Goal: Information Seeking & Learning: Check status

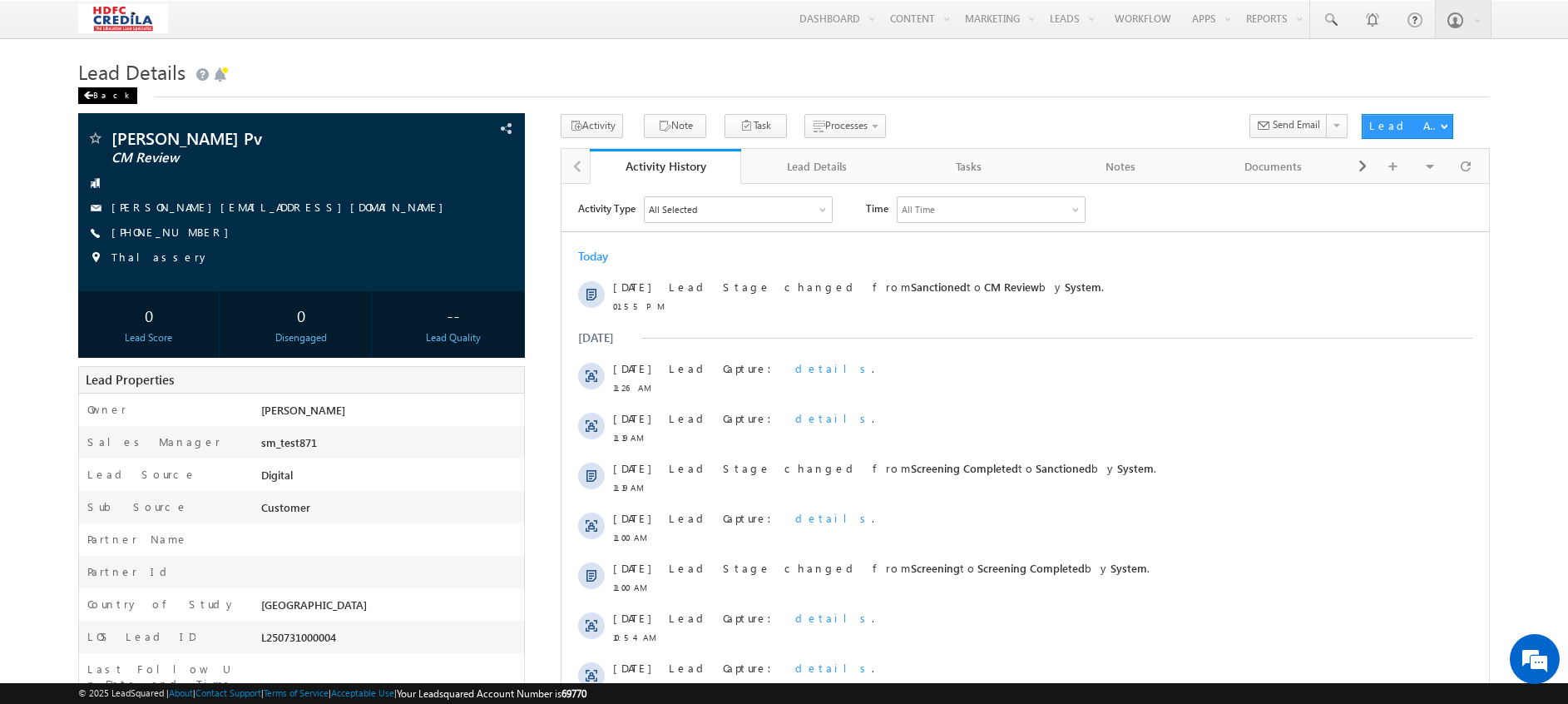
drag, startPoint x: 0, startPoint y: 0, endPoint x: 99, endPoint y: 97, distance: 138.6
click at [99, 97] on div "Back" at bounding box center [108, 96] width 59 height 17
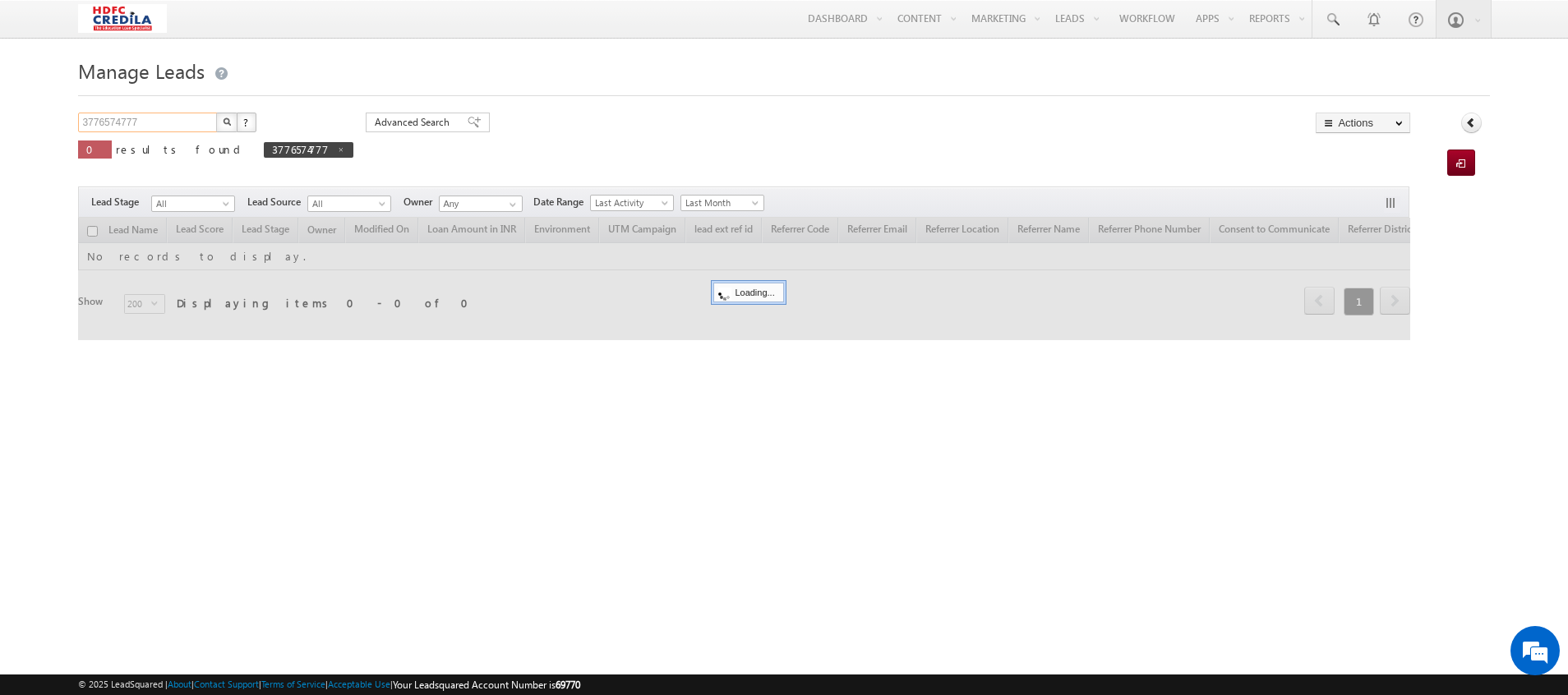
click at [147, 122] on input "3776574777" at bounding box center [148, 122] width 141 height 20
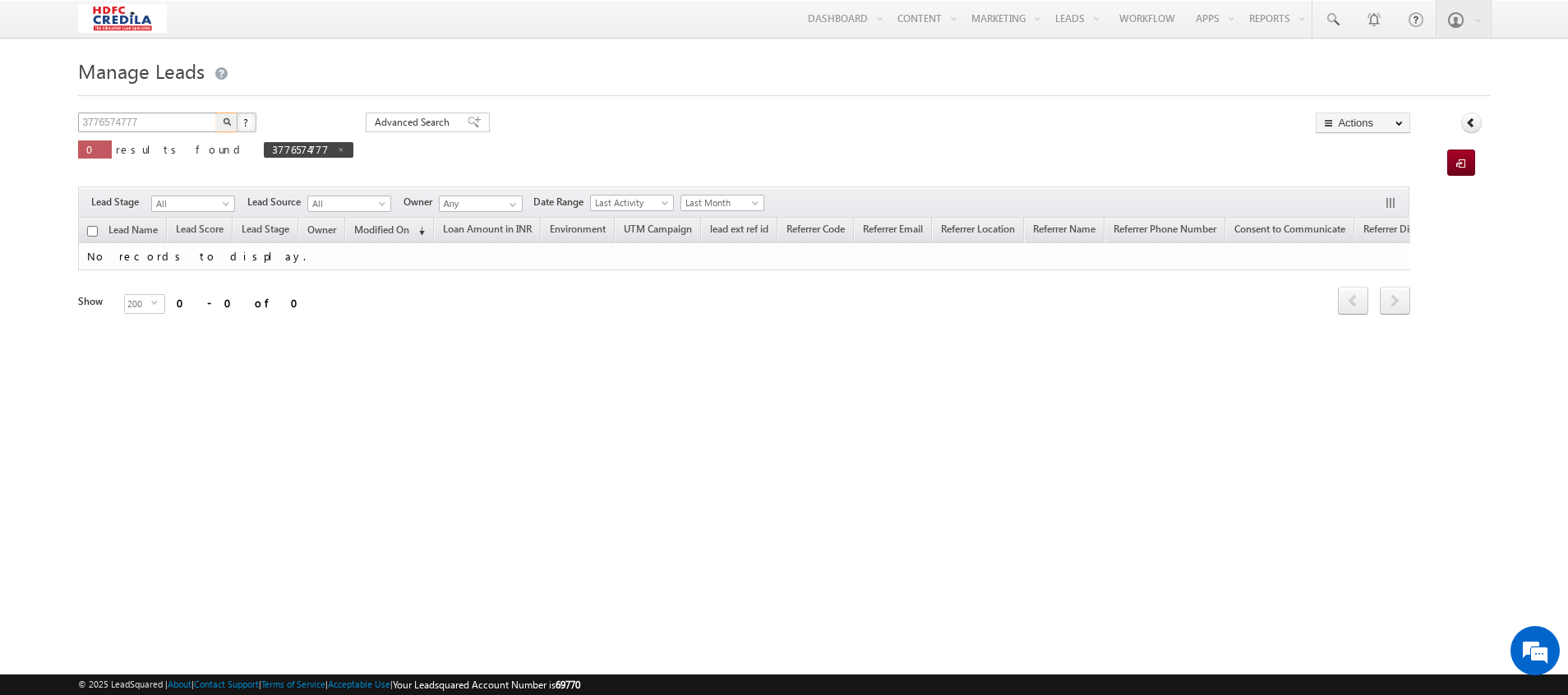
click at [217, 112] on button "button" at bounding box center [227, 122] width 22 height 20
click at [147, 122] on input "3776574777" at bounding box center [148, 122] width 141 height 20
type input "3"
paste input "3489000004"
type input "3489000004"
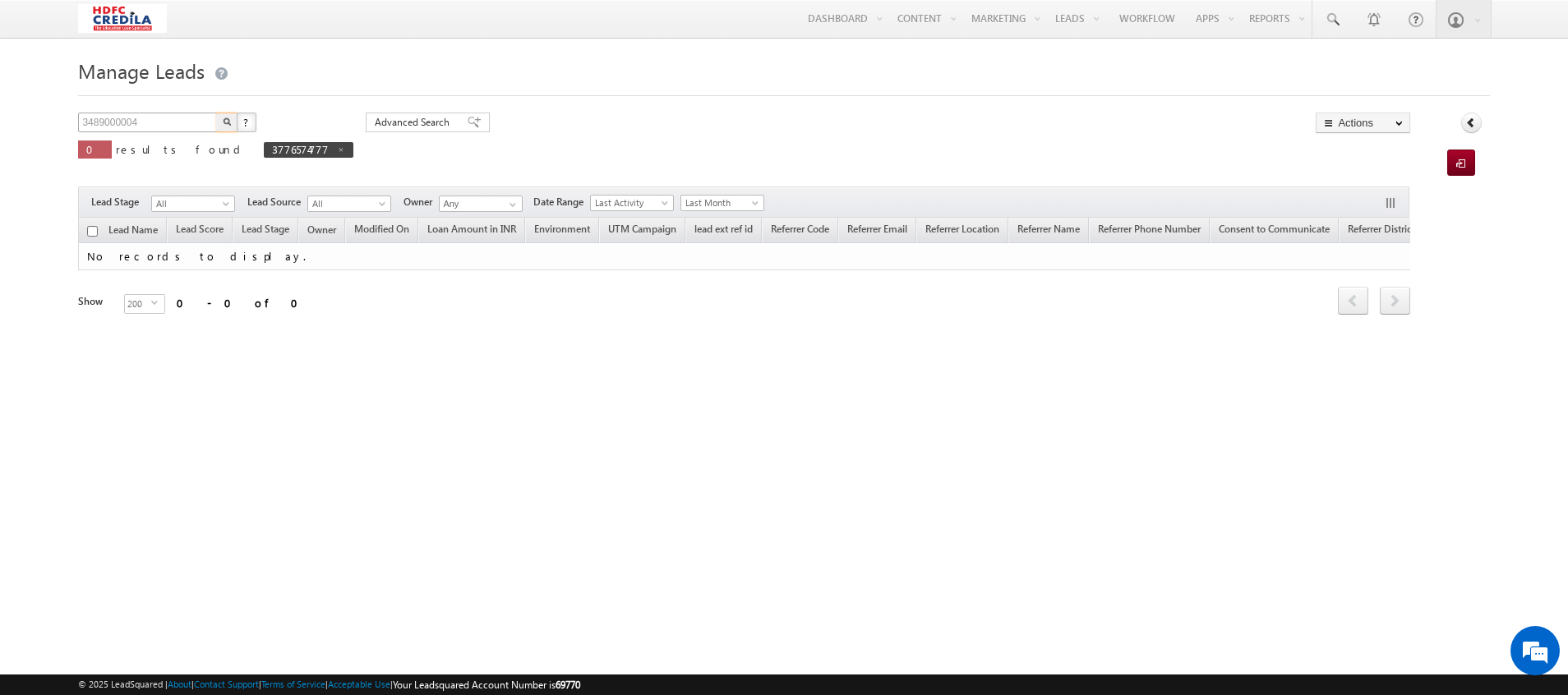
click at [217, 112] on button "button" at bounding box center [227, 122] width 22 height 20
click at [224, 119] on img "button" at bounding box center [226, 122] width 8 height 8
click at [162, 120] on input "3489000004" at bounding box center [148, 122] width 141 height 20
type input "3"
paste input "-1765321656"
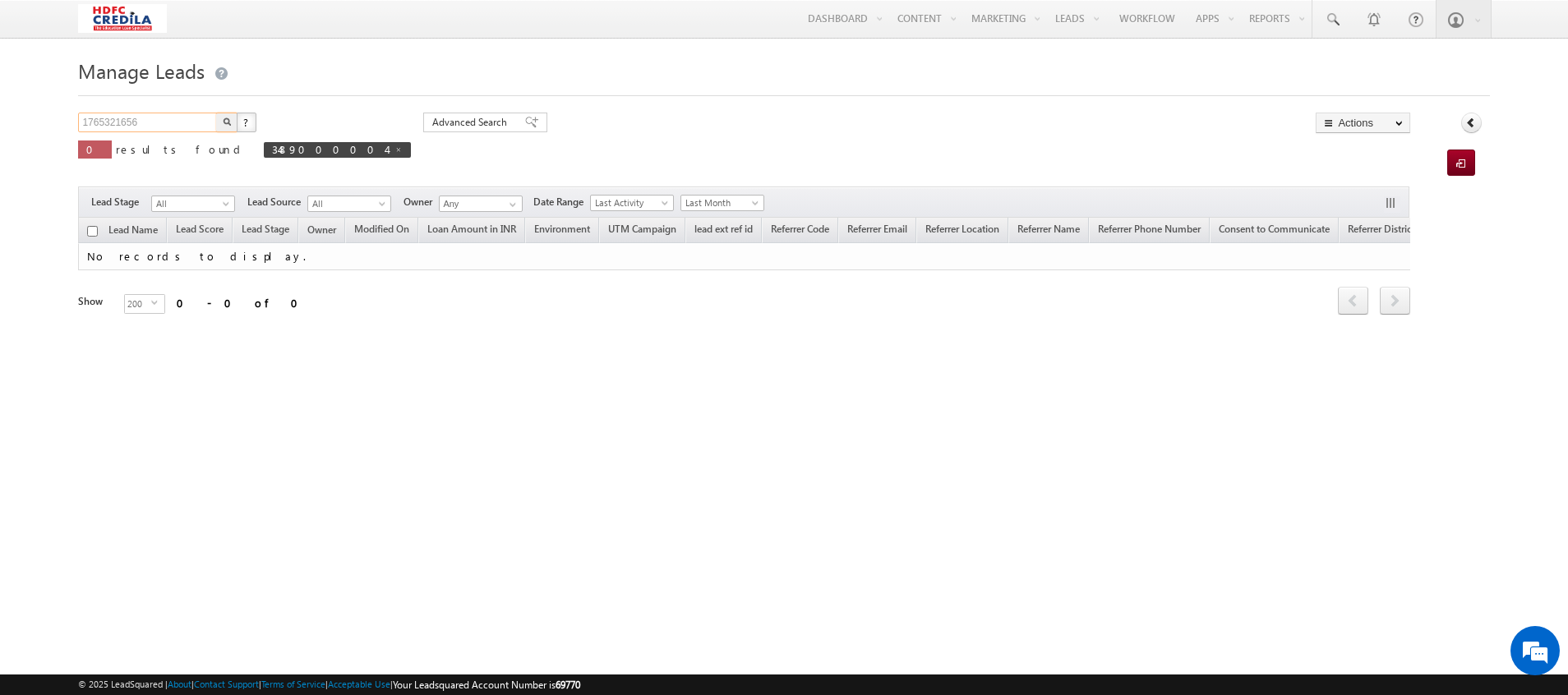
type input "1765321656"
click at [217, 112] on button "button" at bounding box center [227, 122] width 22 height 20
click at [157, 124] on input "1765321656" at bounding box center [148, 122] width 141 height 20
type input "1"
paste input "3909812786"
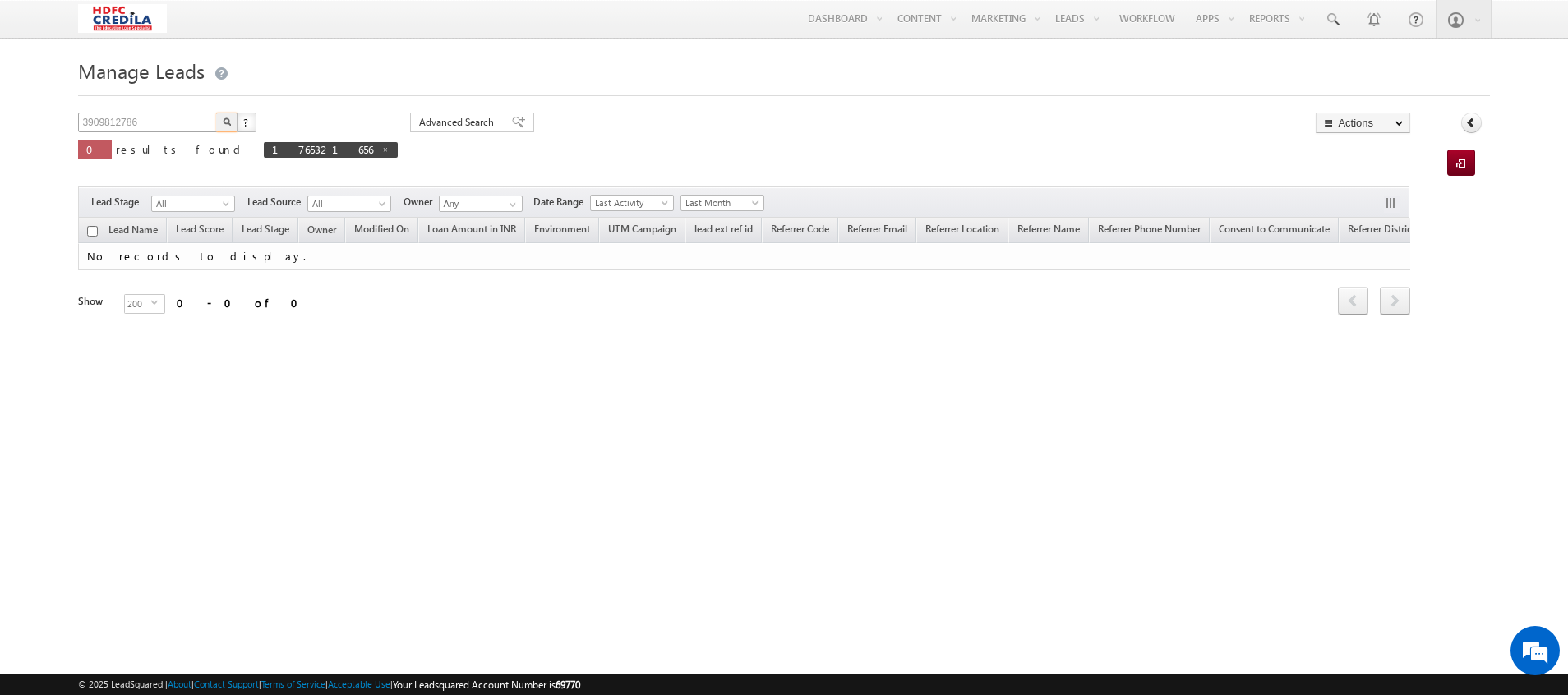
click at [217, 112] on button "button" at bounding box center [227, 122] width 22 height 20
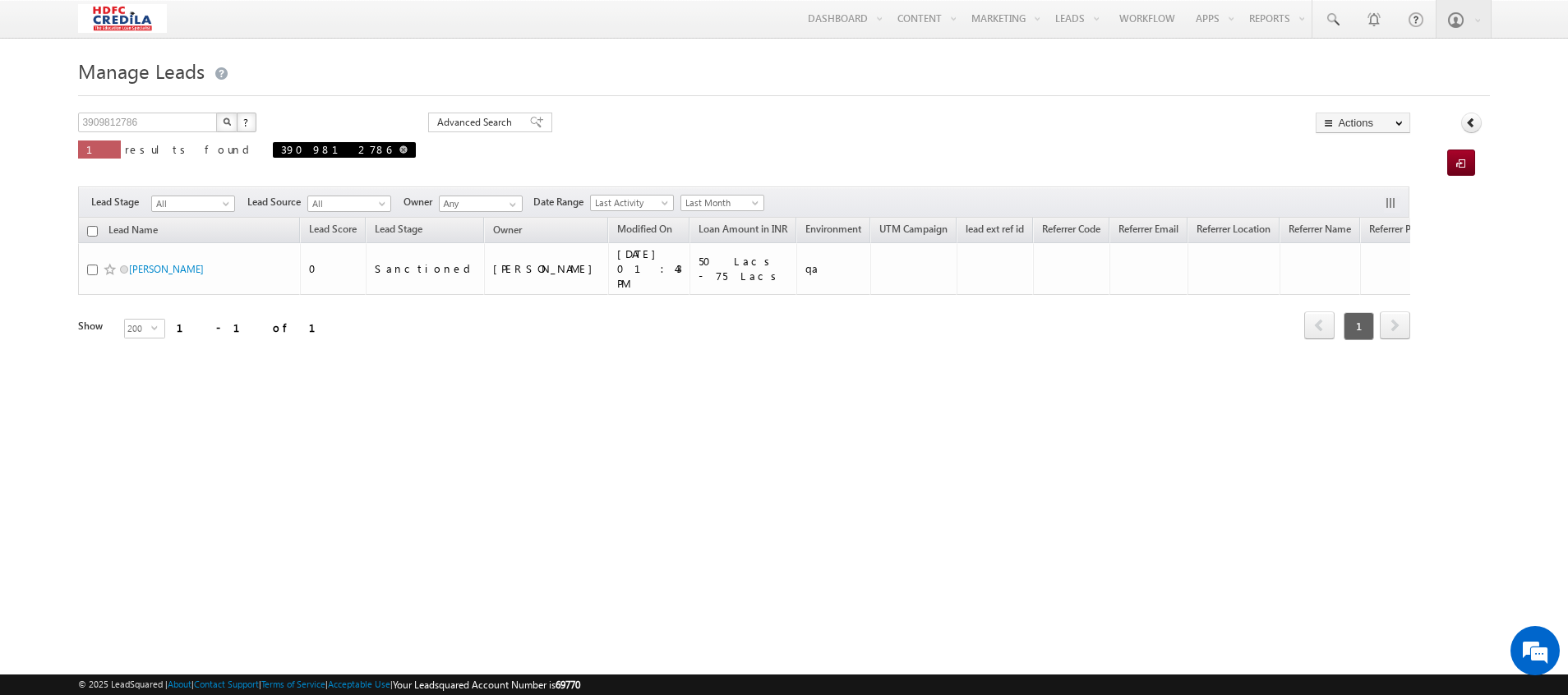
click at [400, 151] on span at bounding box center [404, 150] width 8 height 8
type input "Search Leads"
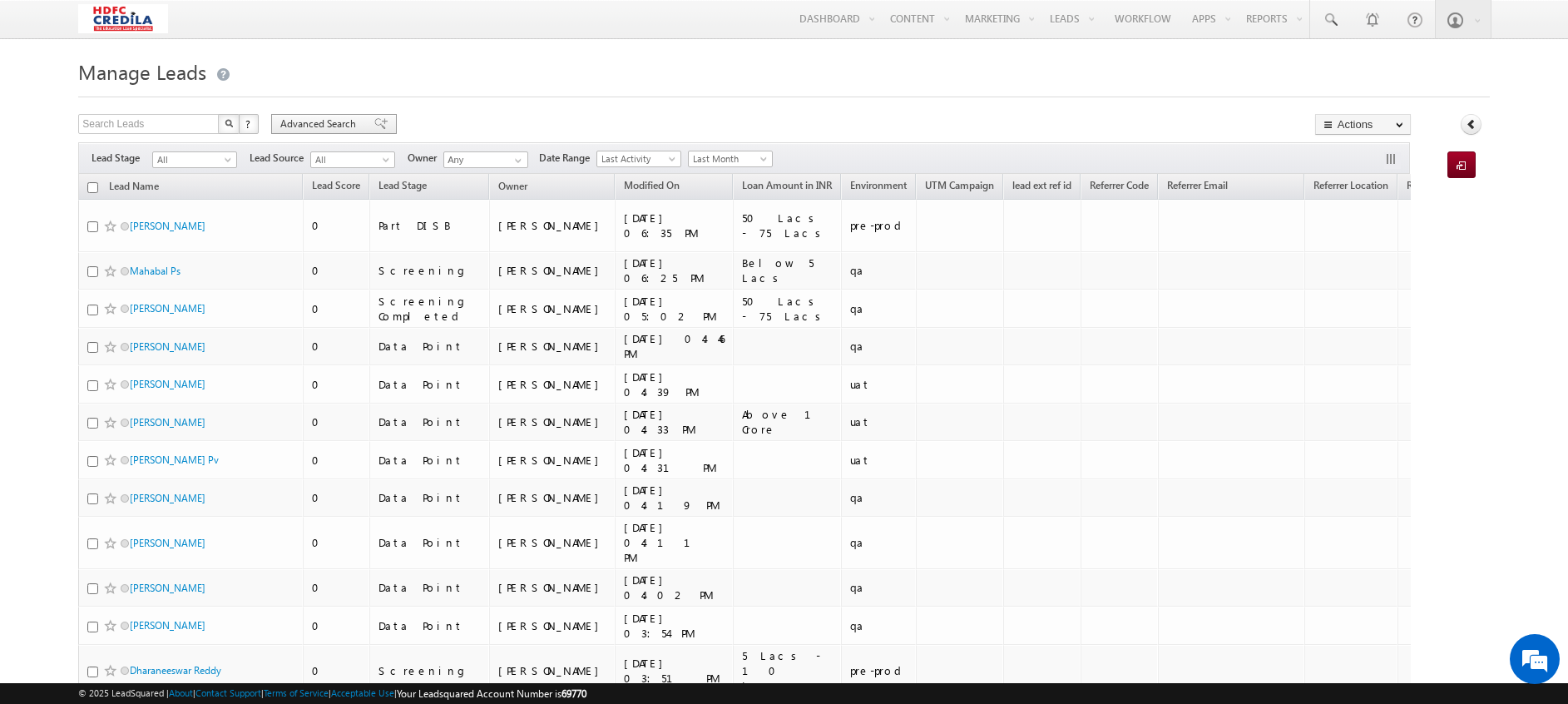
click at [332, 125] on span "Advanced Search" at bounding box center [321, 124] width 81 height 15
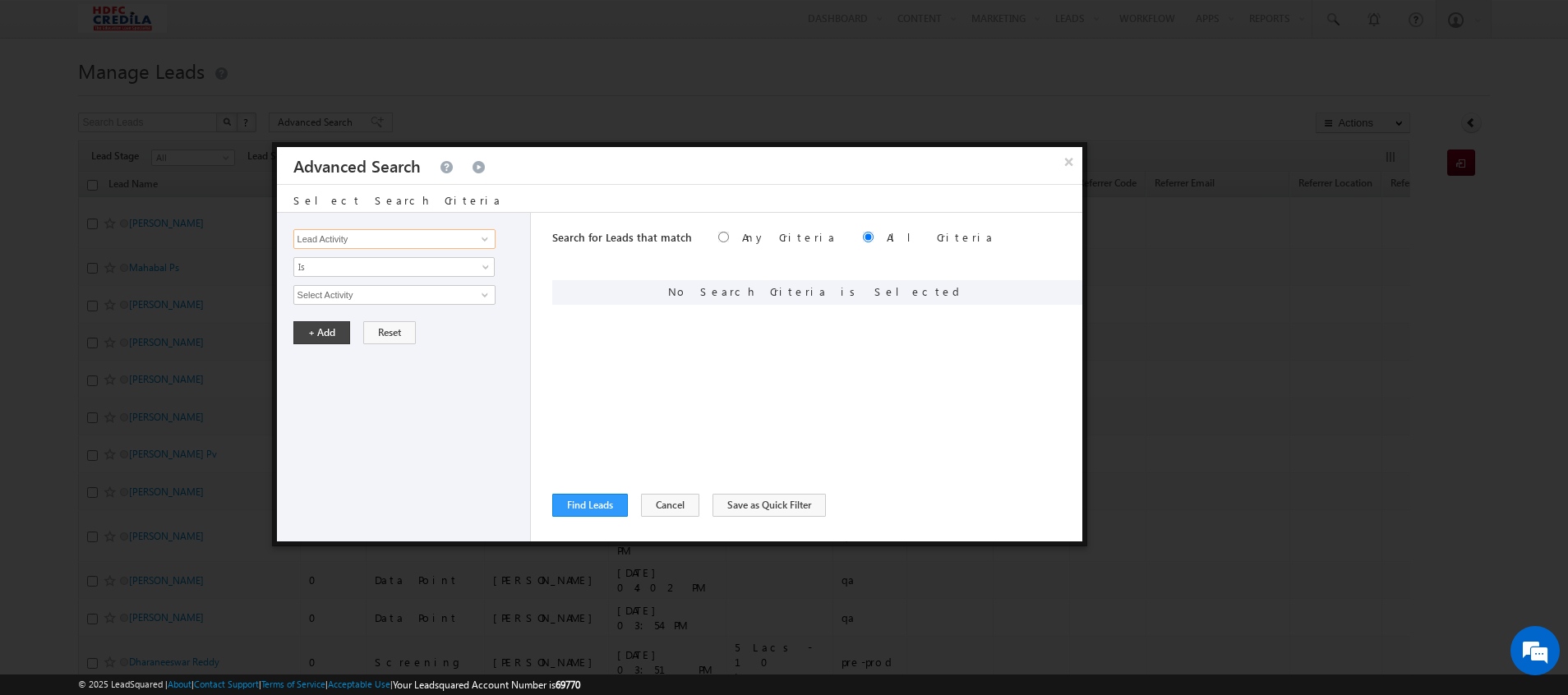
click at [416, 236] on input "Lead Activity" at bounding box center [394, 239] width 202 height 20
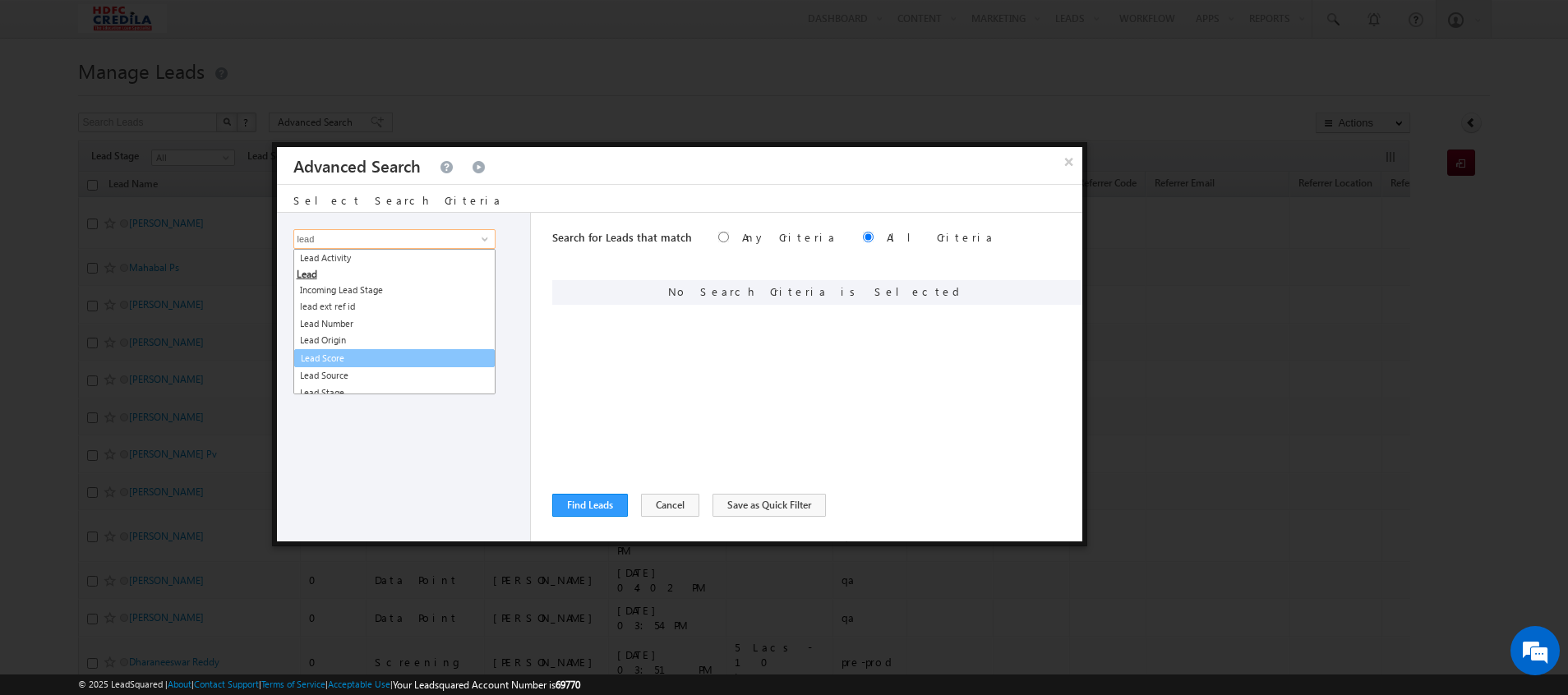
scroll to position [24, 0]
click at [351, 376] on link "Lead Stage" at bounding box center [394, 368] width 201 height 19
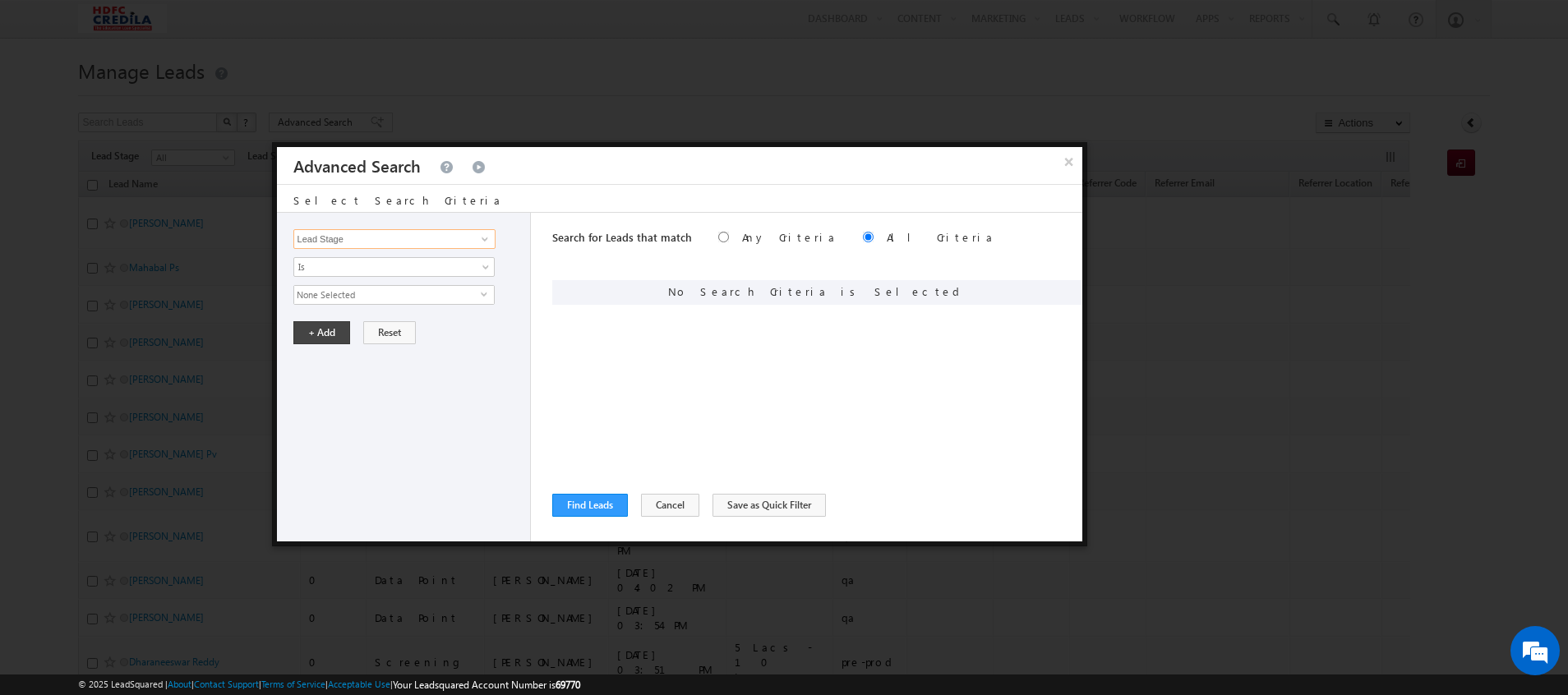
type input "Lead Stage"
click at [339, 291] on span "None Selected" at bounding box center [387, 295] width 187 height 18
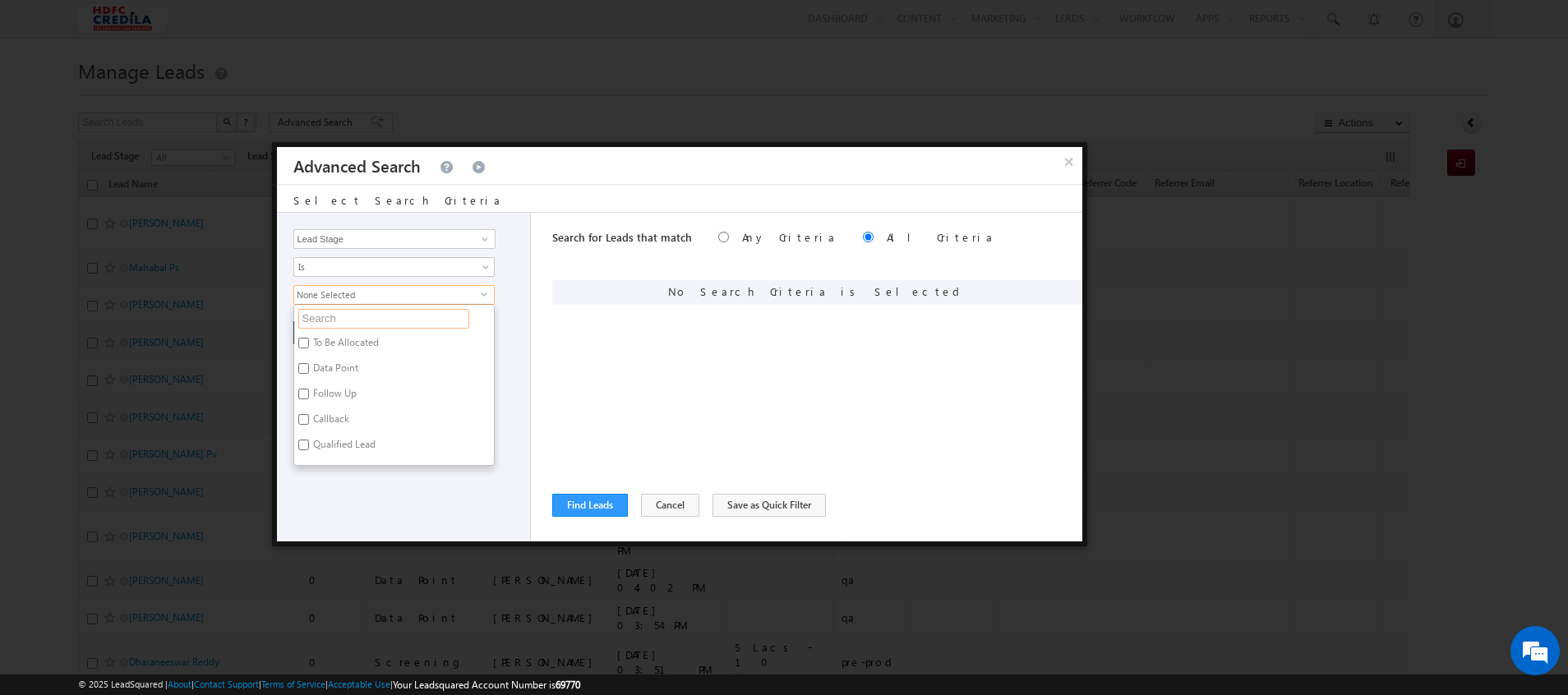
click at [336, 317] on input "text" at bounding box center [383, 319] width 171 height 20
type input "d"
type input "dis"
click at [309, 365] on label "DISB Review" at bounding box center [338, 370] width 88 height 26
click at [309, 365] on input "DISB Review" at bounding box center [303, 368] width 11 height 11
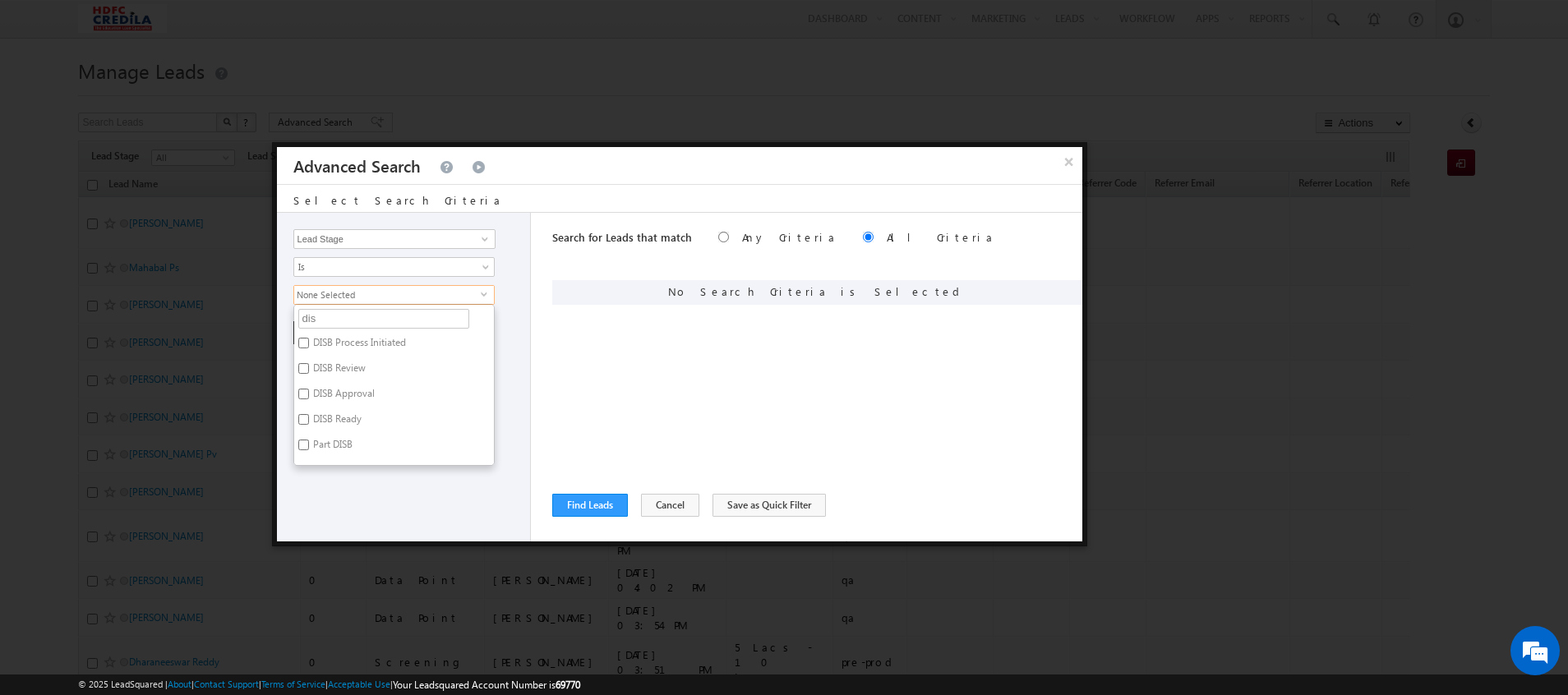
checkbox input "true"
click at [306, 347] on input "DISB Process Initiated" at bounding box center [303, 343] width 11 height 11
checkbox input "true"
click at [308, 399] on input "DISB Approval" at bounding box center [303, 394] width 11 height 11
checkbox input "true"
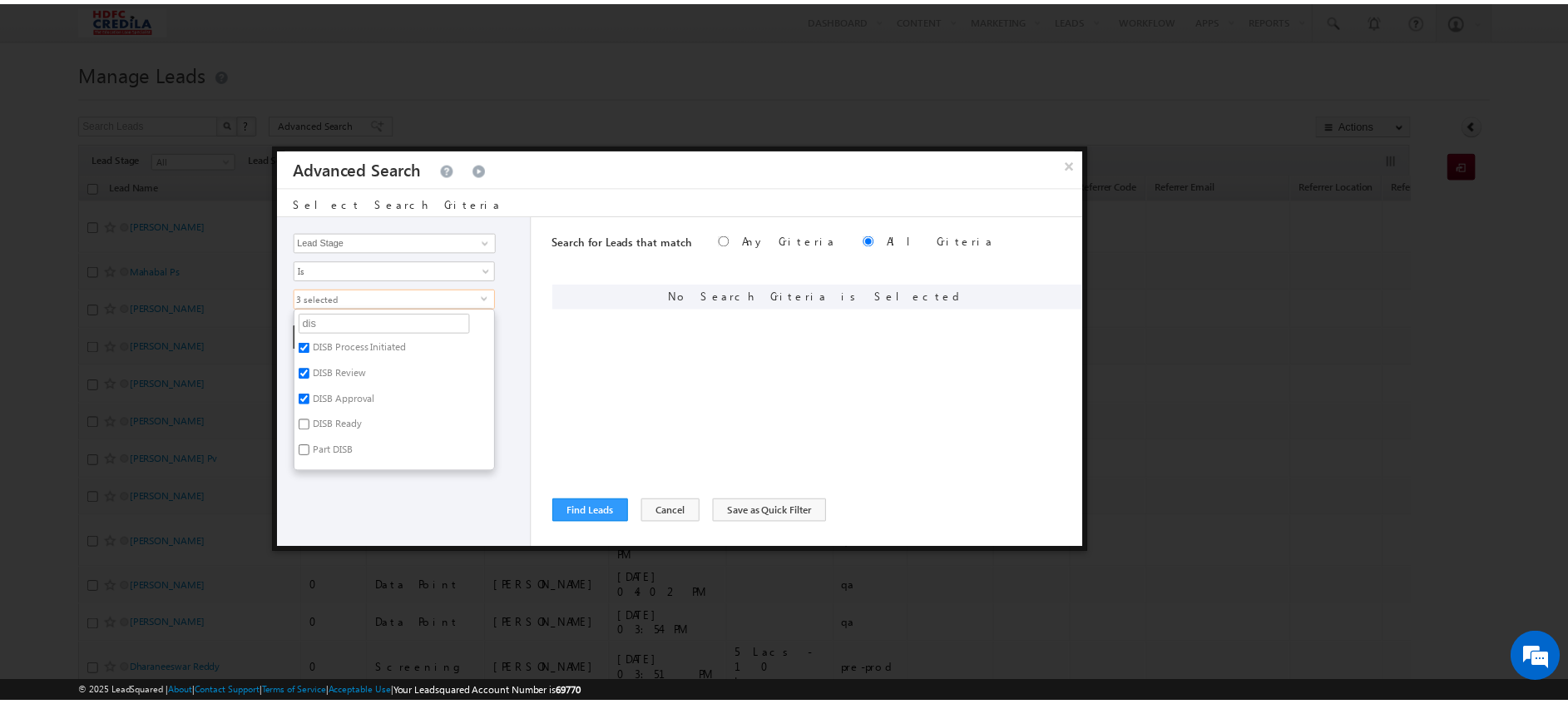
scroll to position [21, 0]
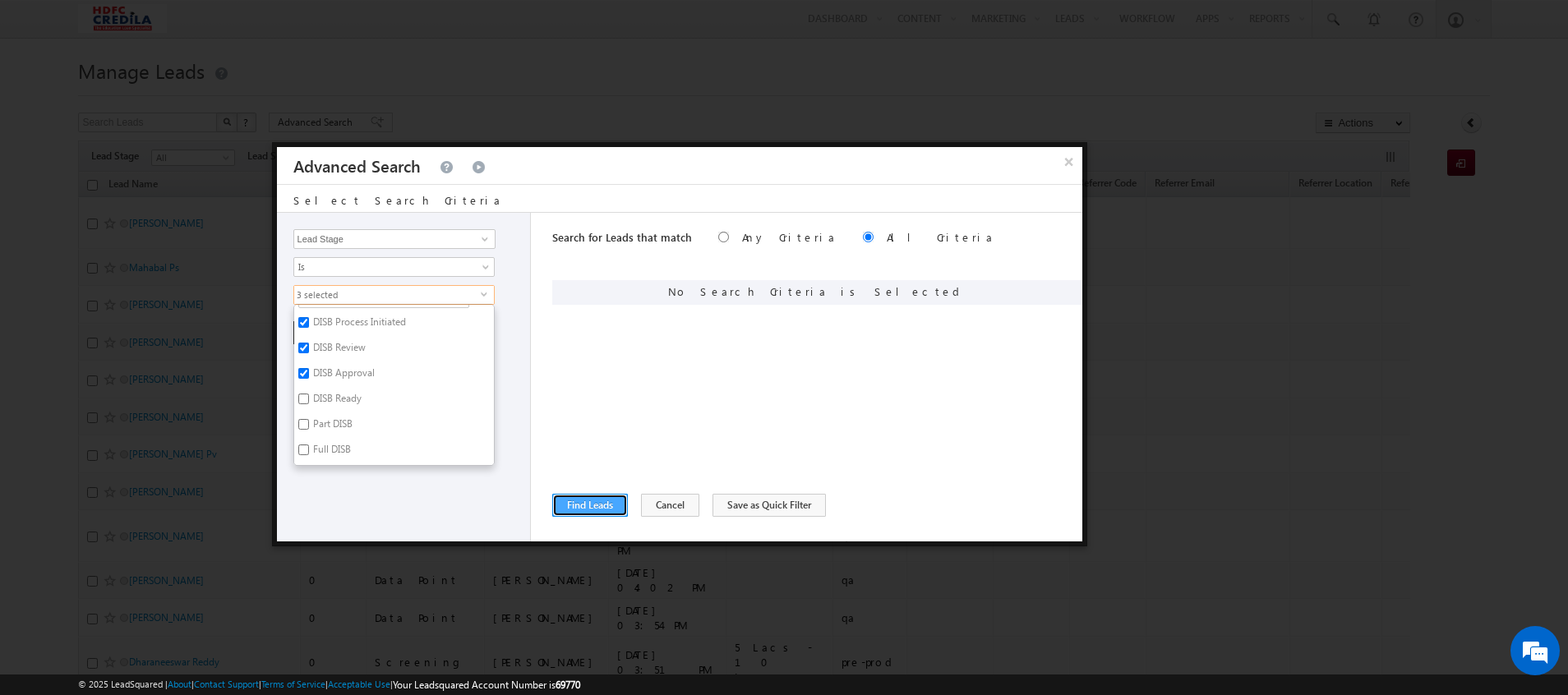
click at [597, 499] on button "Find Leads" at bounding box center [590, 505] width 76 height 23
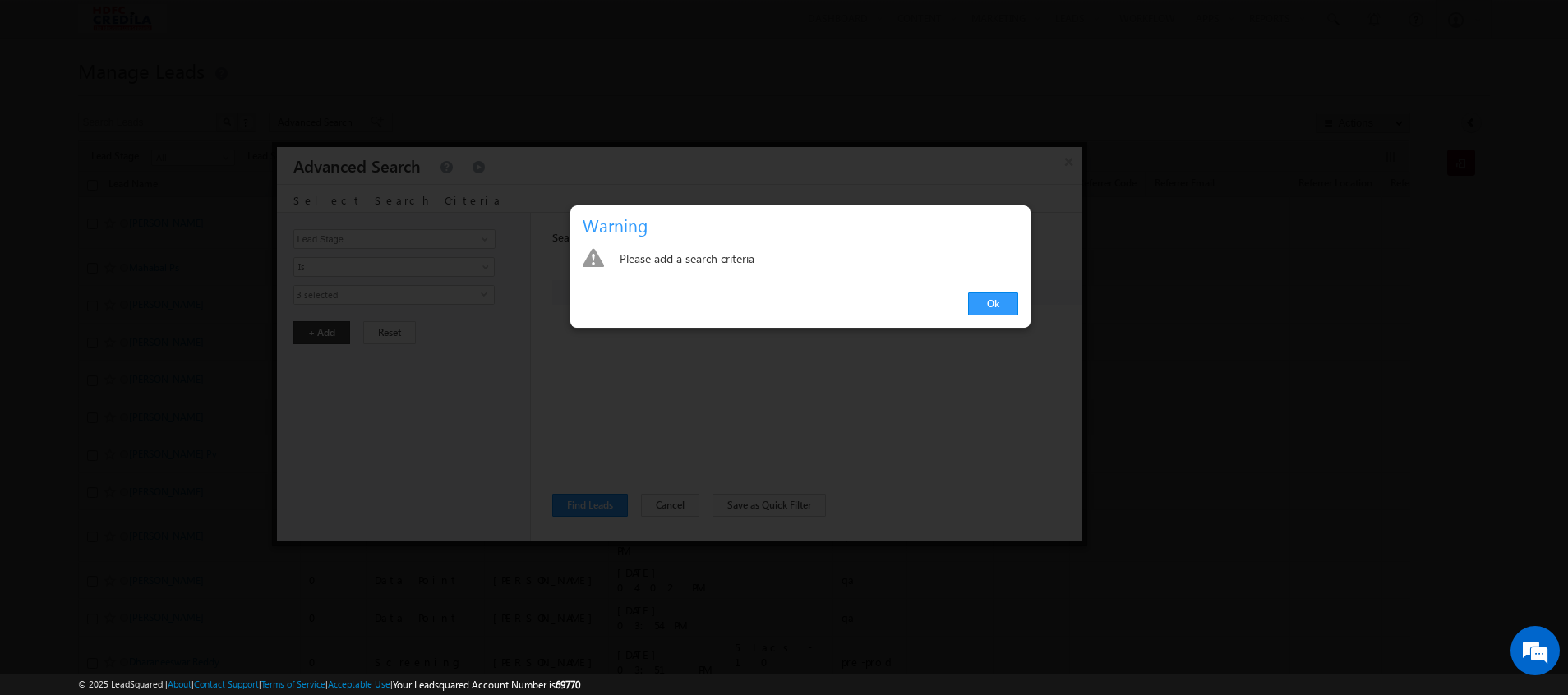
click at [978, 320] on div "Ok" at bounding box center [800, 305] width 460 height 47
click at [982, 316] on div "Ok" at bounding box center [800, 305] width 460 height 47
click at [992, 303] on link "Ok" at bounding box center [993, 304] width 50 height 23
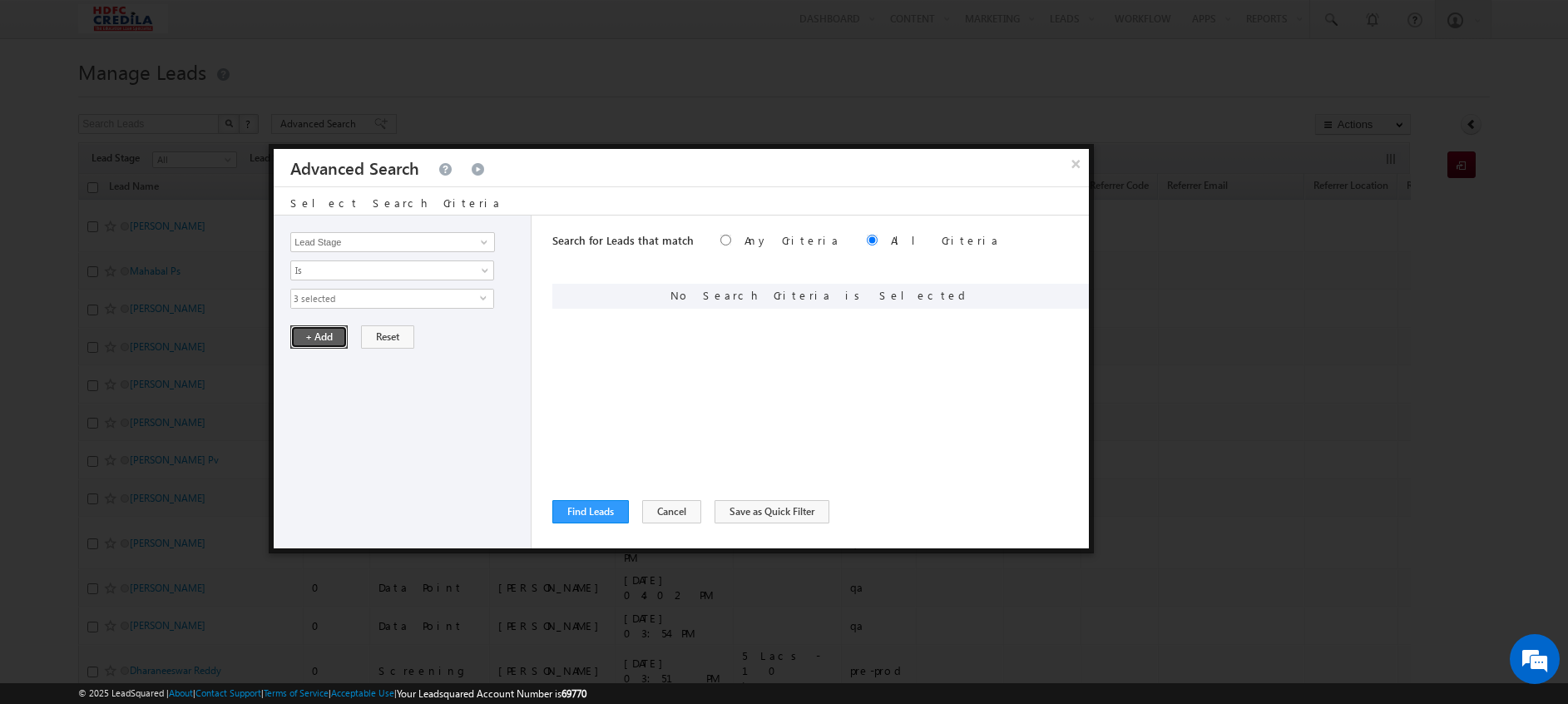
click at [314, 337] on button "+ Add" at bounding box center [318, 337] width 57 height 24
click at [584, 512] on button "Find Leads" at bounding box center [590, 512] width 77 height 24
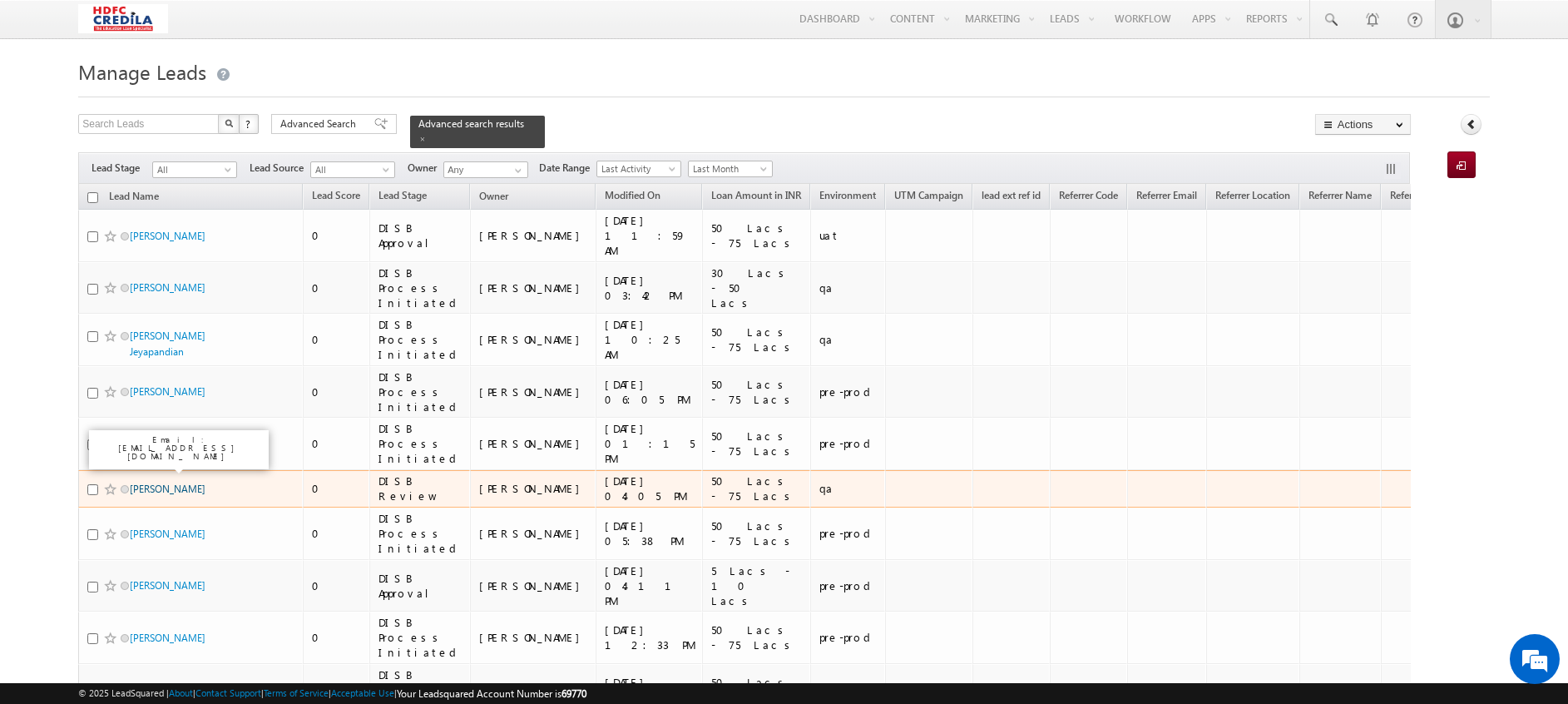
click at [188, 482] on link "[PERSON_NAME]" at bounding box center [168, 488] width 76 height 13
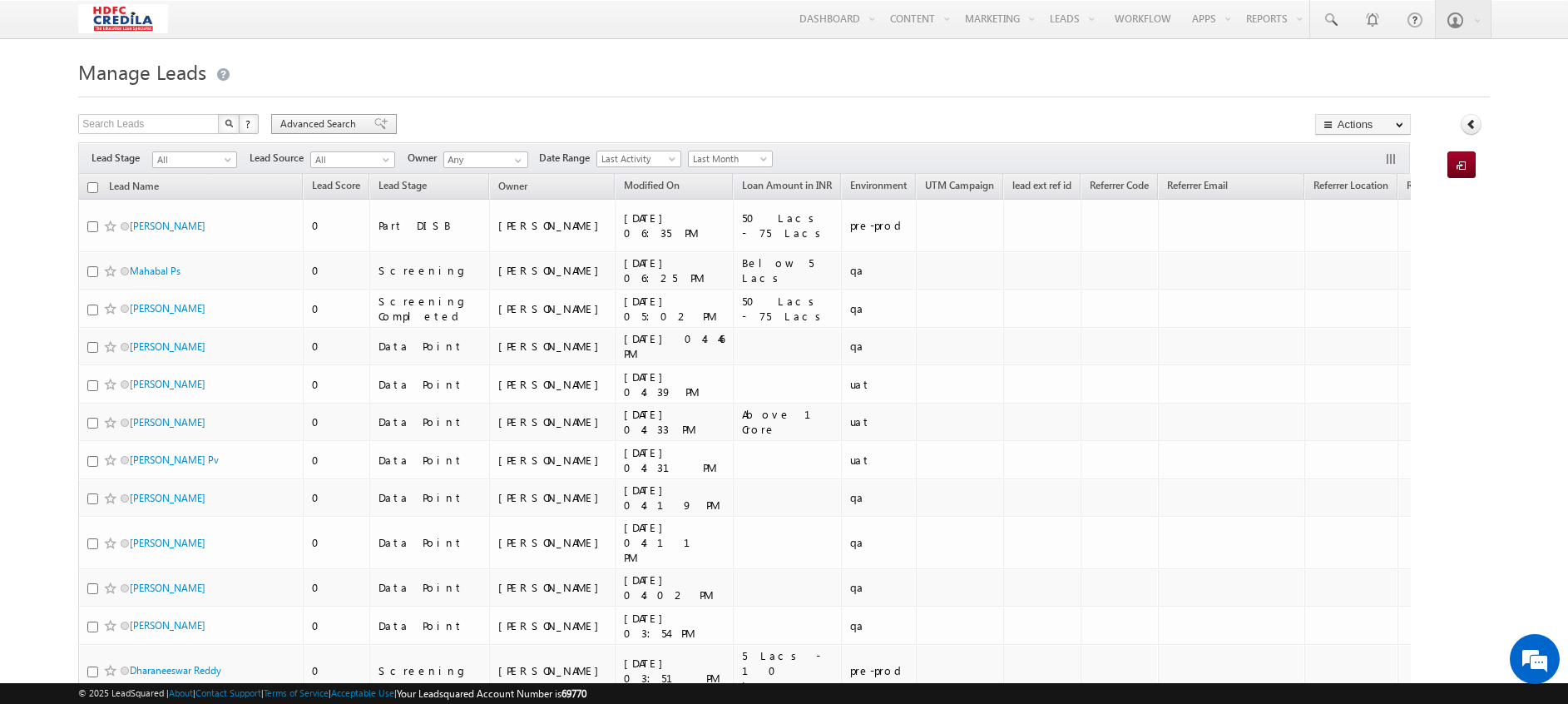
click at [330, 122] on span "Advanced Search" at bounding box center [321, 124] width 81 height 15
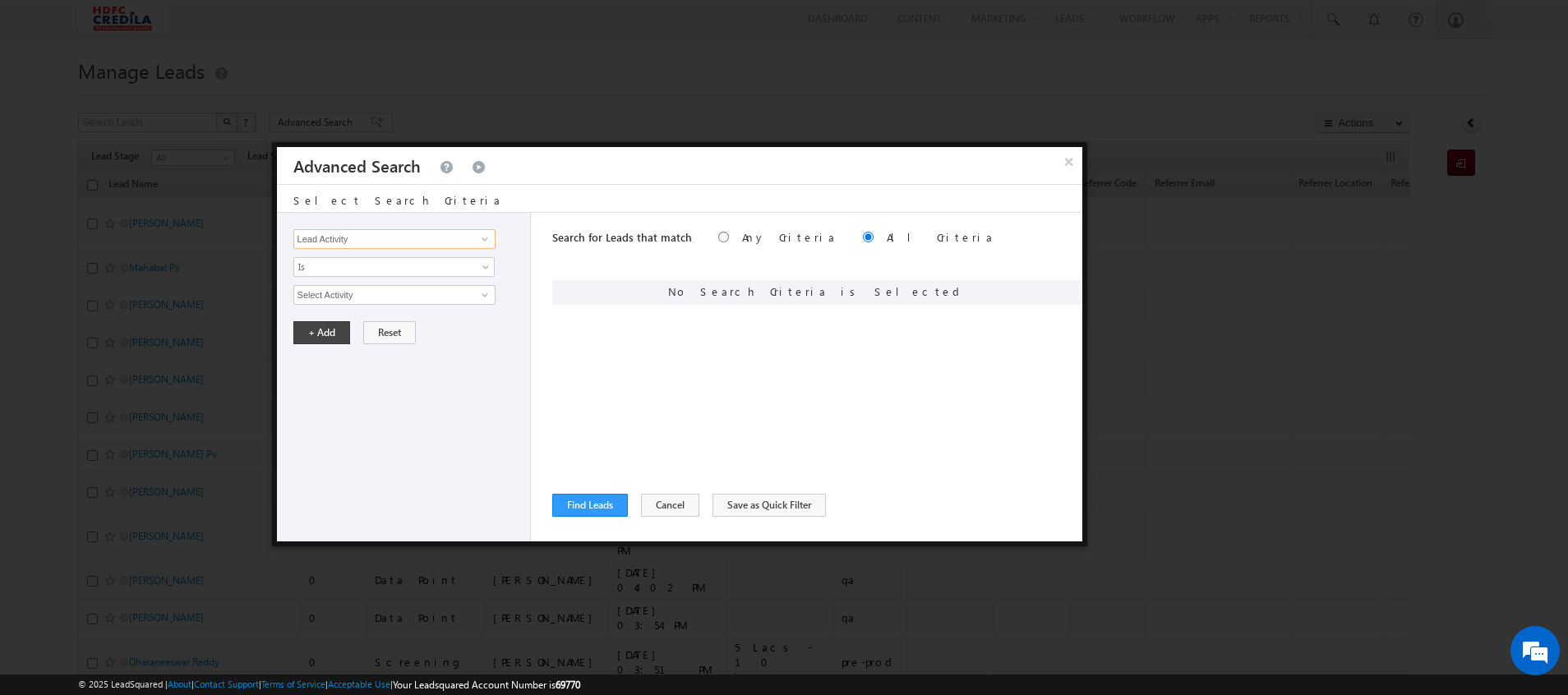
click at [375, 233] on input "Lead Activity" at bounding box center [394, 239] width 202 height 20
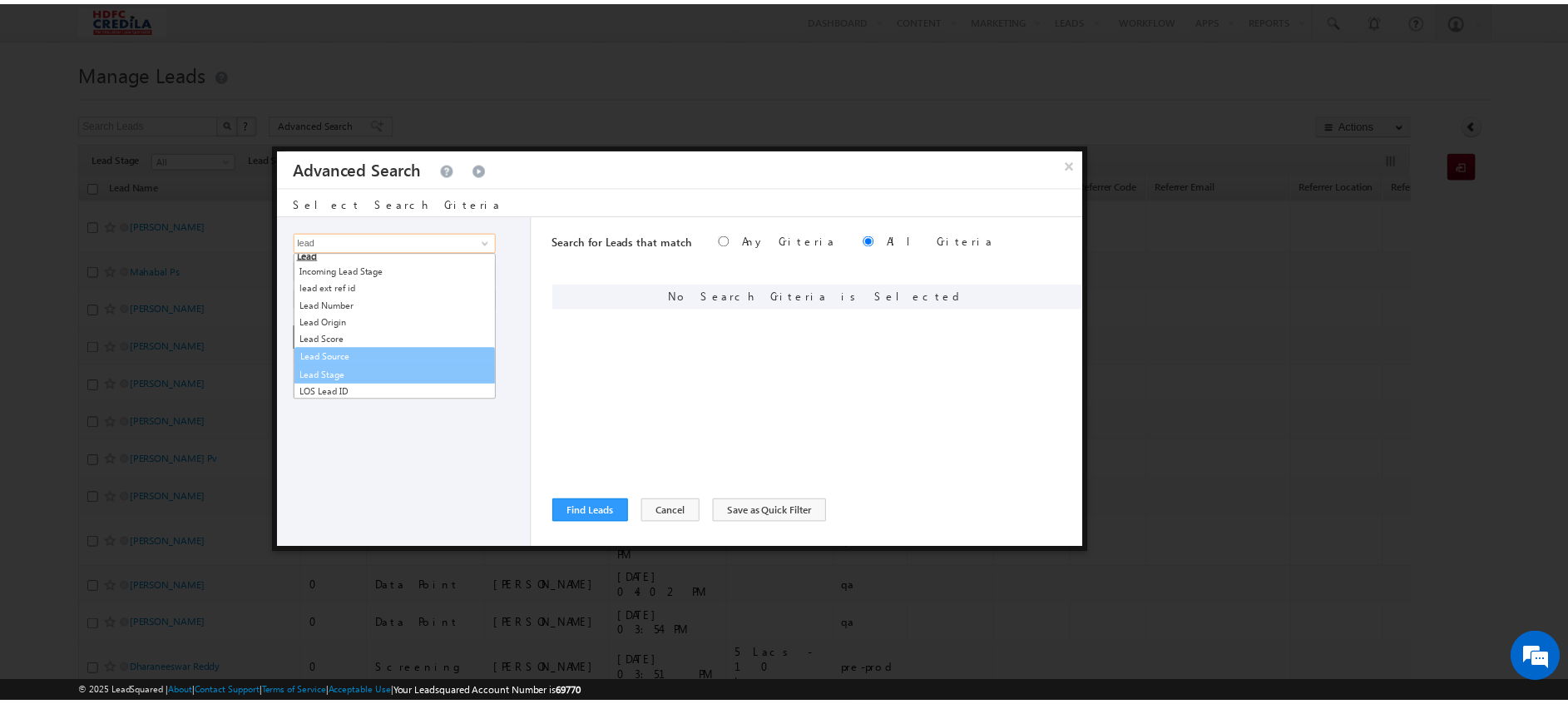
scroll to position [23, 0]
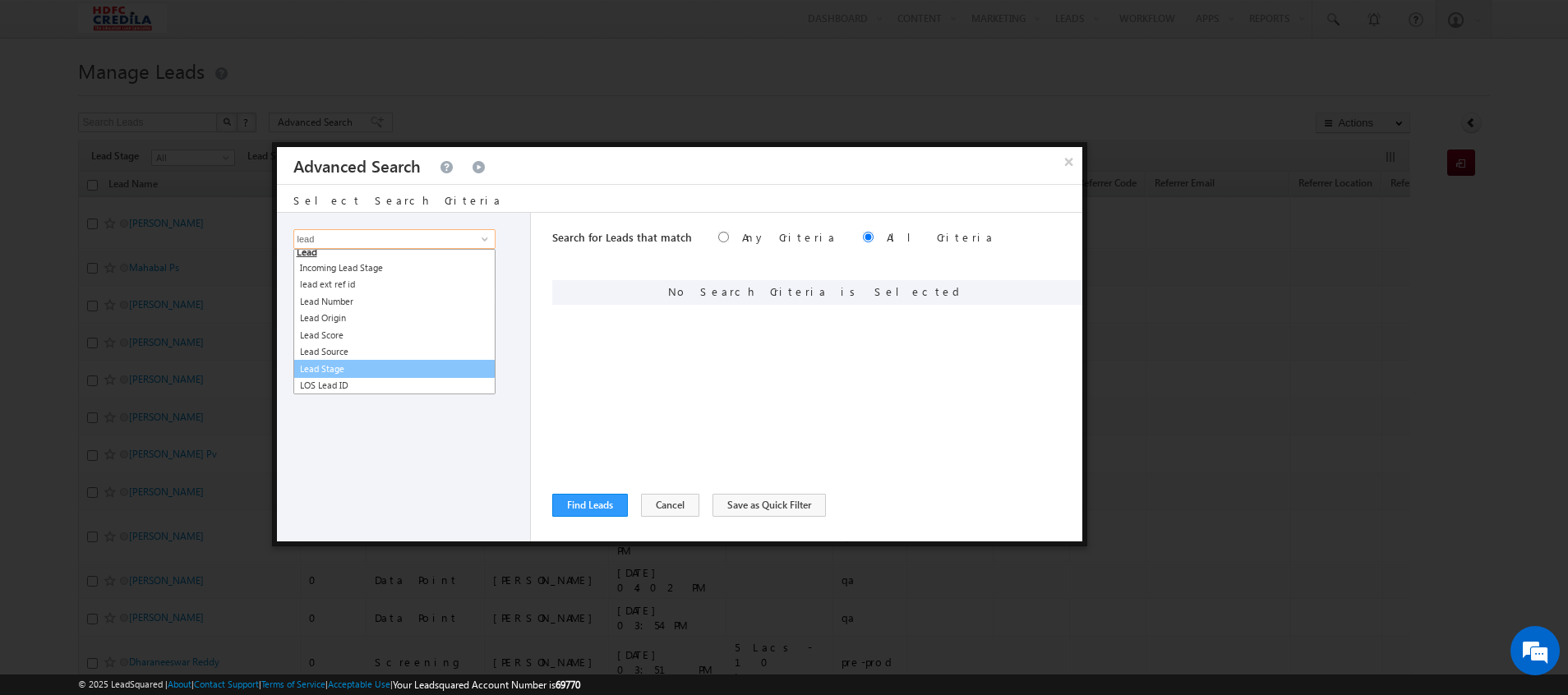
click at [342, 370] on link "Lead Stage" at bounding box center [394, 369] width 202 height 19
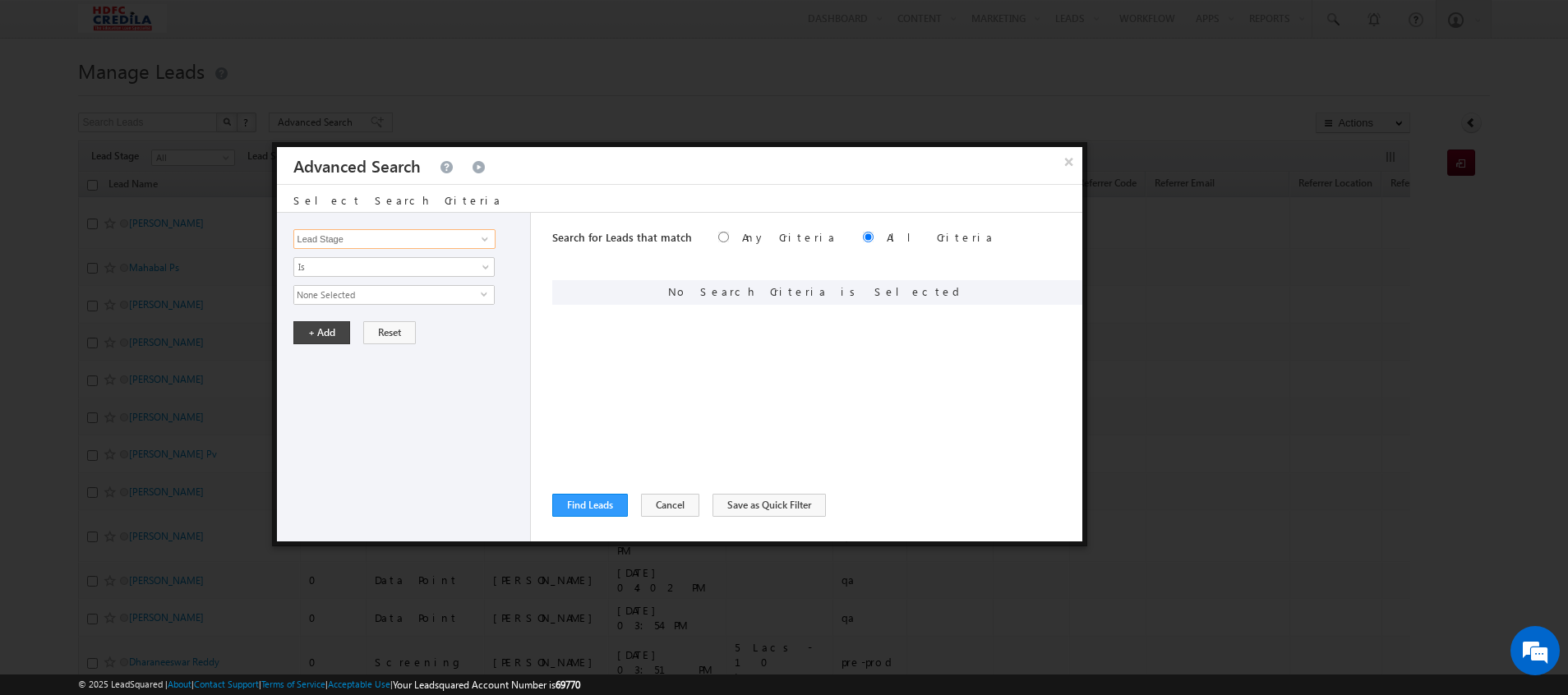
type input "Lead Stage"
click at [341, 298] on span "None Selected" at bounding box center [387, 295] width 187 height 18
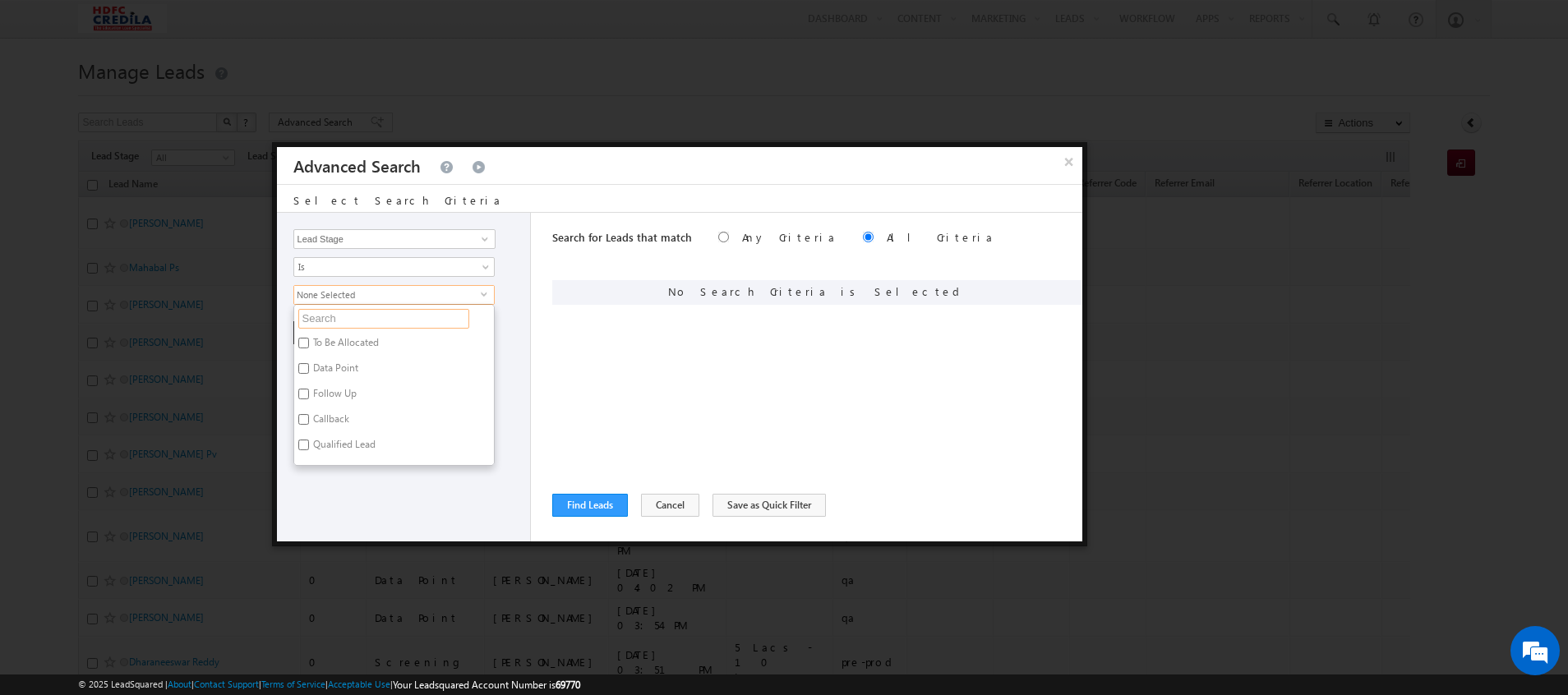
click at [336, 317] on input "text" at bounding box center [383, 319] width 171 height 20
type input "sa"
click at [301, 367] on input "Sanctioned" at bounding box center [303, 368] width 11 height 11
checkbox input "true"
click at [459, 436] on div "Lead Activity Task Sales Group Prospect Id ACH EDC ACH status Address 1 Address…" at bounding box center [405, 377] width 255 height 329
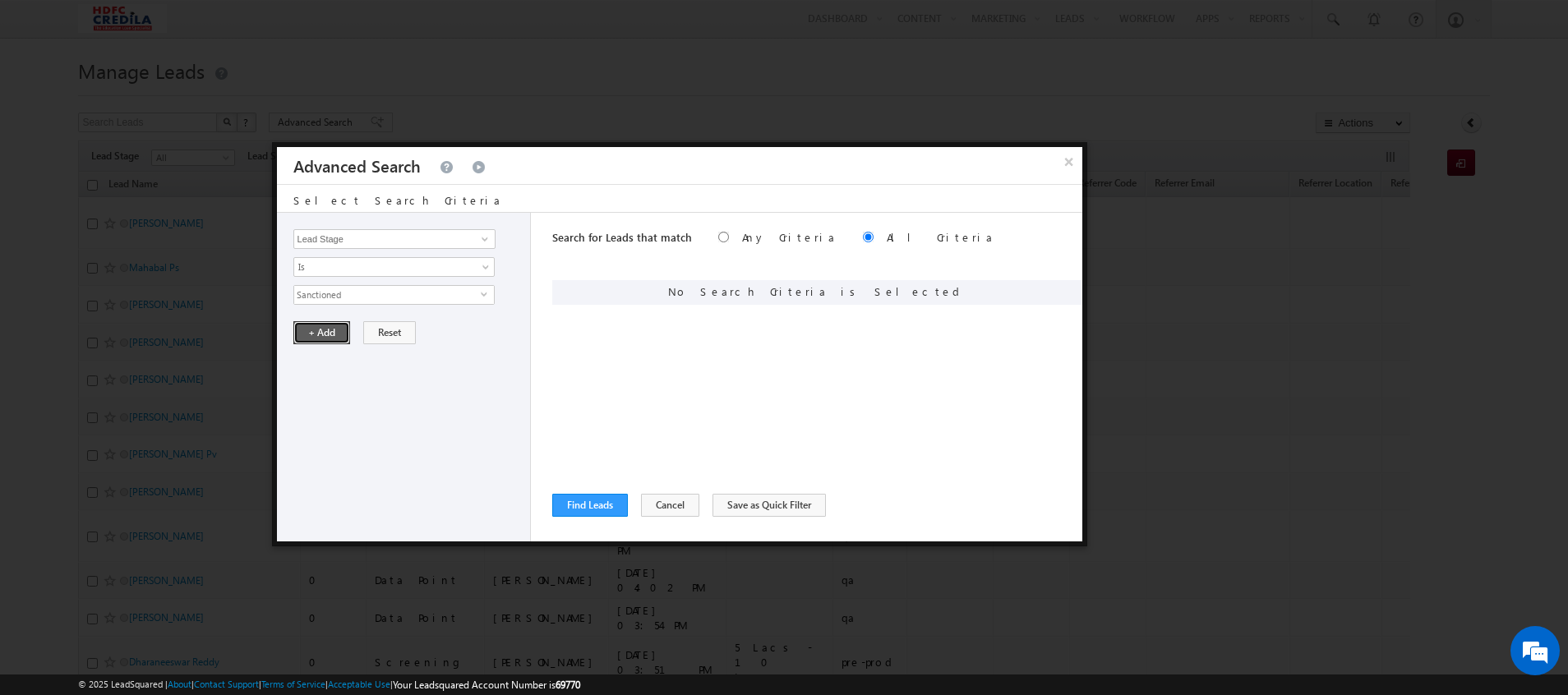
click at [323, 332] on button "+ Add" at bounding box center [321, 333] width 57 height 23
click at [595, 507] on button "Find Leads" at bounding box center [590, 505] width 76 height 23
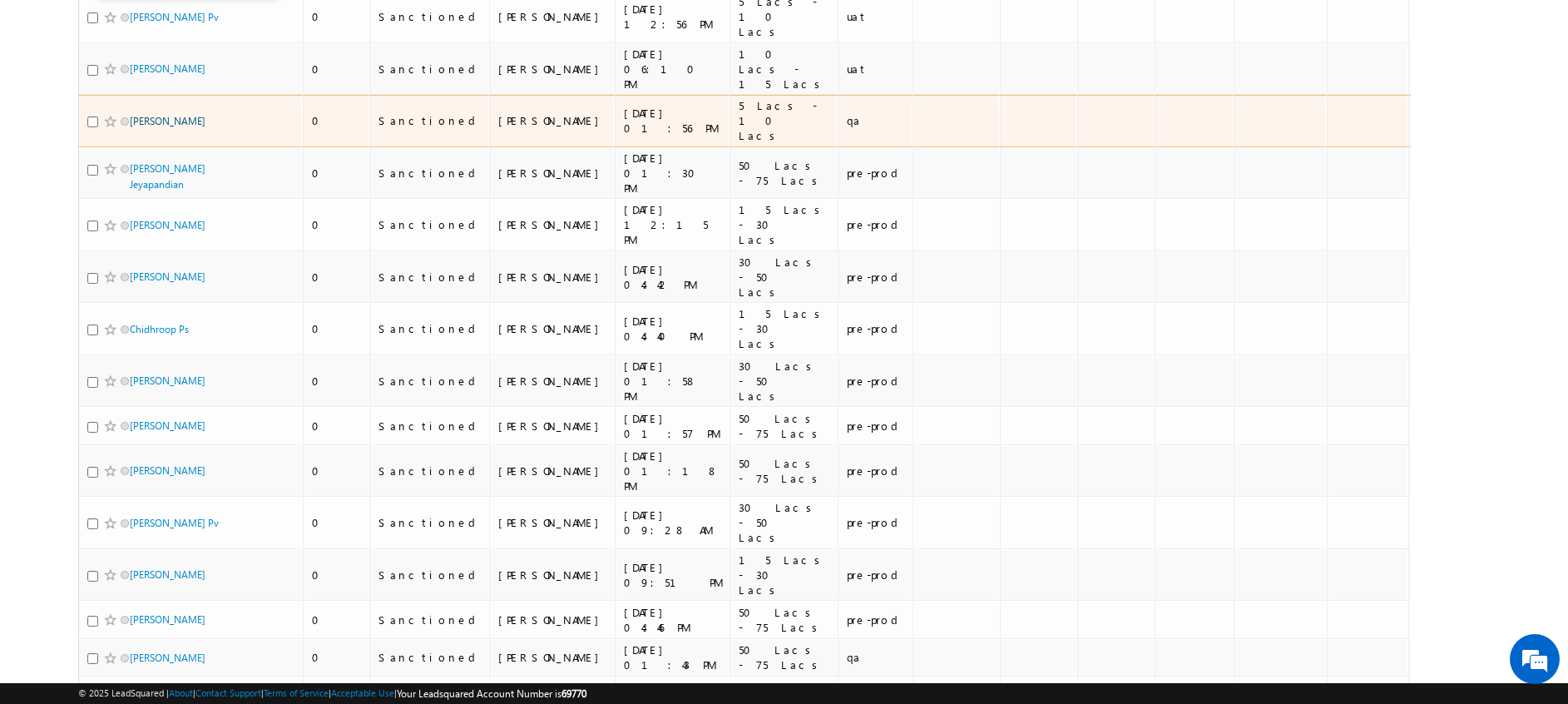
scroll to position [606, 0]
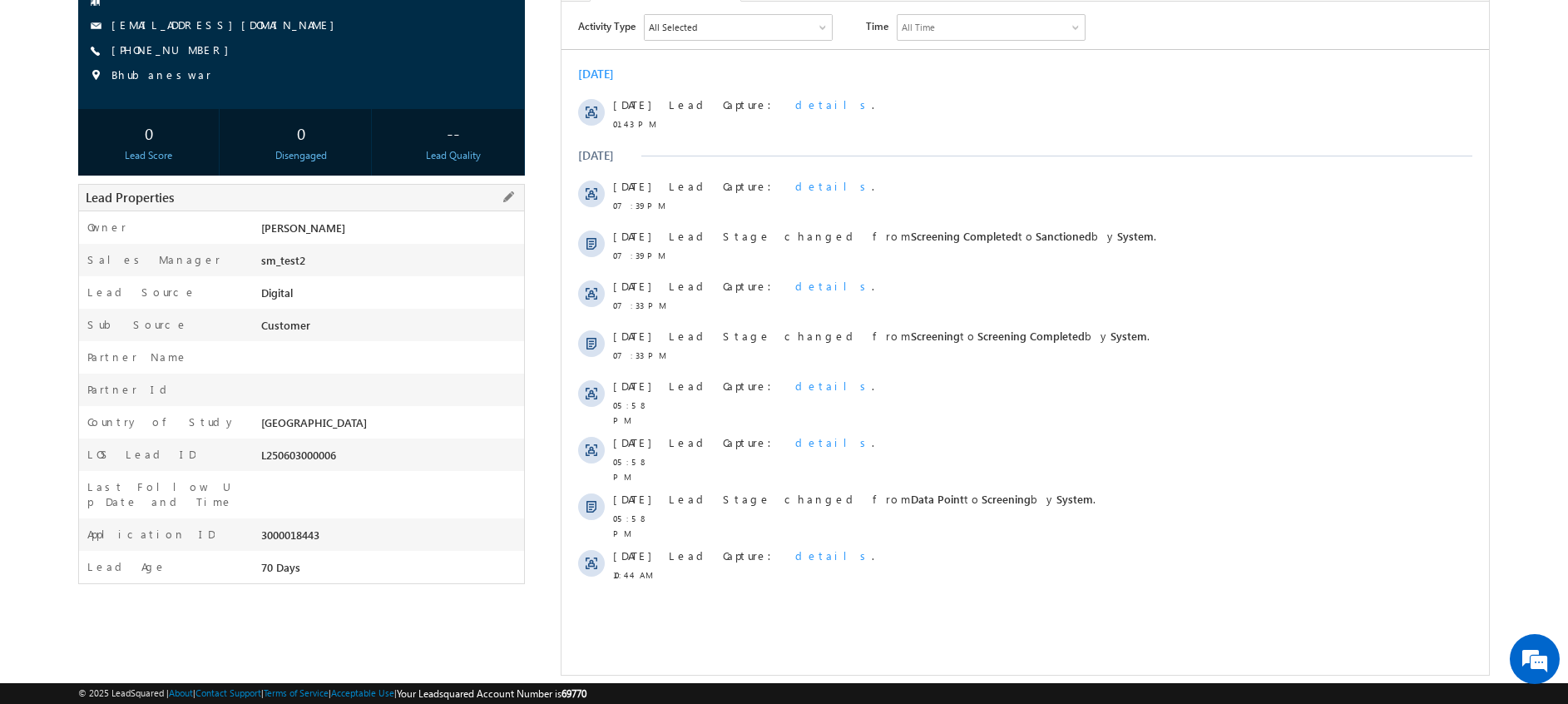
drag, startPoint x: 259, startPoint y: 519, endPoint x: 356, endPoint y: 524, distance: 97.1
click at [356, 527] on div "3000018443" at bounding box center [390, 539] width 267 height 24
copy div "3000018443"
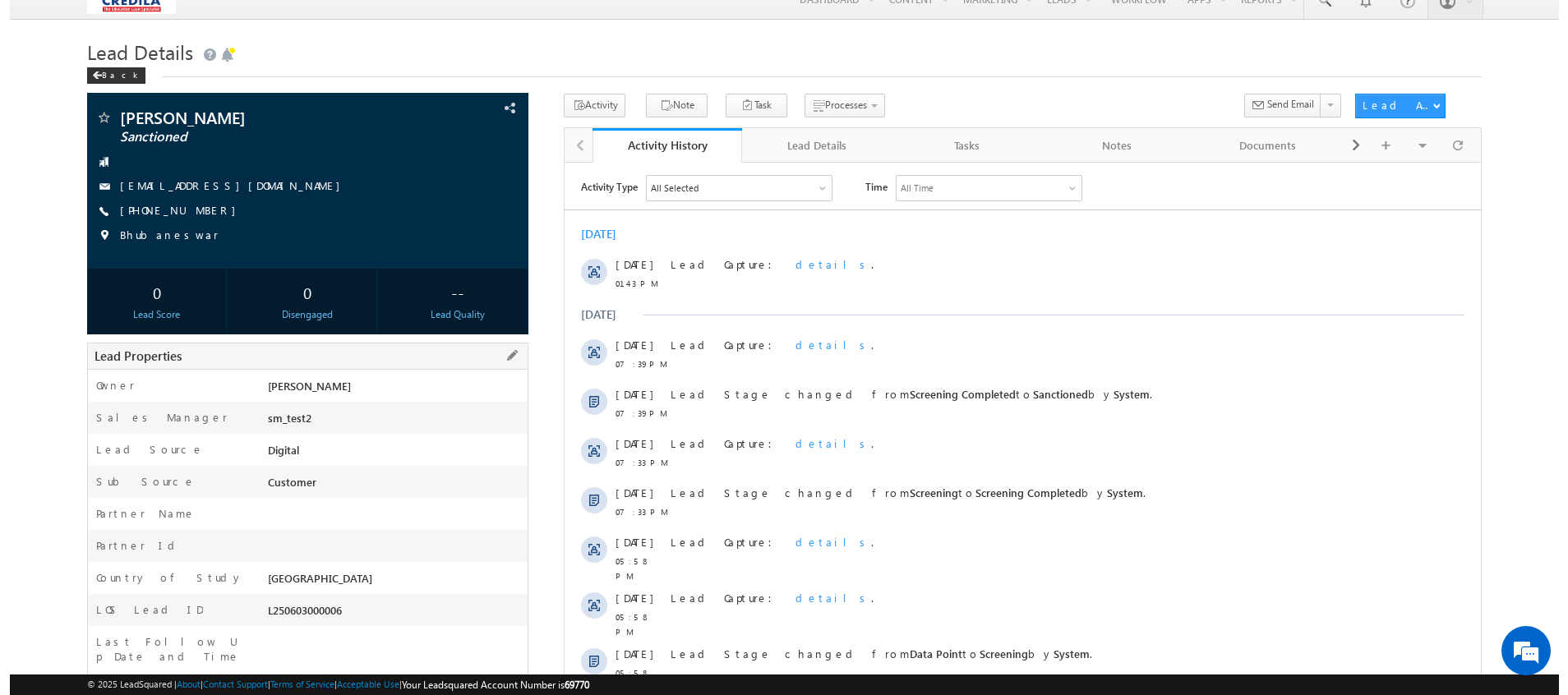
scroll to position [17, 0]
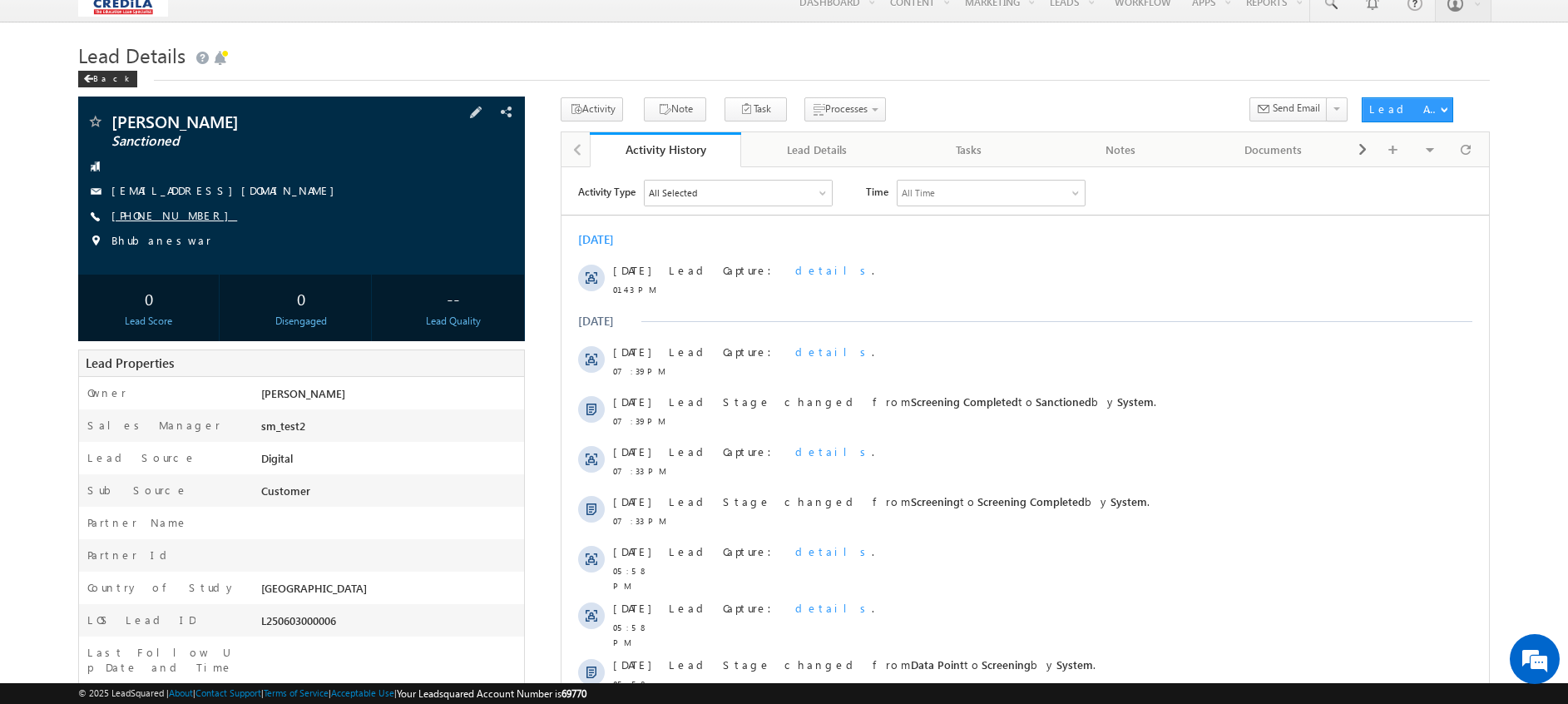
click at [163, 214] on link "+91-3909812786" at bounding box center [174, 215] width 126 height 14
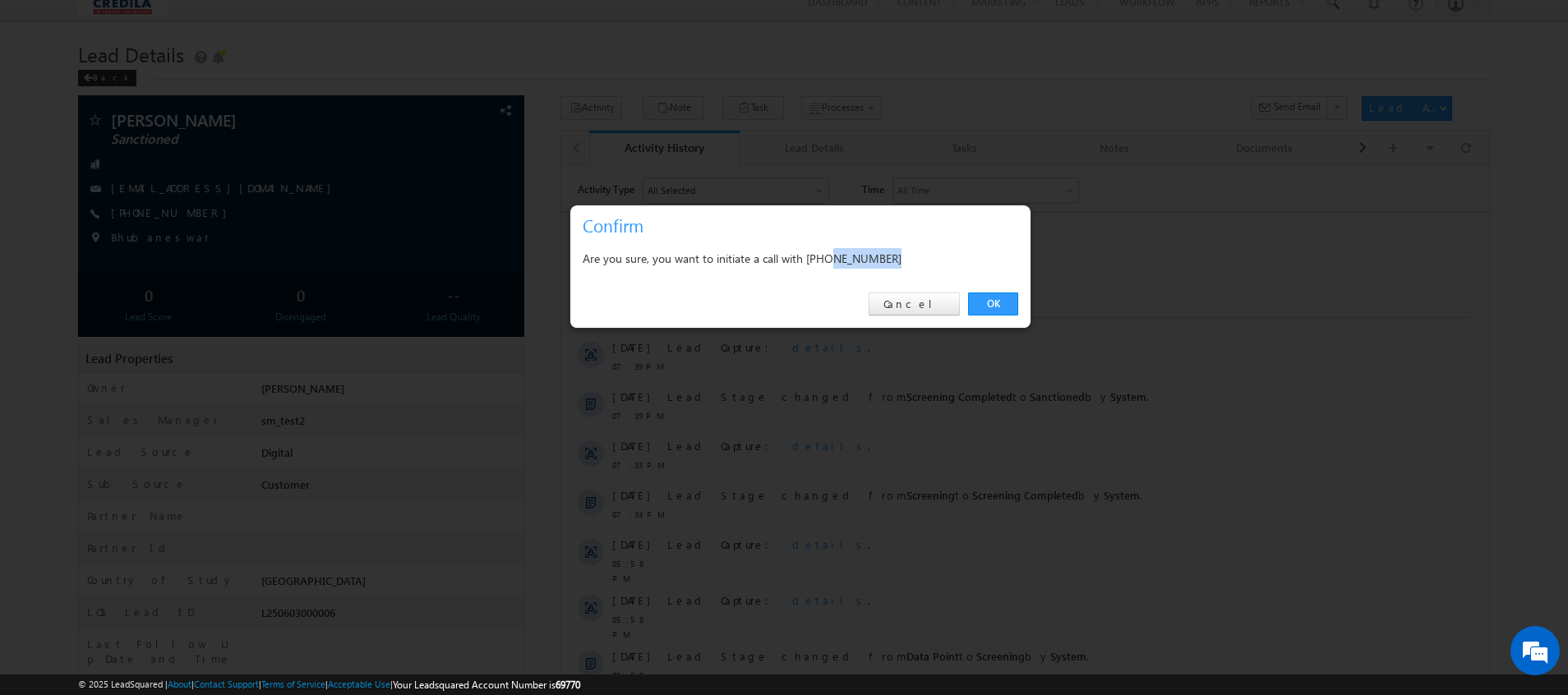
drag, startPoint x: 834, startPoint y: 261, endPoint x: 943, endPoint y: 264, distance: 109.0
click at [943, 264] on div "Are you sure, you want to initiate a call with +91-3909812786" at bounding box center [800, 258] width 436 height 21
copy div "3909812786"
click at [938, 304] on link "Cancel" at bounding box center [914, 304] width 92 height 23
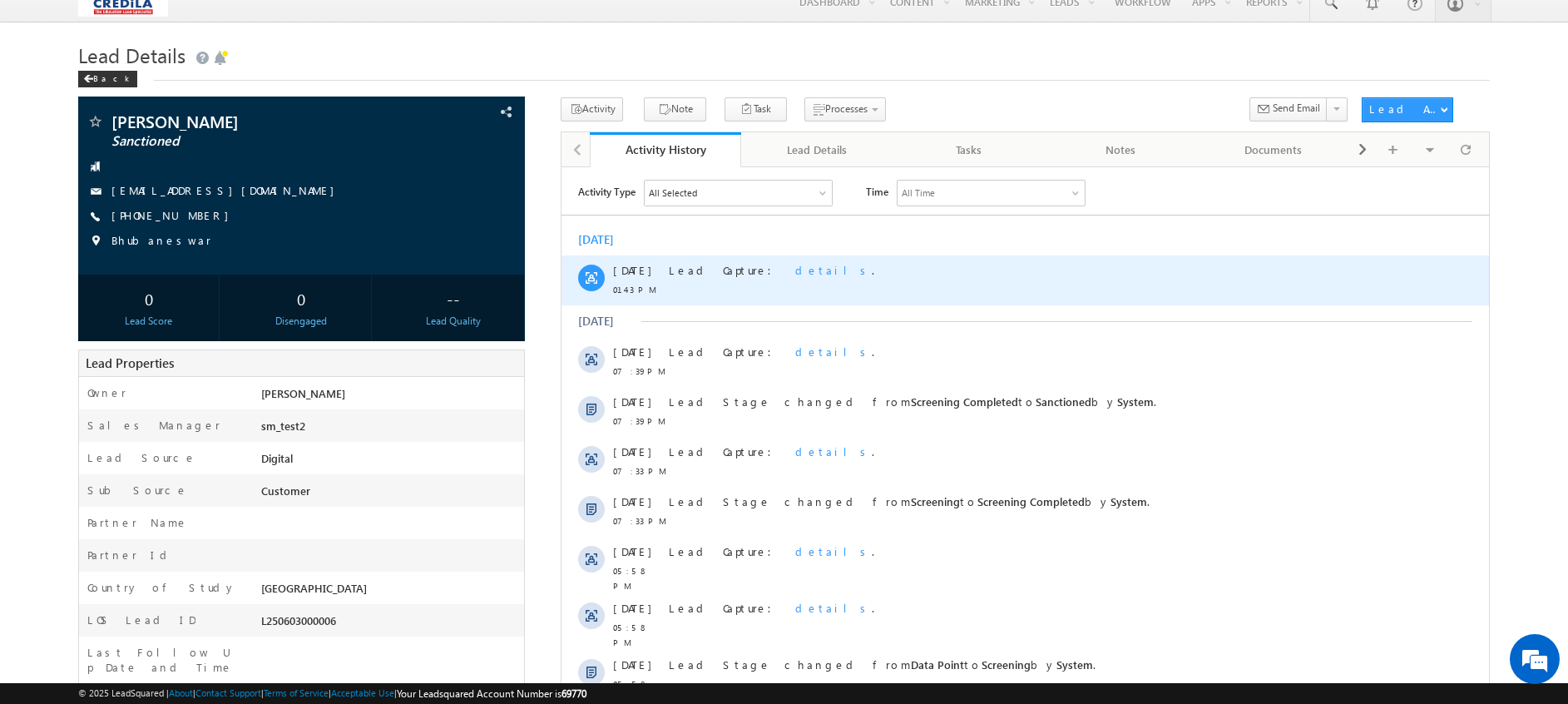
click at [795, 270] on span "details" at bounding box center [833, 269] width 77 height 14
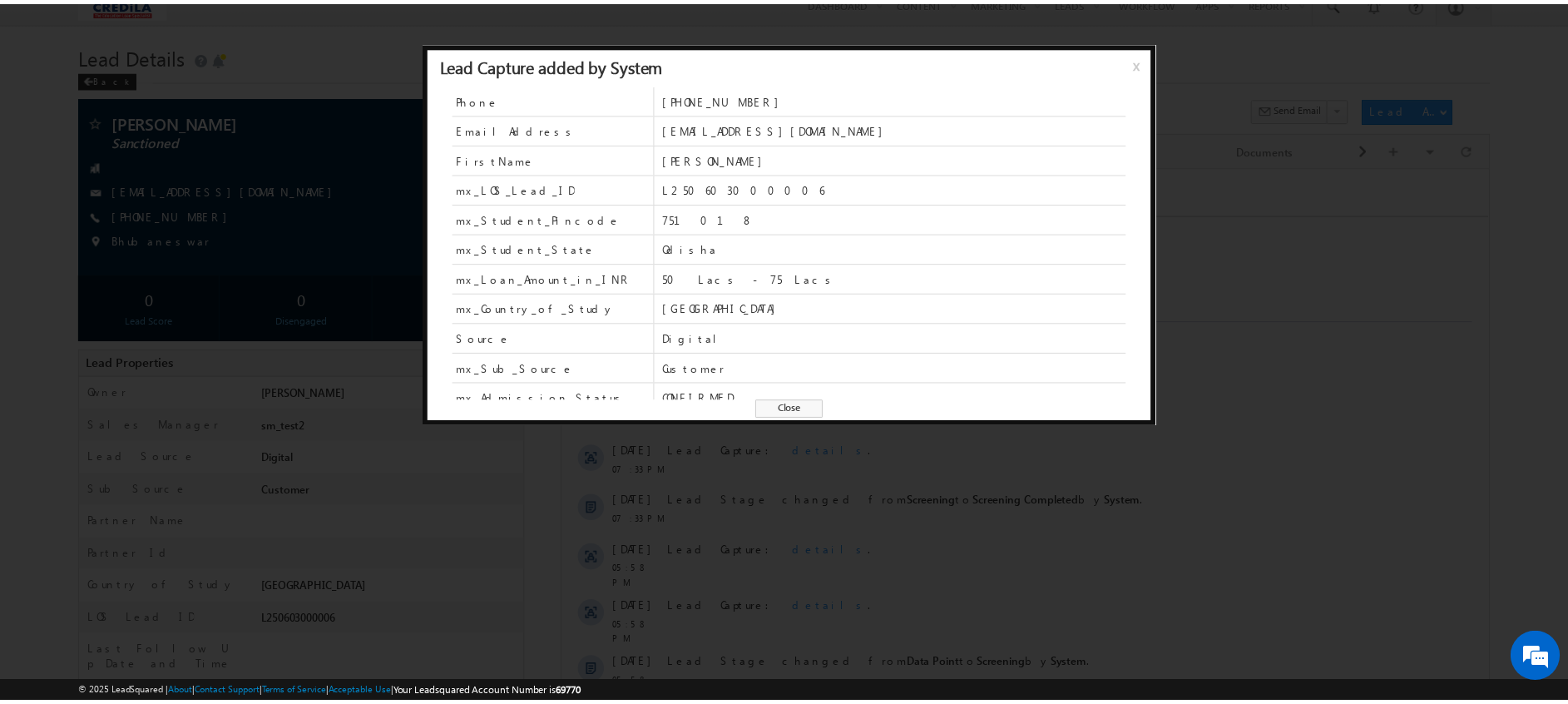
scroll to position [732, 0]
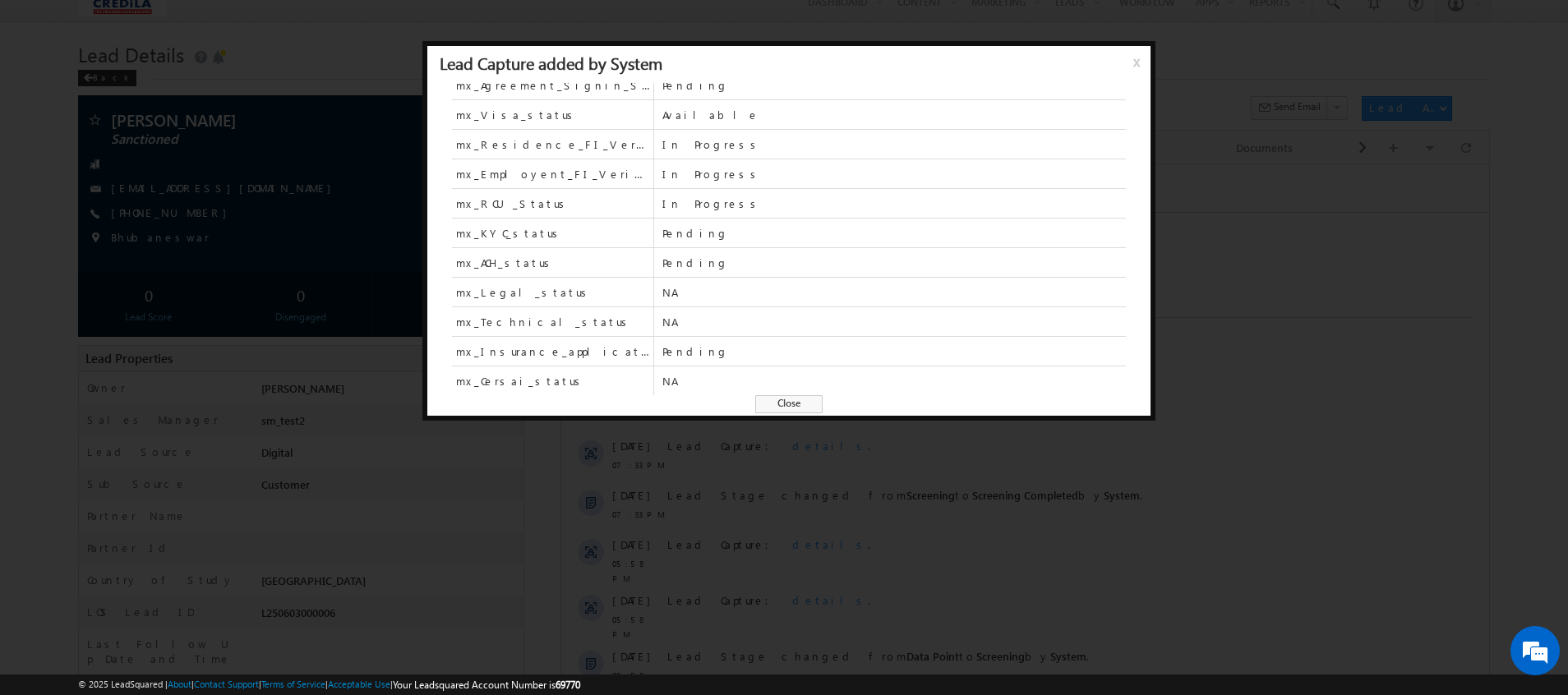
click at [1330, 306] on div at bounding box center [784, 347] width 1568 height 695
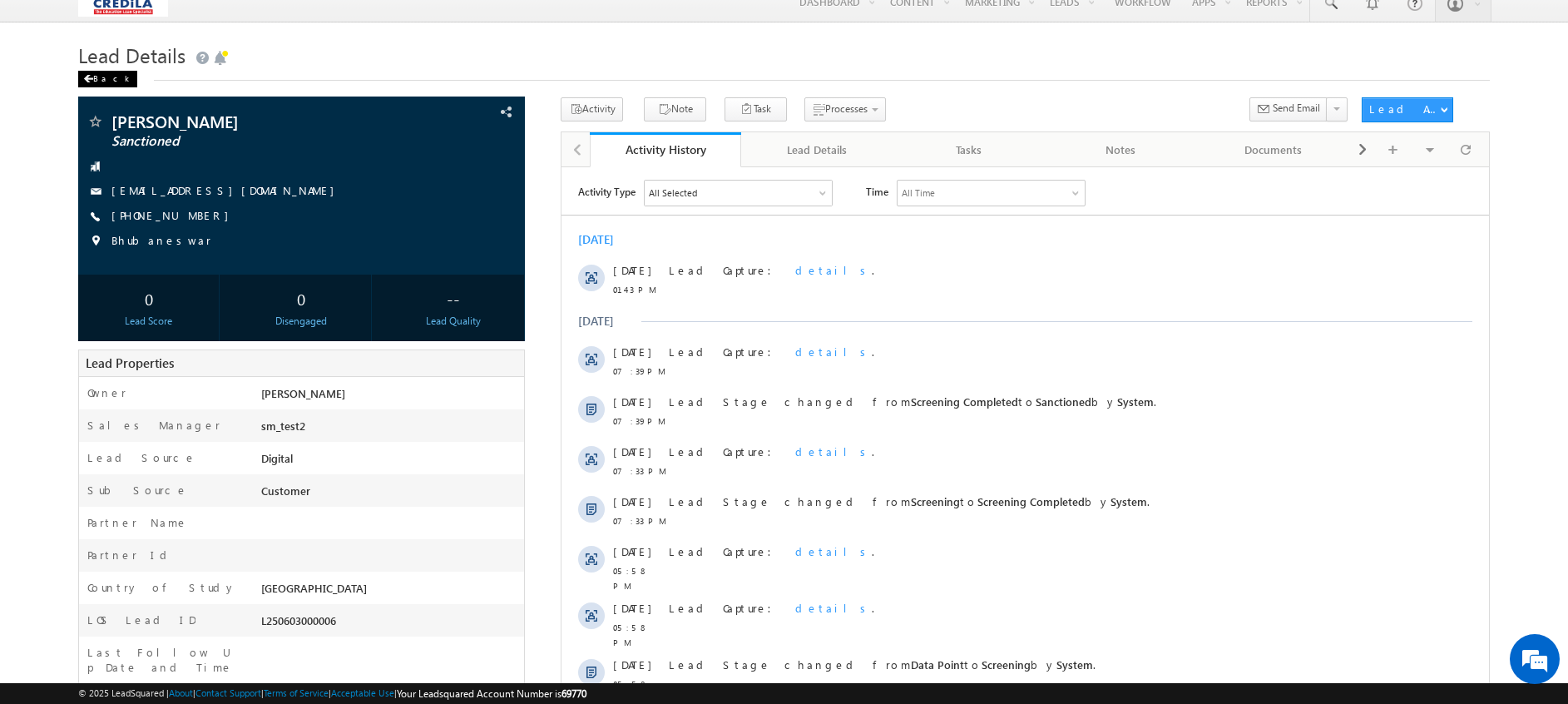
click at [82, 75] on div "Back" at bounding box center [108, 79] width 59 height 17
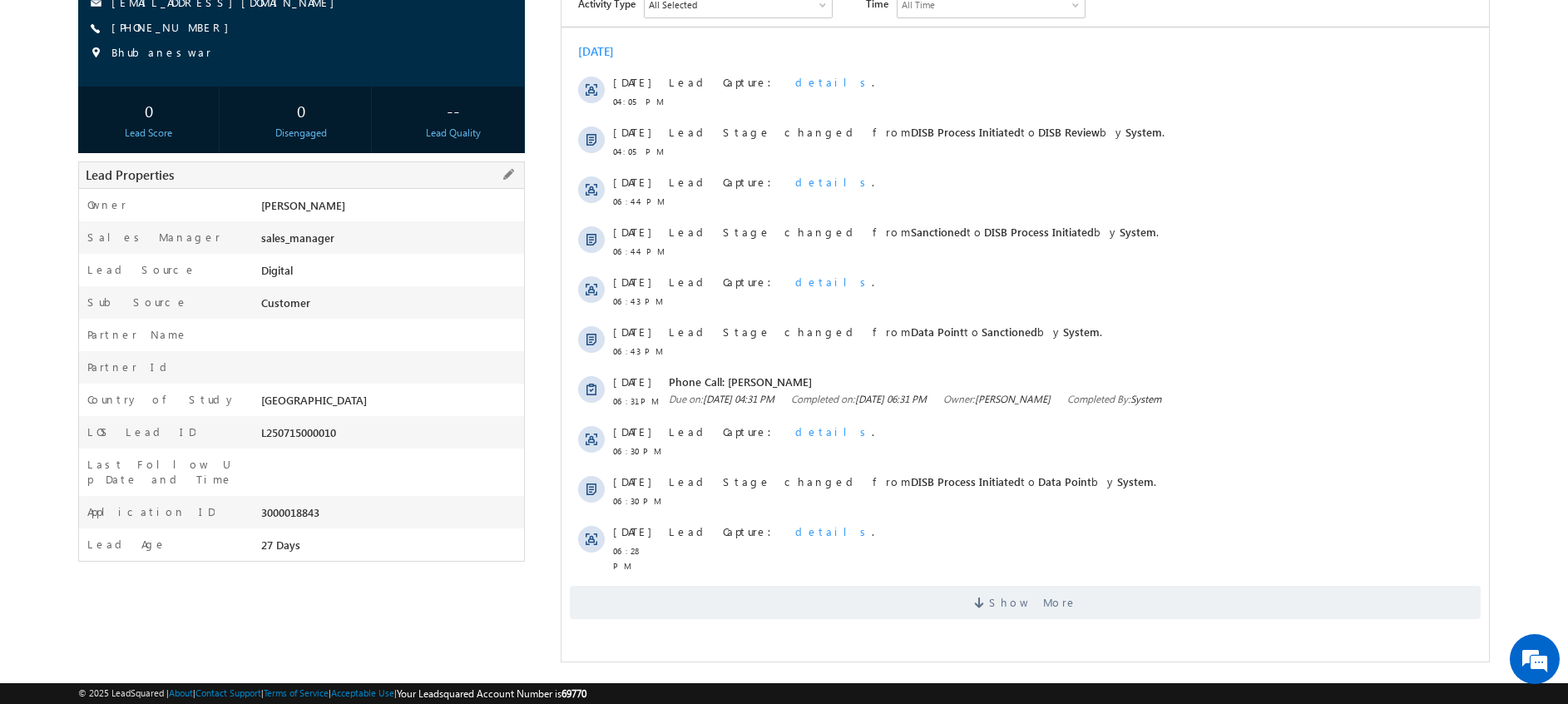
scroll to position [207, 0]
click at [272, 504] on div "3000018843" at bounding box center [390, 516] width 267 height 24
copy div "3000018843"
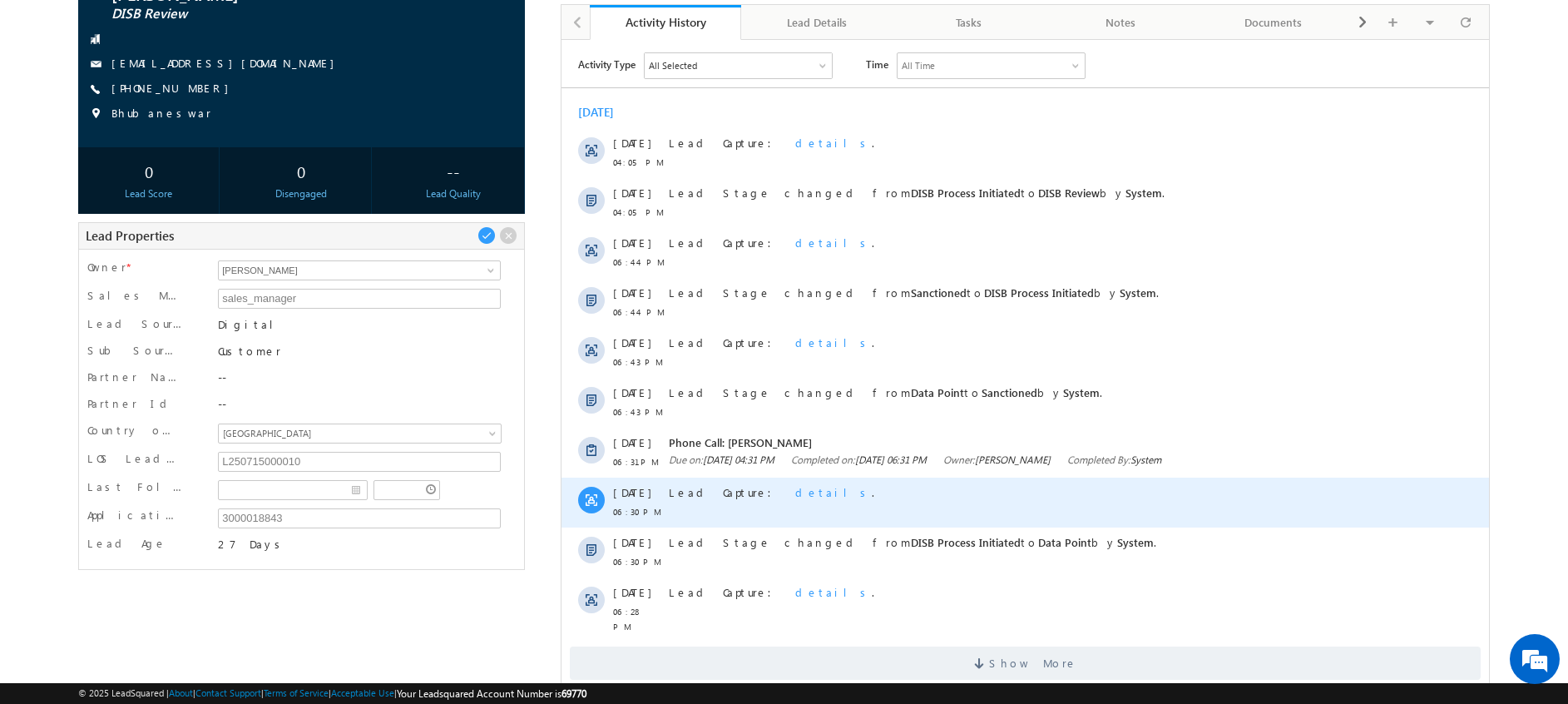
scroll to position [146, 0]
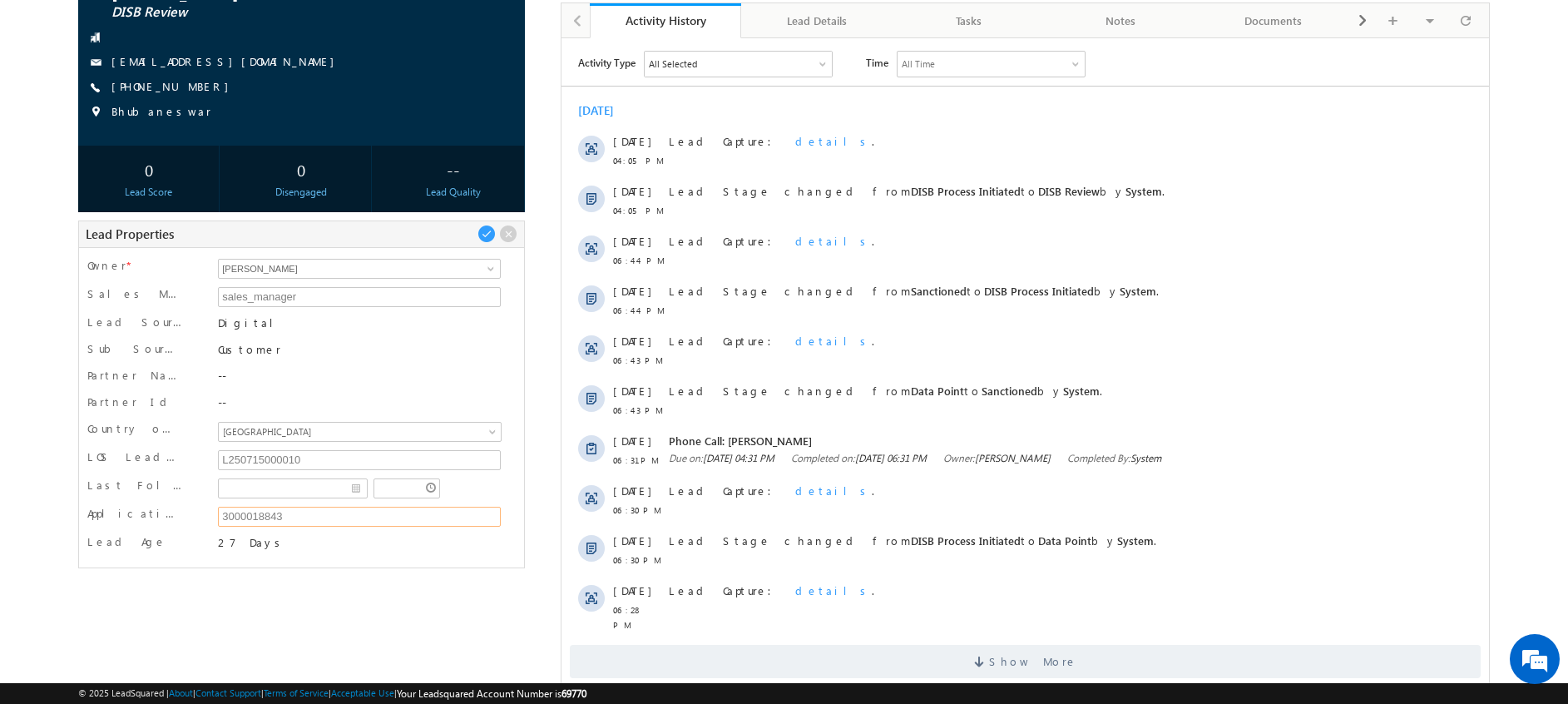
drag, startPoint x: 323, startPoint y: 516, endPoint x: 216, endPoint y: 519, distance: 107.0
click at [216, 519] on div "3000018843" at bounding box center [359, 519] width 291 height 25
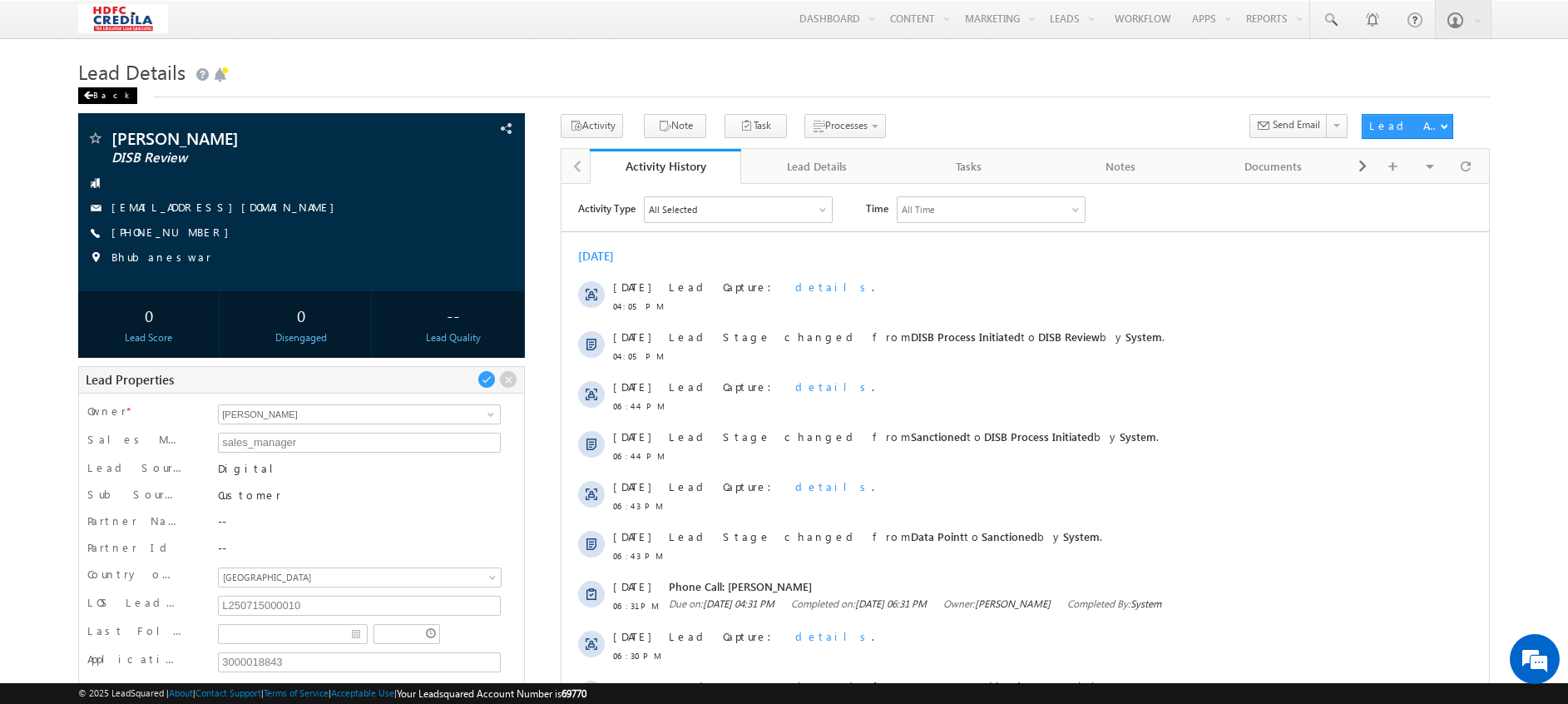
click at [106, 96] on div "Back" at bounding box center [108, 96] width 59 height 17
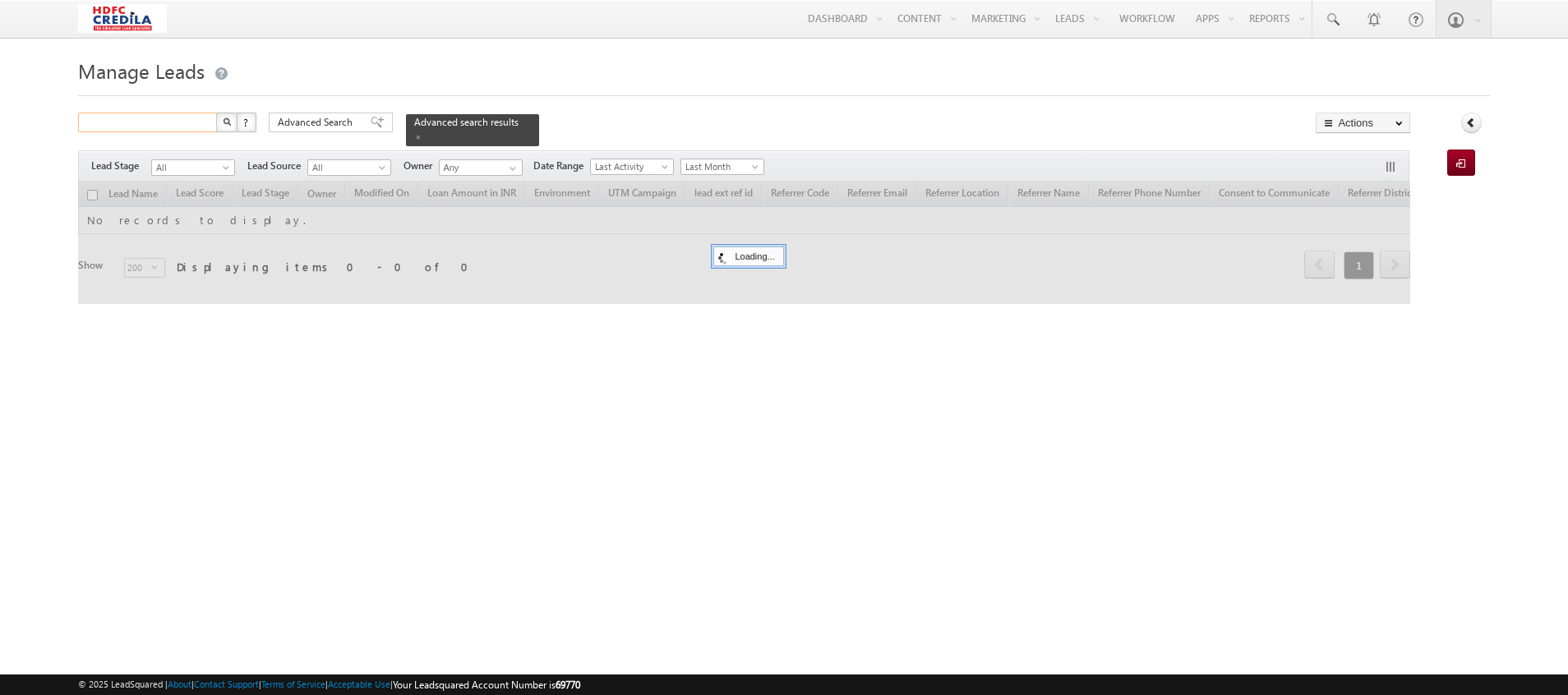
click at [165, 123] on input "text" at bounding box center [148, 122] width 141 height 20
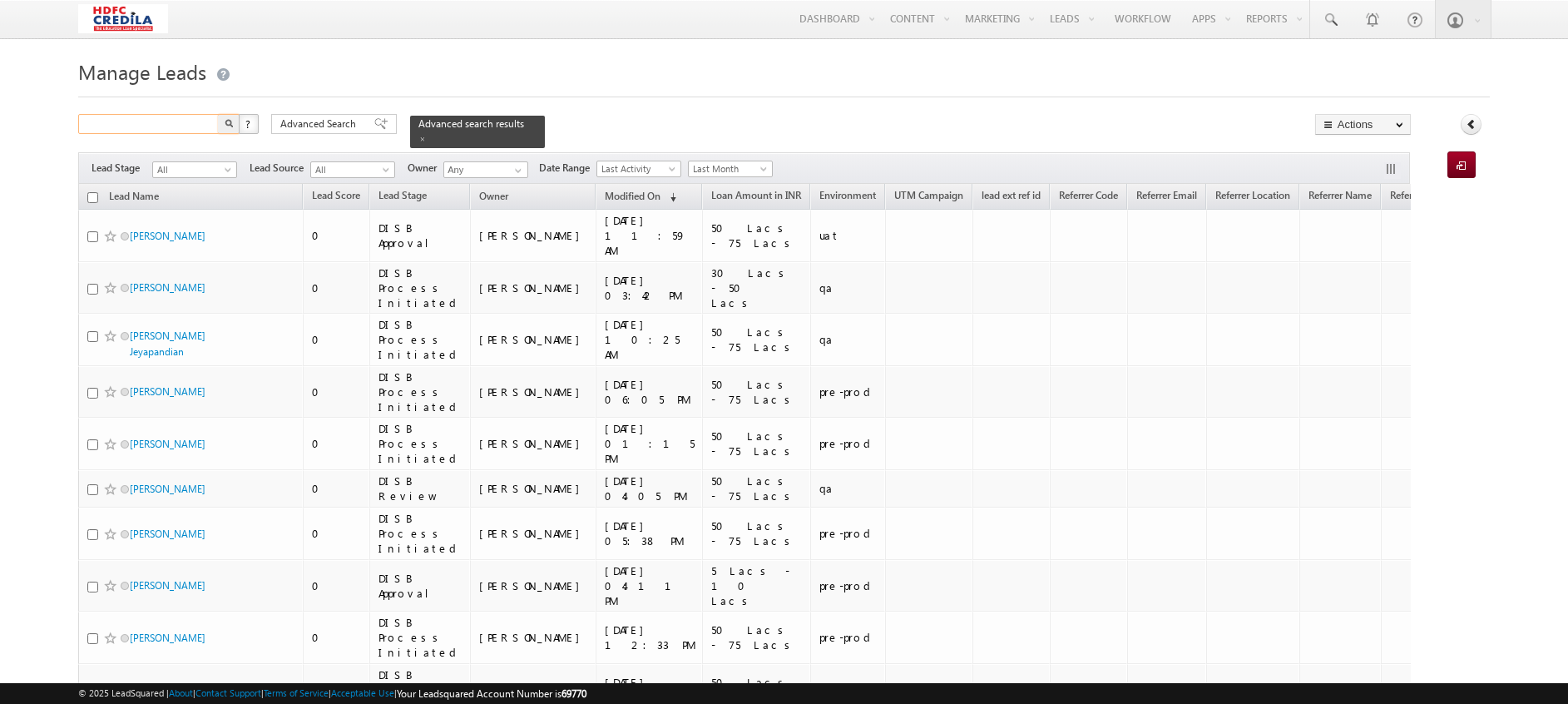
paste input "3909812786"
type input "3909812786"
click at [218, 114] on button "button" at bounding box center [229, 124] width 22 height 20
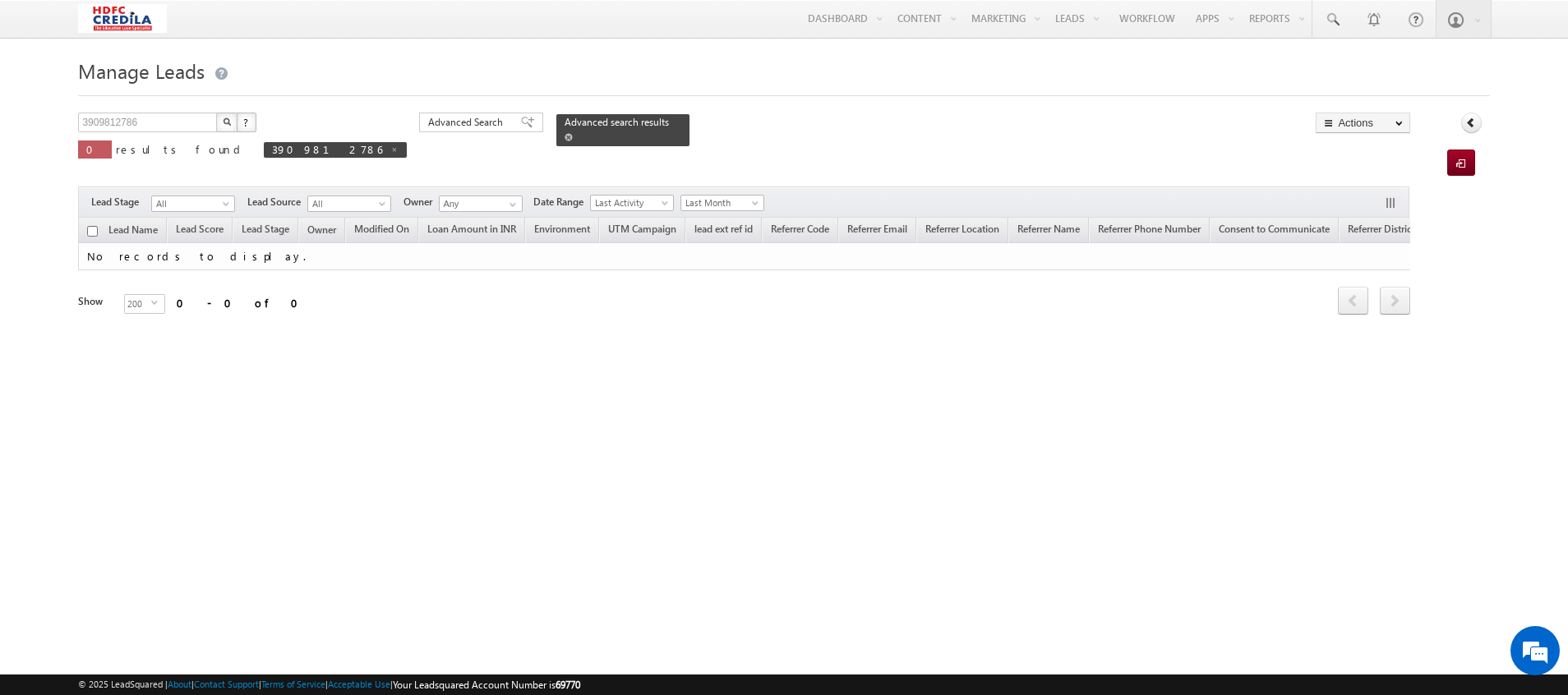
click at [565, 133] on span at bounding box center [569, 137] width 8 height 8
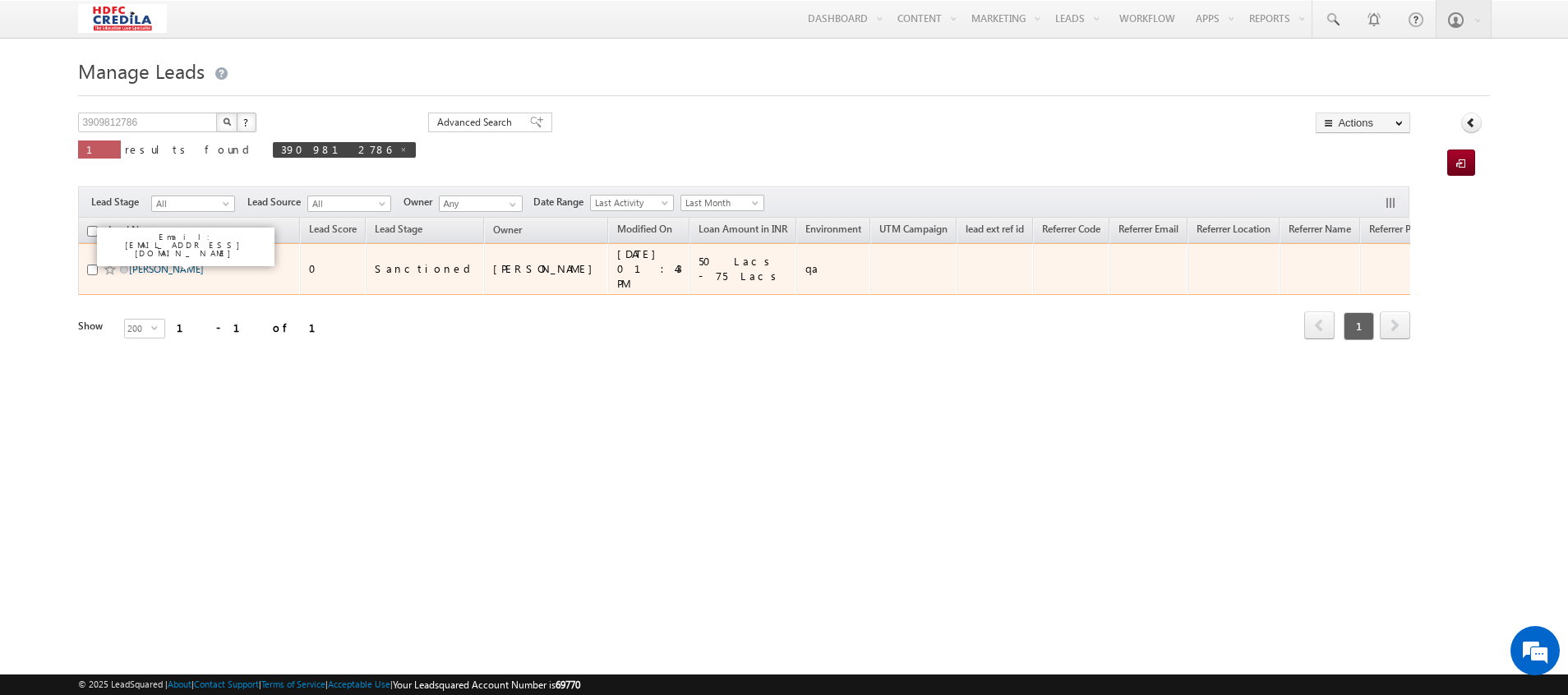
click at [161, 264] on link "[PERSON_NAME]" at bounding box center [167, 269] width 75 height 12
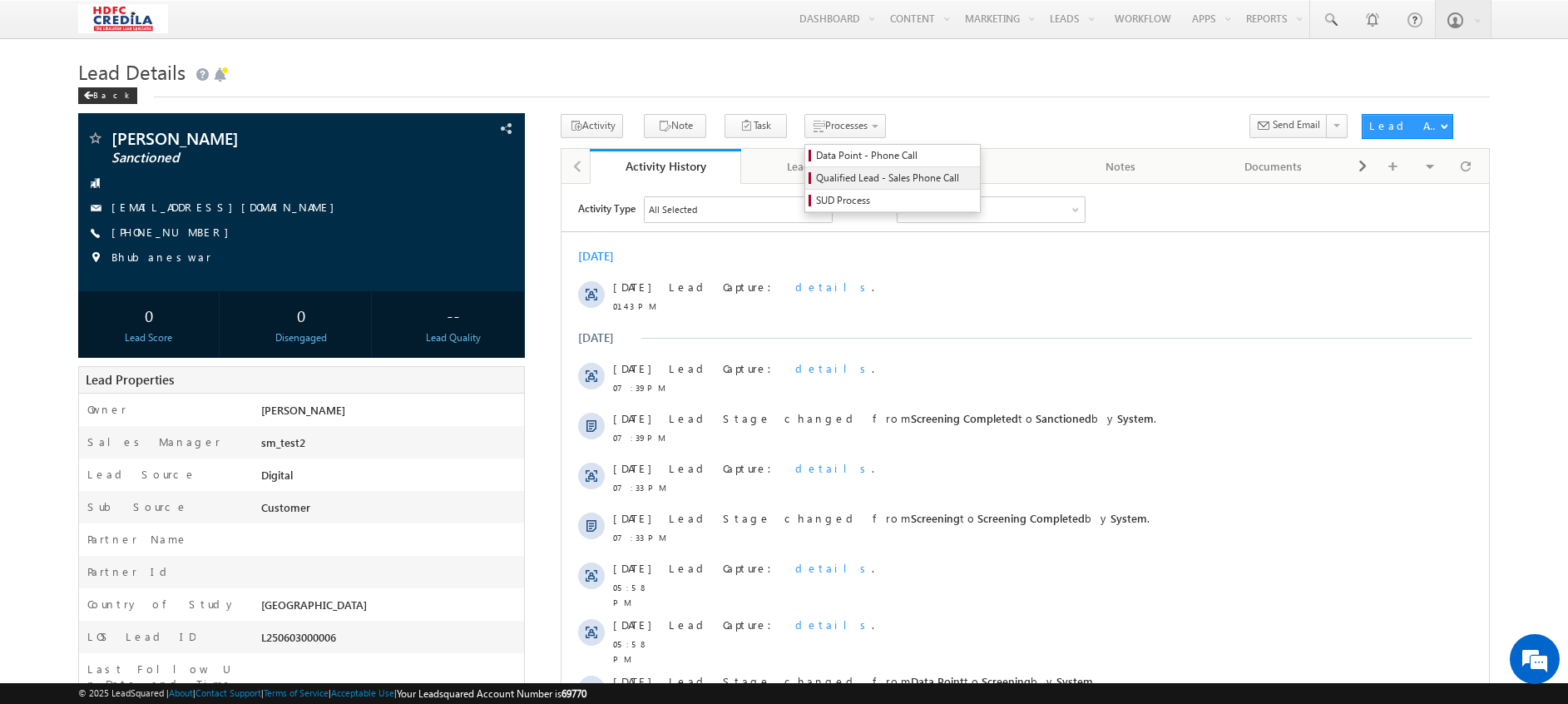
click at [835, 168] on link "Qualified Lead - Sales Phone Call" at bounding box center [891, 178] width 174 height 22
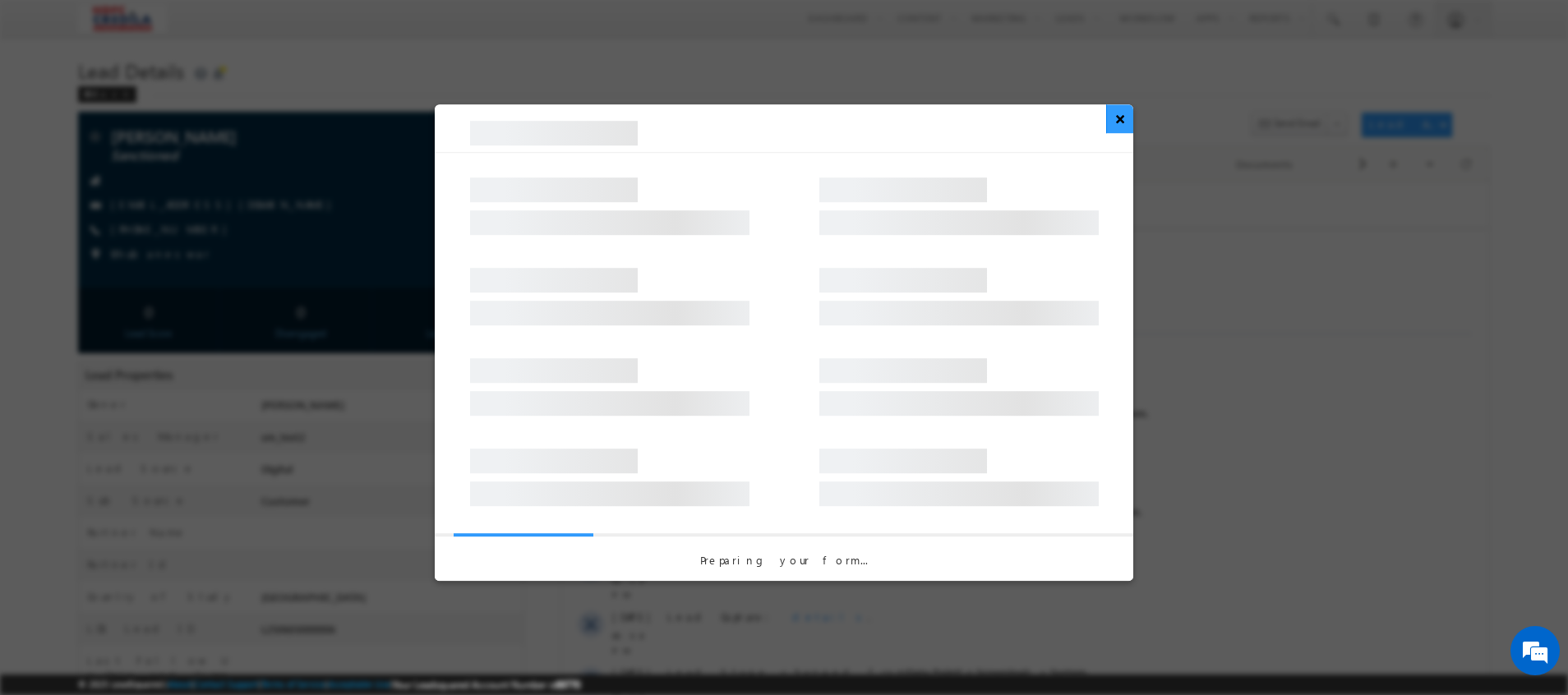
click at [1118, 125] on button "×" at bounding box center [1120, 118] width 27 height 29
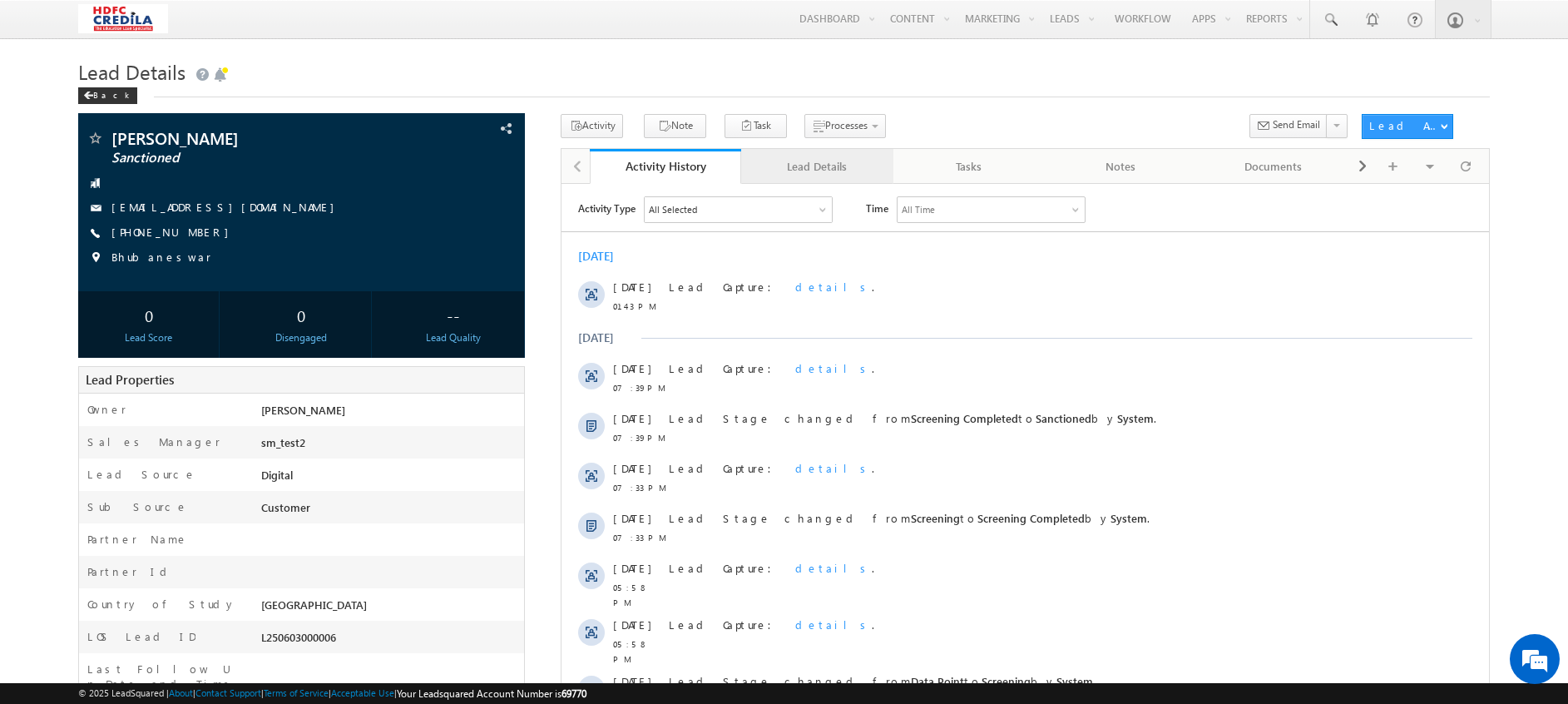
click at [819, 176] on div "Lead Details" at bounding box center [816, 167] width 124 height 20
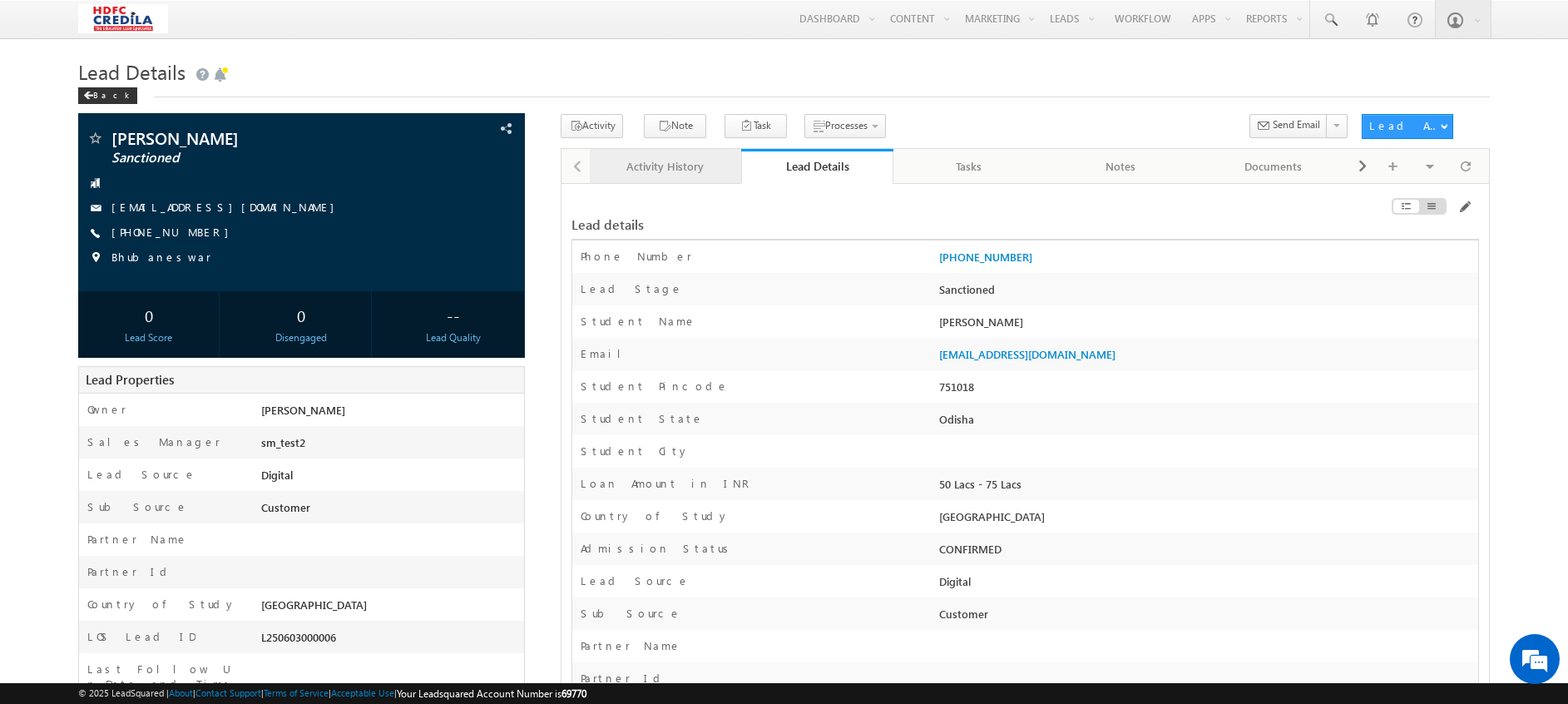
click at [665, 176] on div "Activity History" at bounding box center [665, 167] width 124 height 20
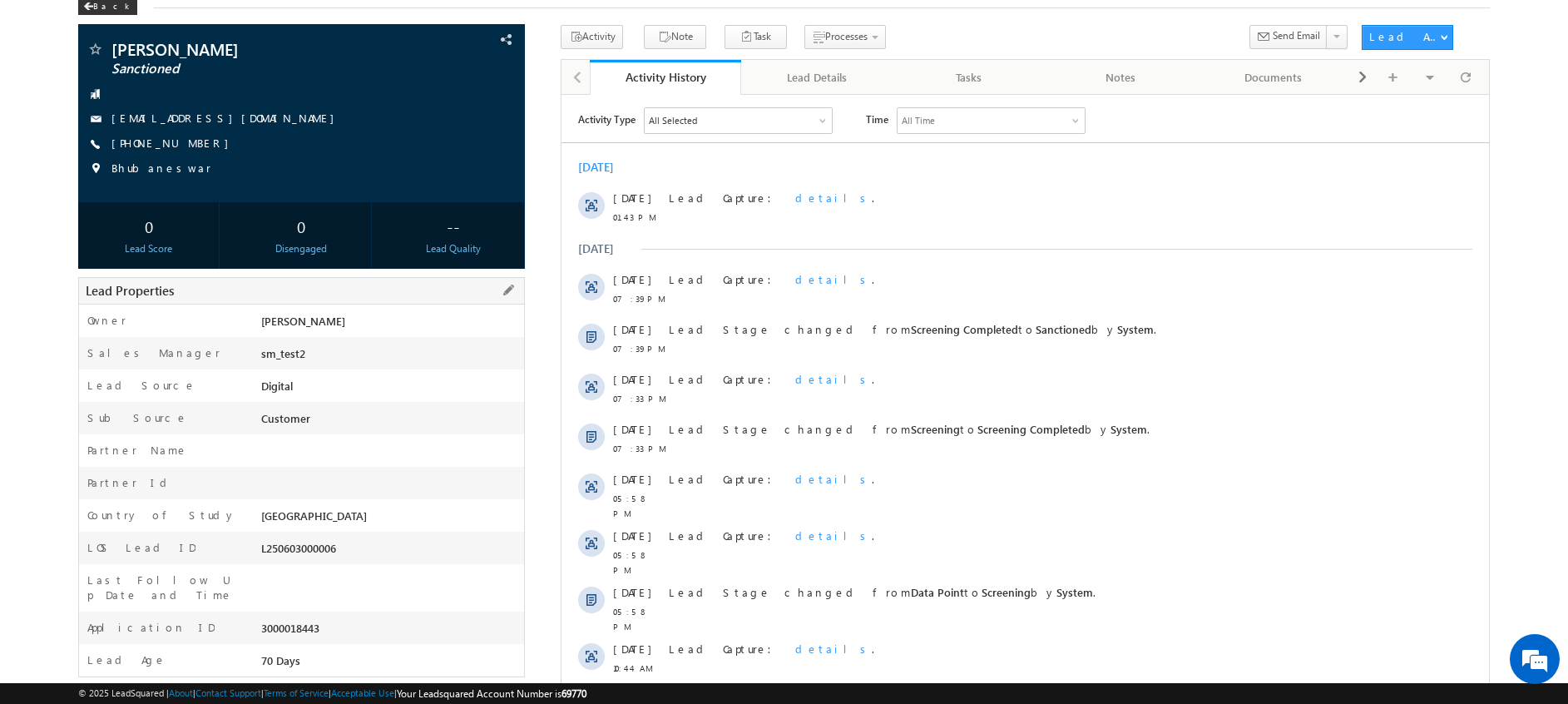
scroll to position [197, 0]
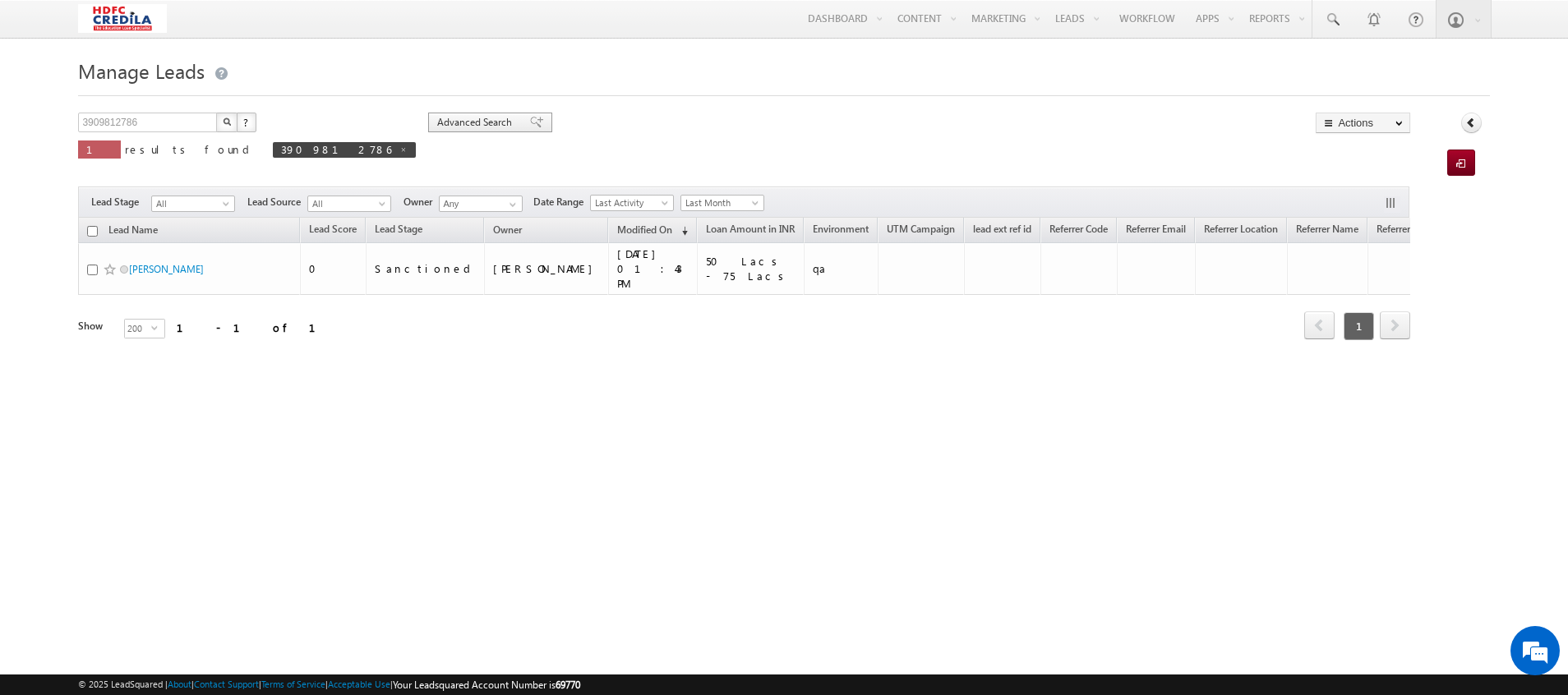
click at [437, 124] on span "Advanced Search" at bounding box center [477, 122] width 80 height 15
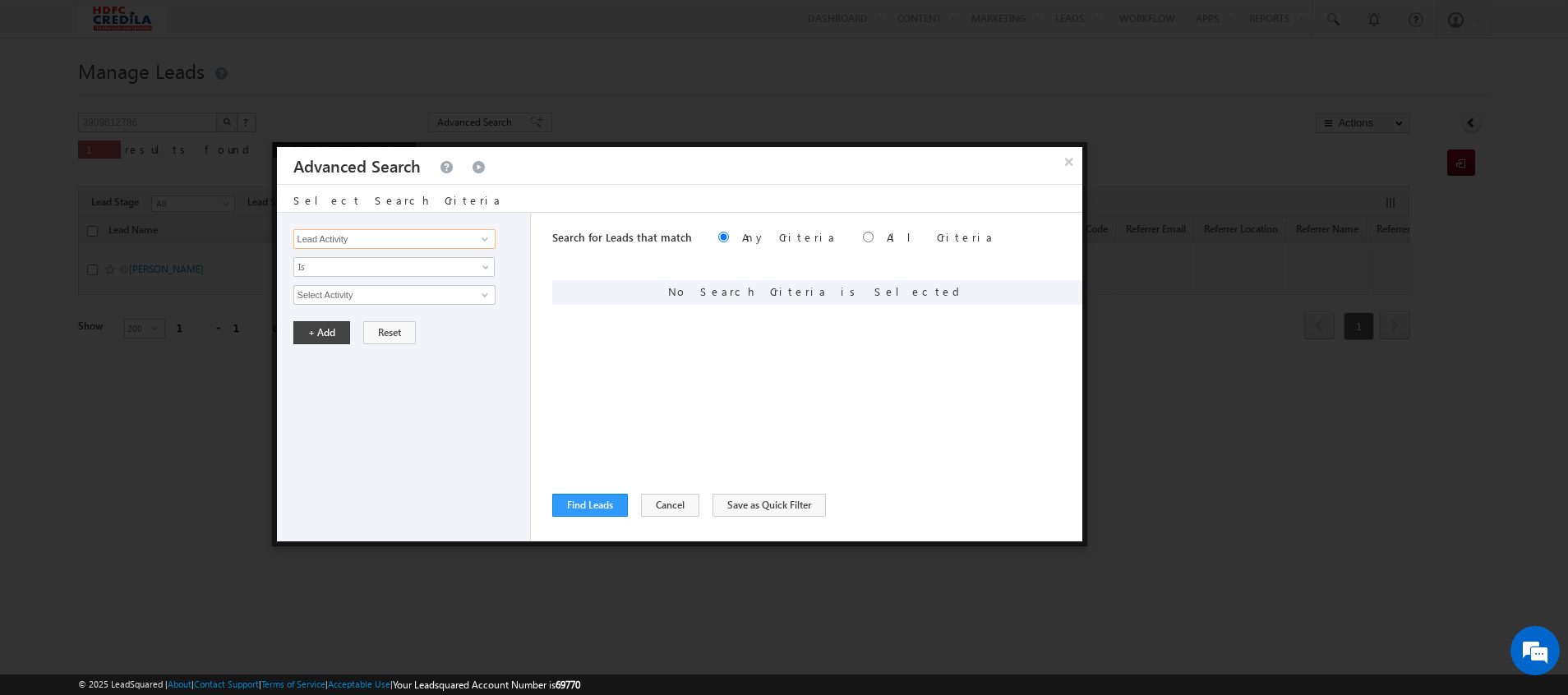
click at [374, 236] on input "Lead Activity" at bounding box center [394, 239] width 202 height 20
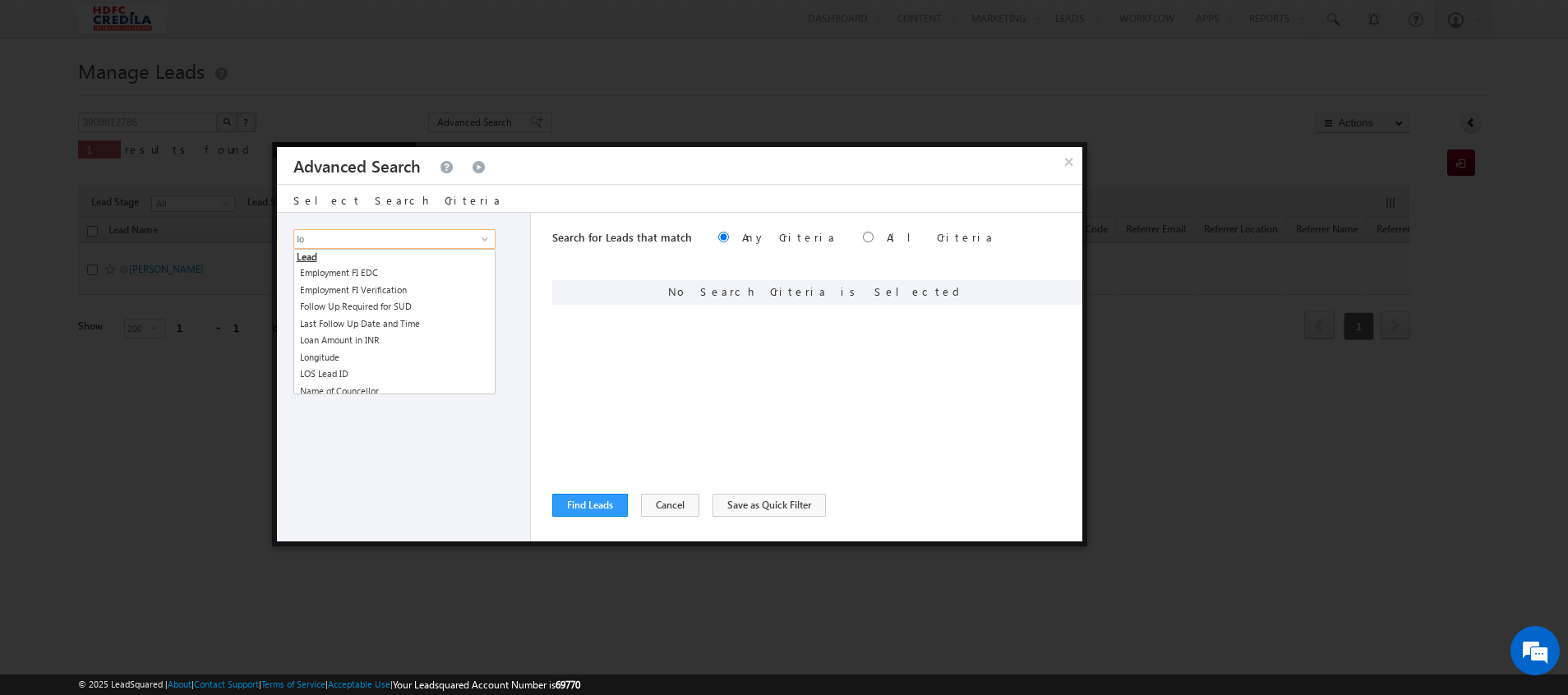
type input "l"
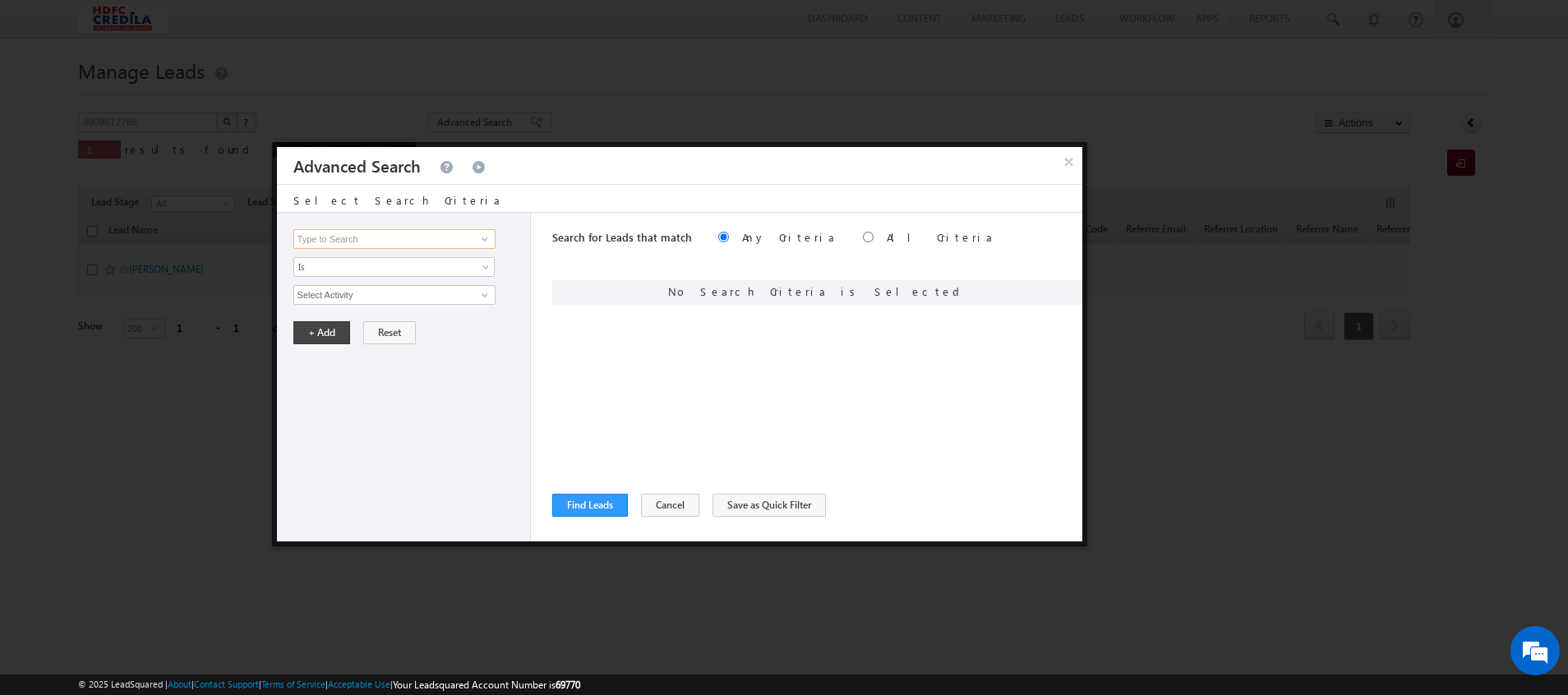
click at [361, 241] on input at bounding box center [394, 239] width 202 height 20
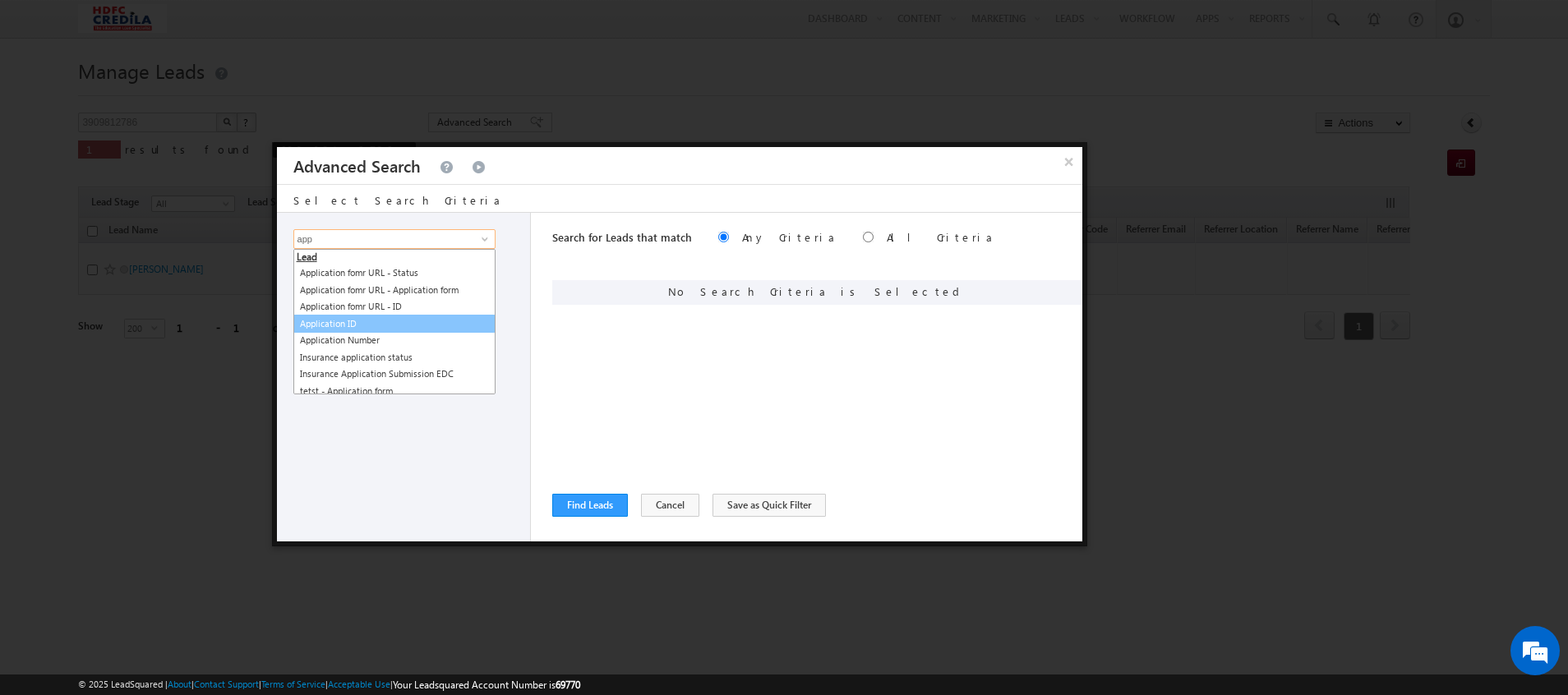
click at [336, 324] on link "Application ID" at bounding box center [394, 324] width 202 height 19
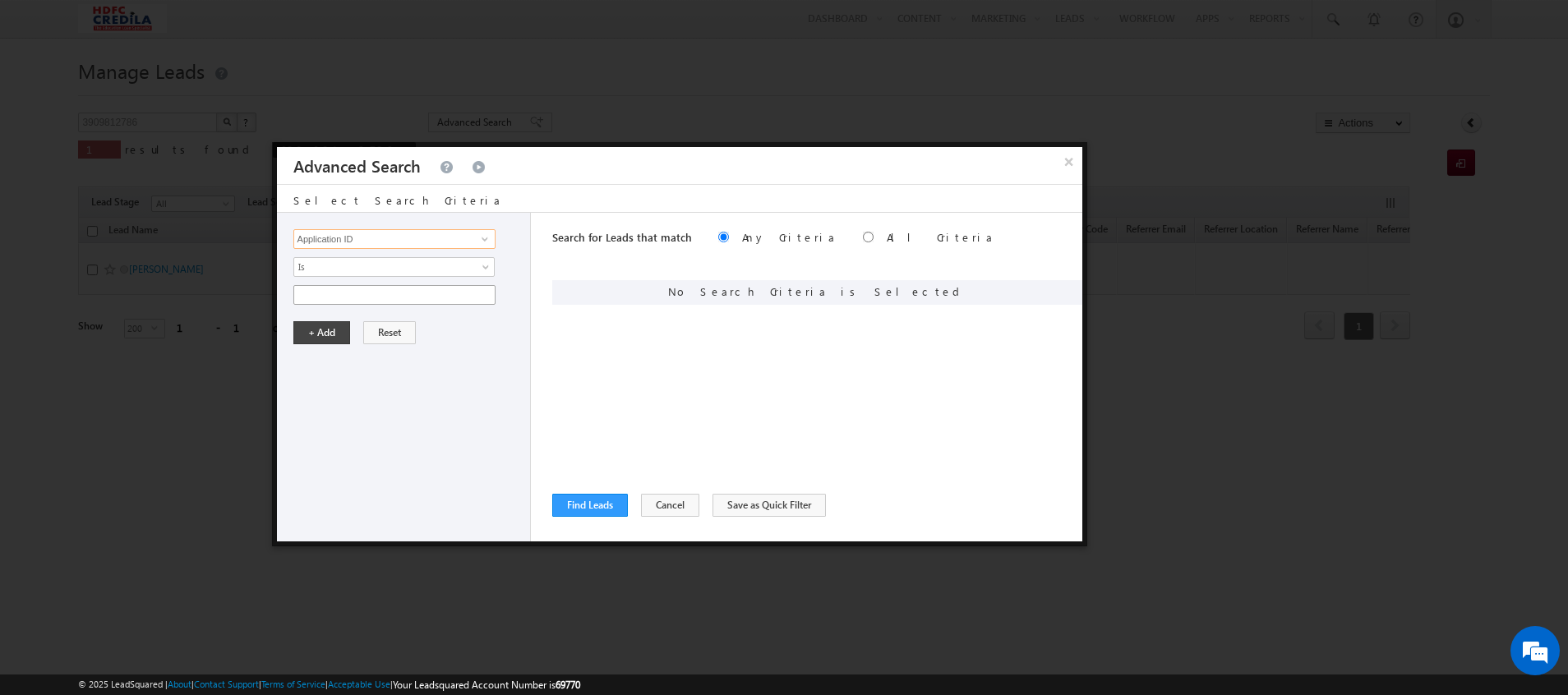
type input "Application ID"
click at [325, 299] on input "text" at bounding box center [394, 295] width 202 height 20
paste input "3000018754"
type input "3000018754"
click at [319, 334] on button "+ Add" at bounding box center [321, 333] width 57 height 23
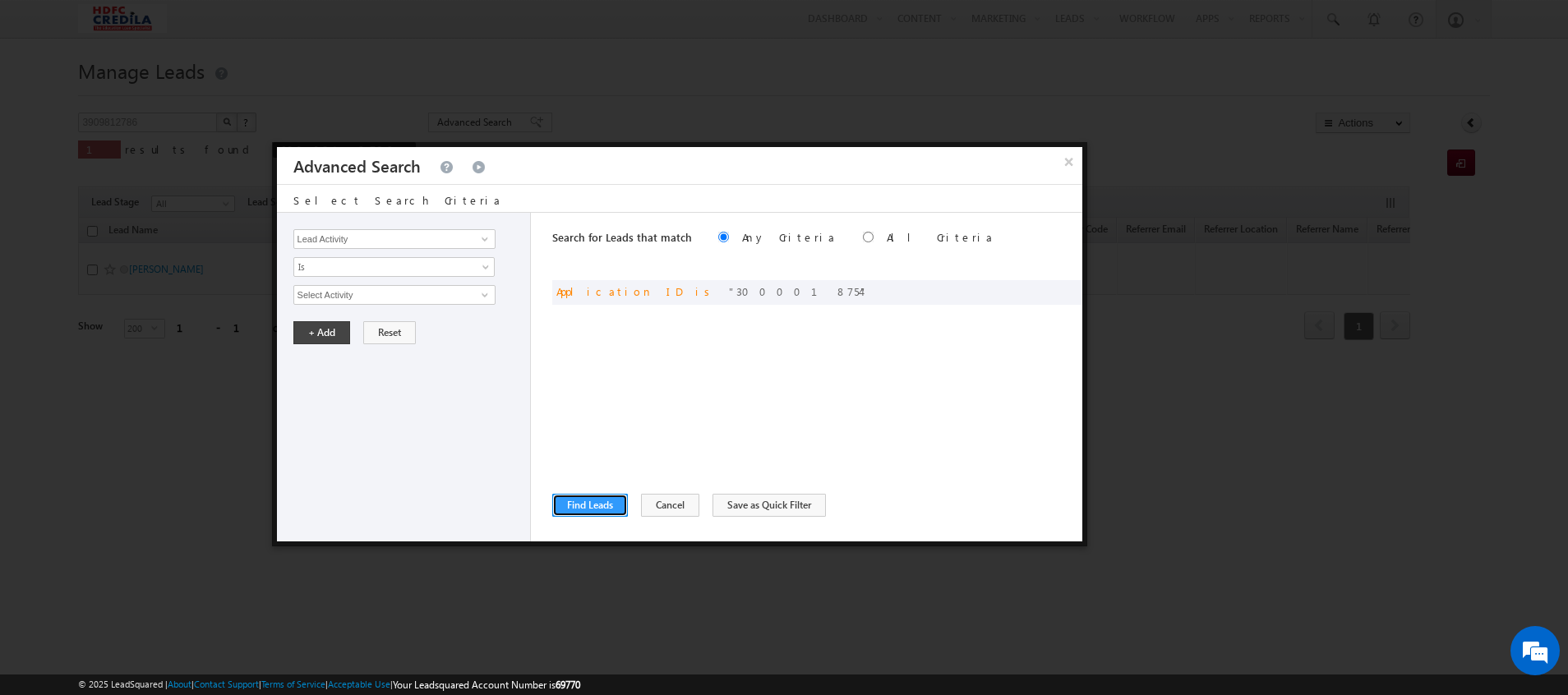
click at [593, 509] on button "Find Leads" at bounding box center [590, 505] width 76 height 23
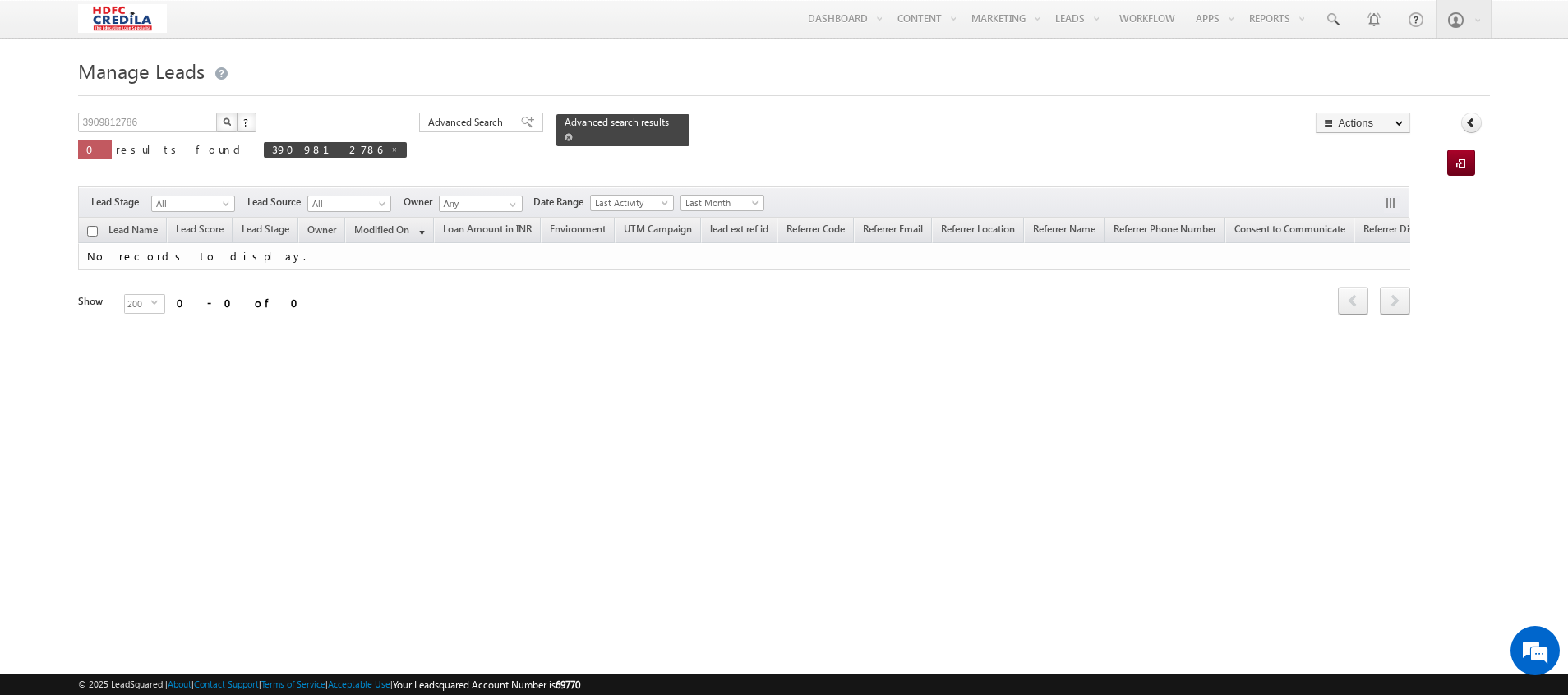
click at [565, 122] on span "Advanced search results" at bounding box center [616, 122] width 104 height 12
click at [391, 147] on span at bounding box center [395, 150] width 8 height 8
type input "Search Leads"
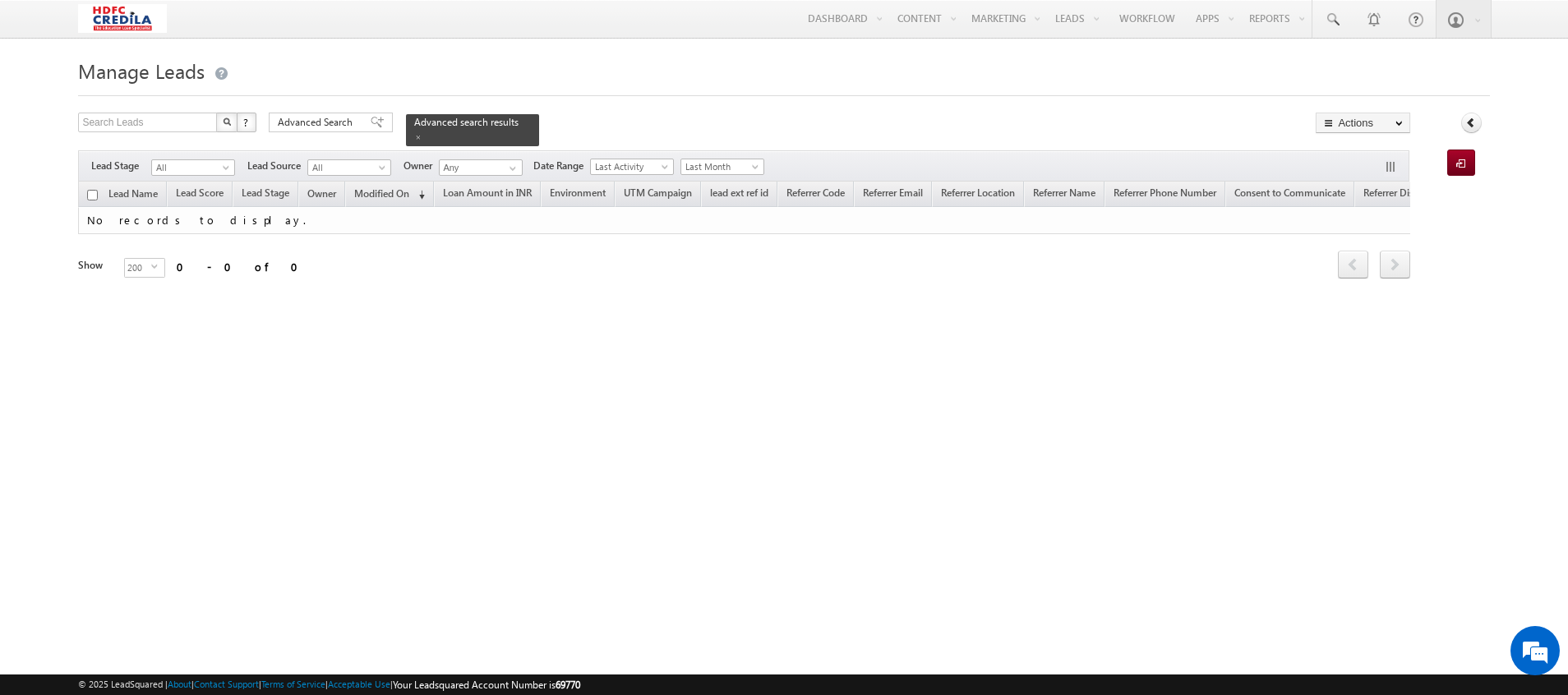
click at [456, 113] on div "Advanced Search Advanced Search Advanced search results" at bounding box center [404, 129] width 271 height 33
click at [446, 122] on span "Advanced search results" at bounding box center [465, 122] width 104 height 12
click at [422, 133] on span at bounding box center [418, 137] width 8 height 8
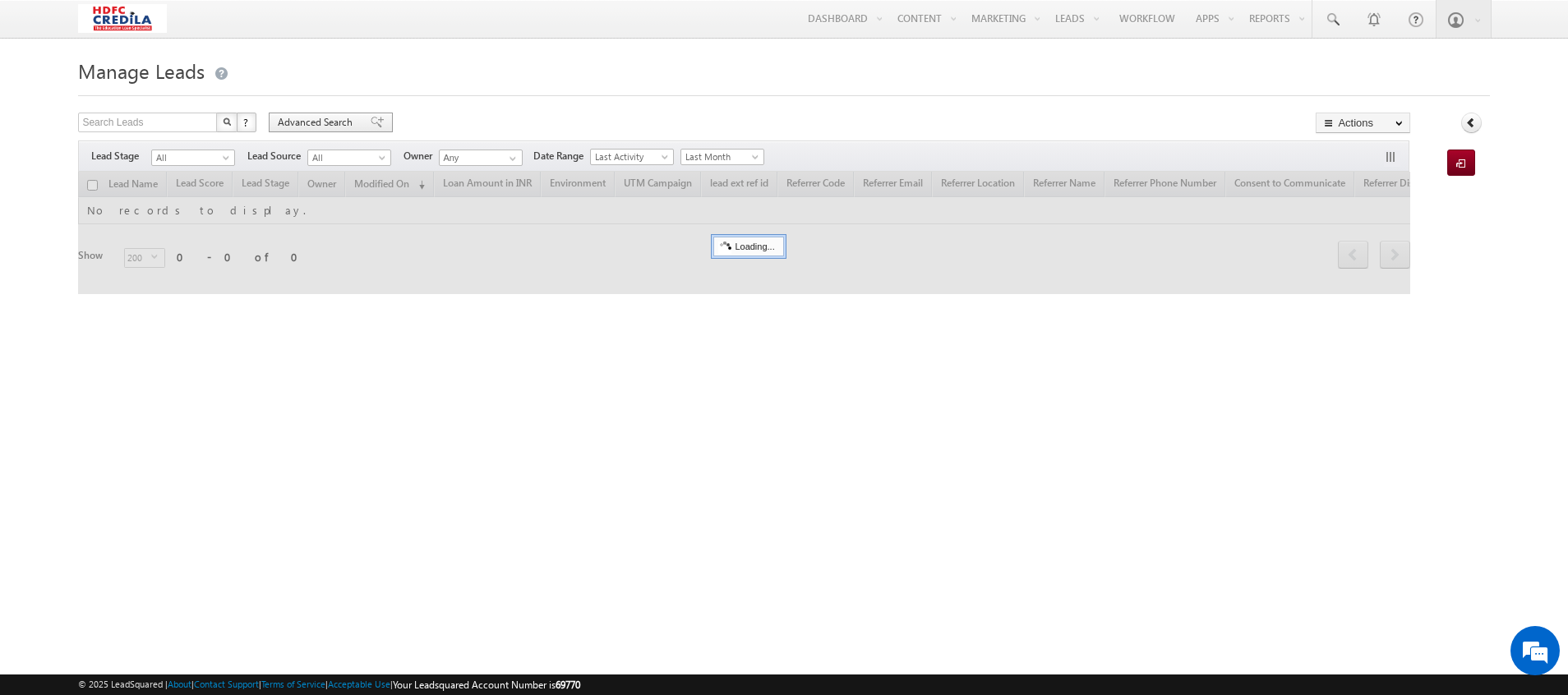
click at [348, 122] on span "Advanced Search" at bounding box center [318, 122] width 80 height 15
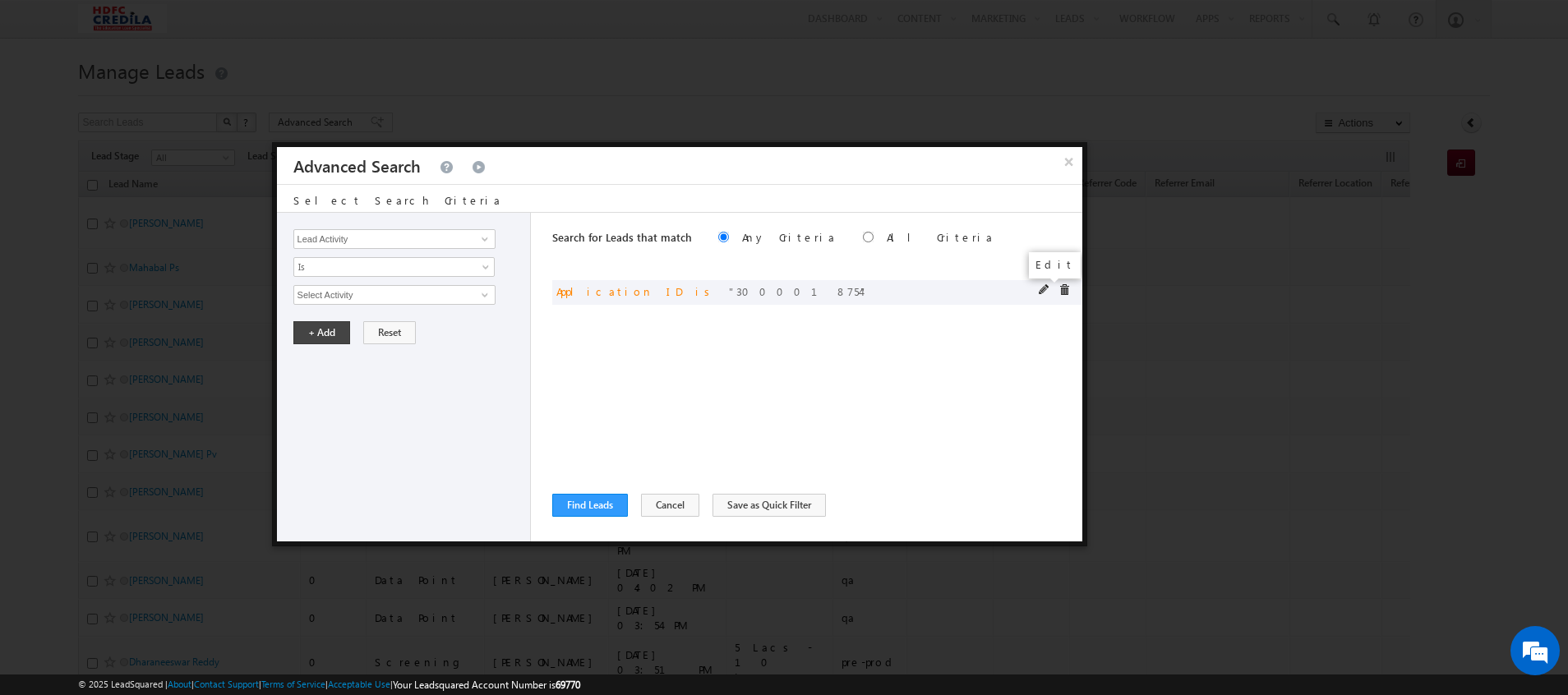
click at [1045, 288] on span at bounding box center [1045, 290] width 12 height 12
click at [386, 299] on input "3000018754" at bounding box center [394, 295] width 202 height 20
type input "3"
paste input "3000019052"
type input "3000019052"
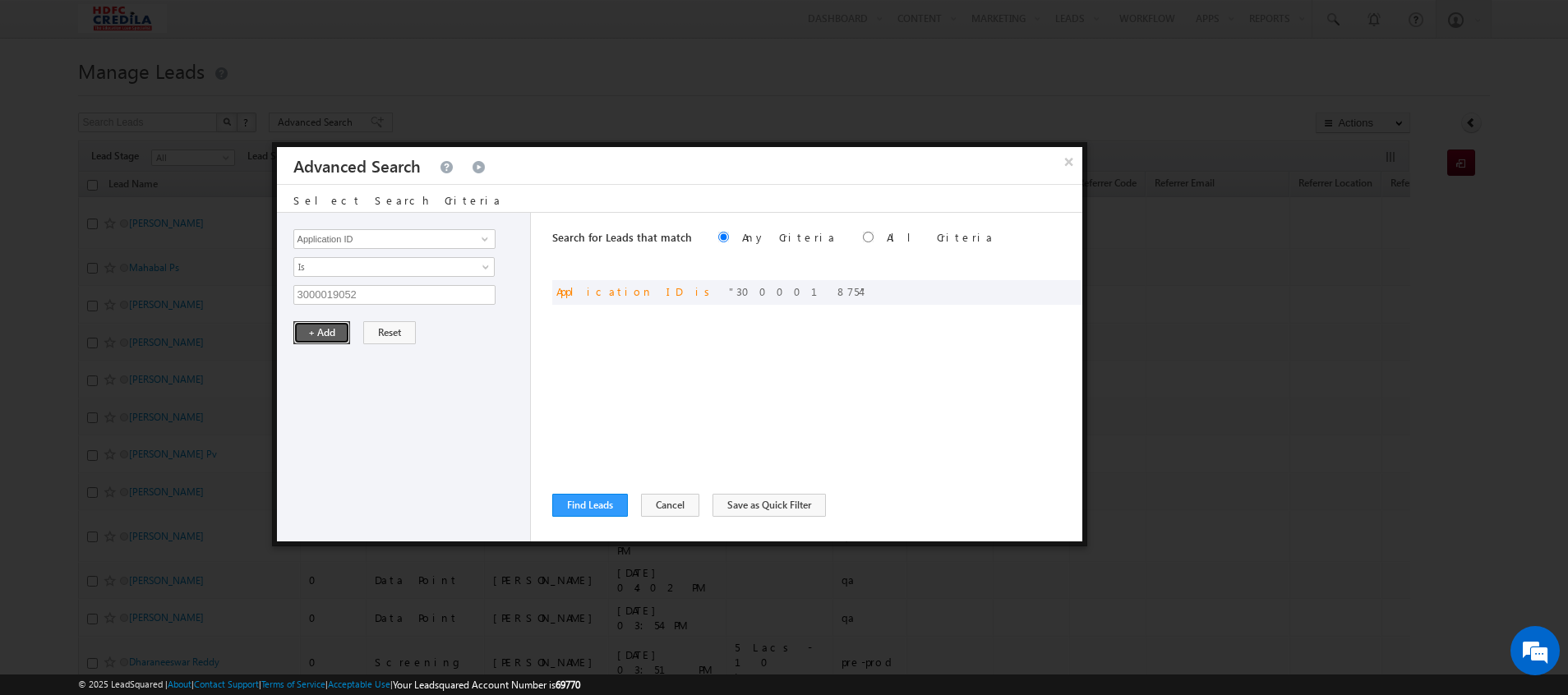
click at [319, 335] on button "+ Add" at bounding box center [321, 333] width 57 height 23
click at [575, 504] on button "Find Leads" at bounding box center [590, 505] width 76 height 23
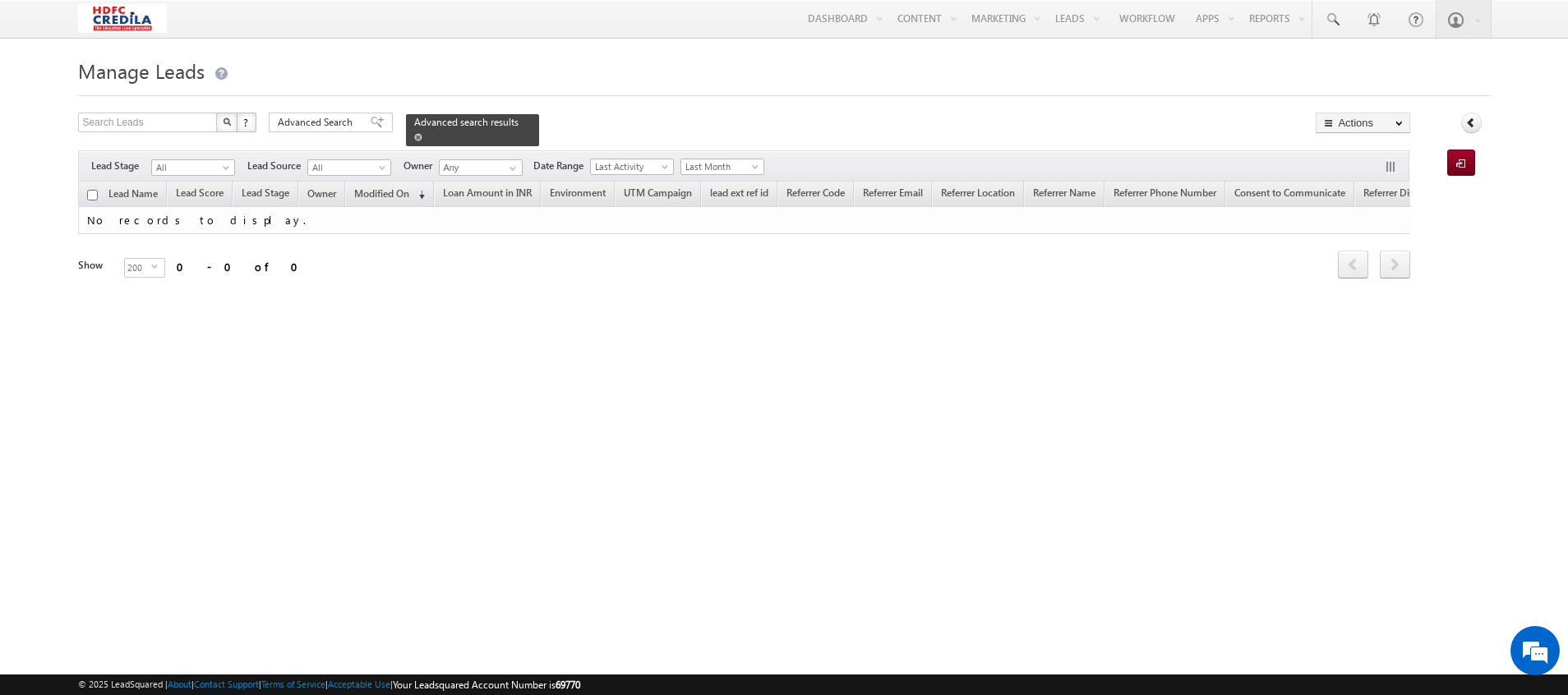
click at [422, 133] on span at bounding box center [418, 137] width 8 height 8
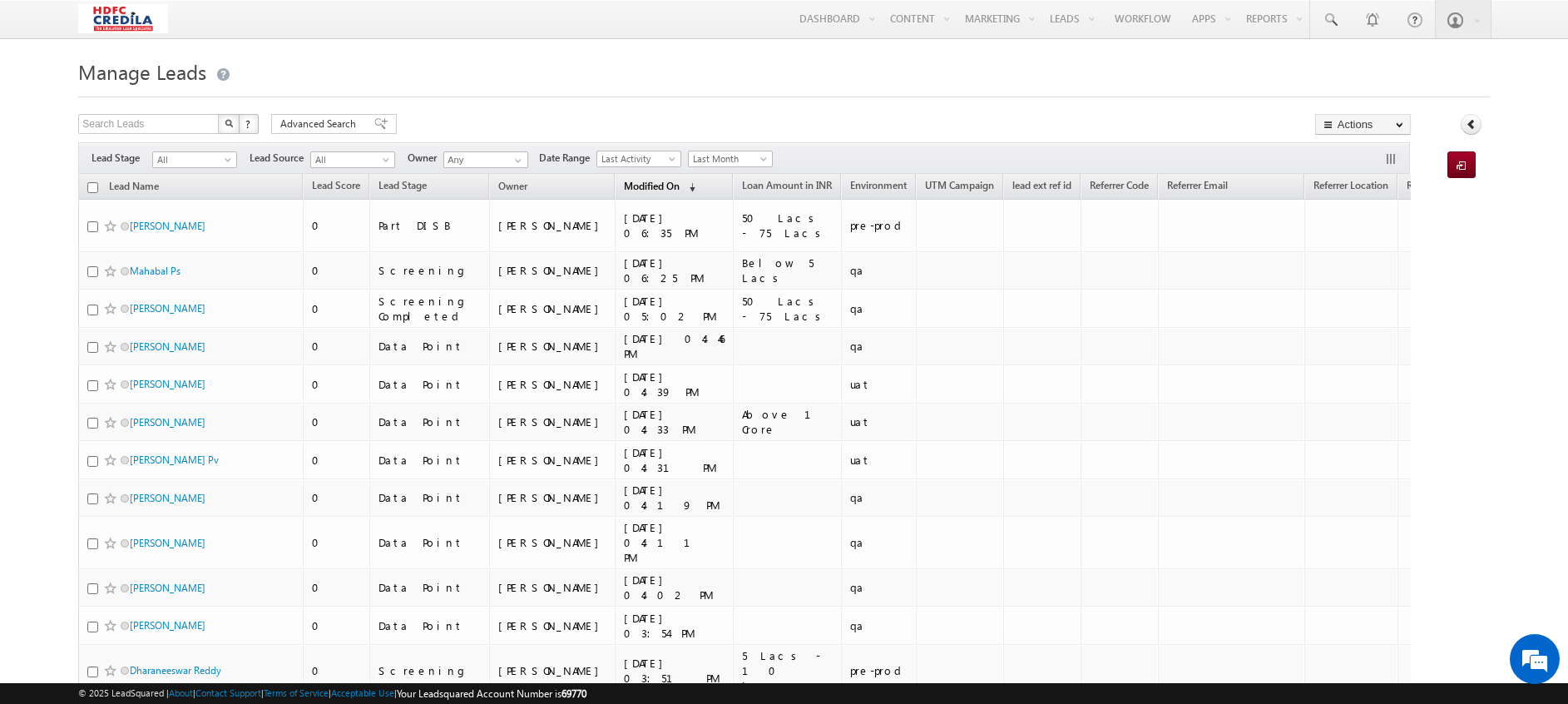
click at [615, 188] on link "Modified On (sorted descending)" at bounding box center [659, 187] width 88 height 22
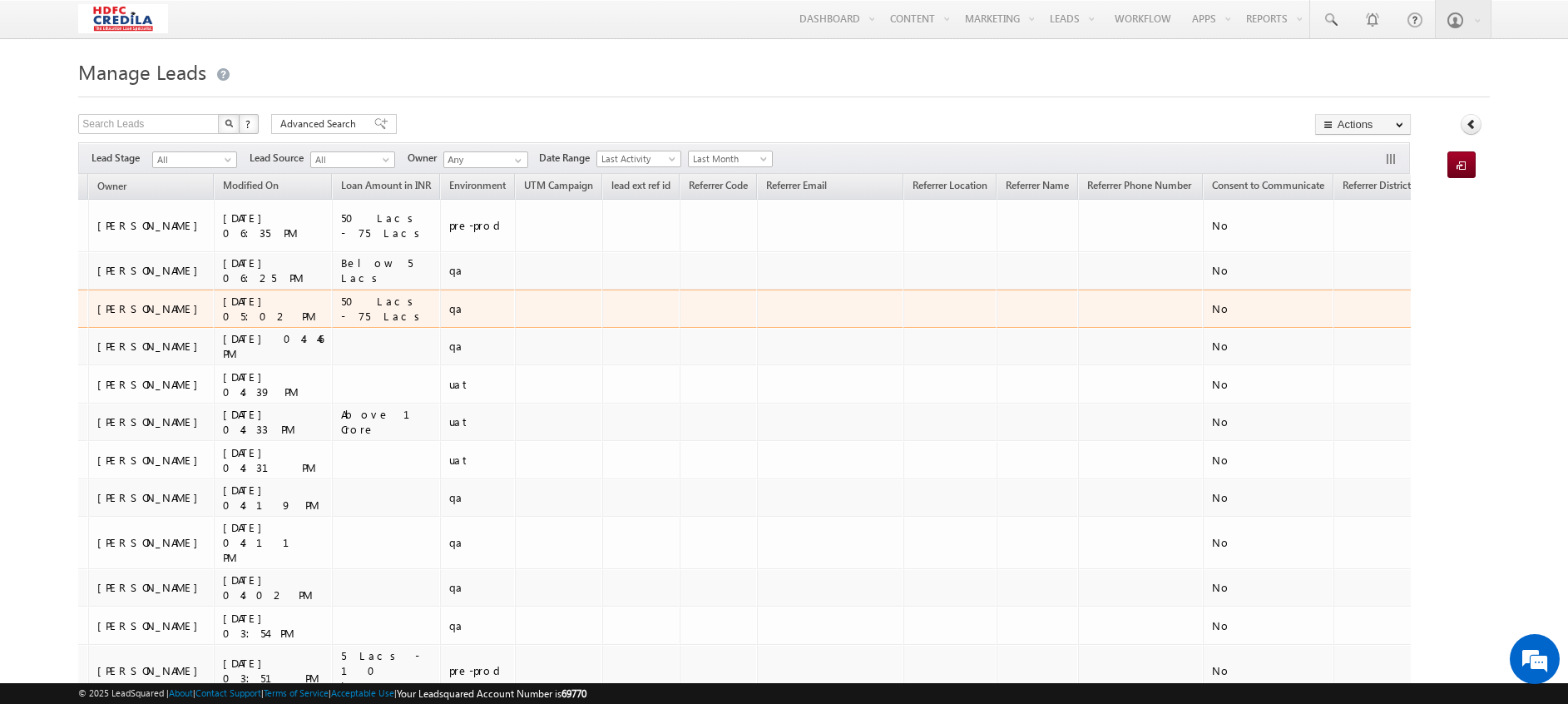
scroll to position [0, 602]
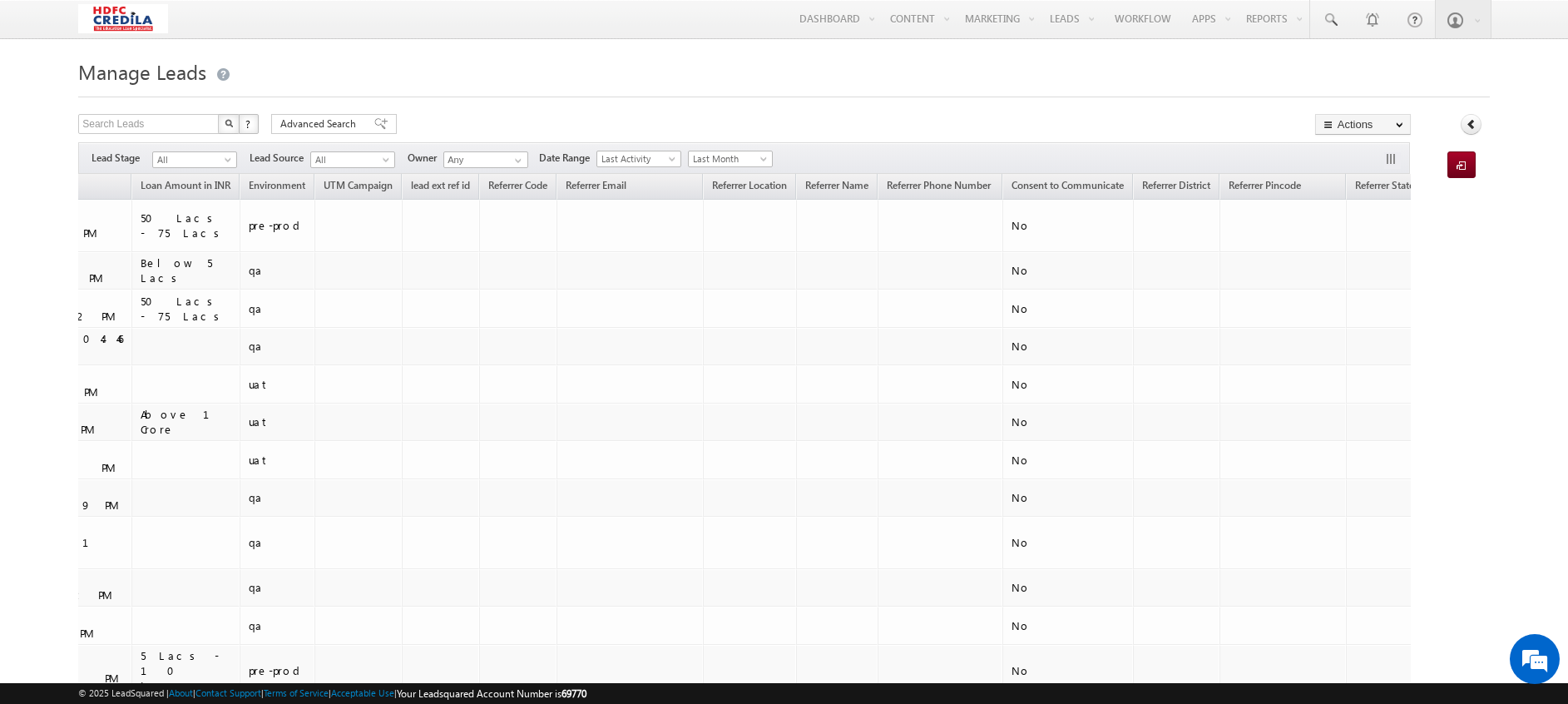
click at [1562, 182] on link "Created On" at bounding box center [1595, 187] width 66 height 22
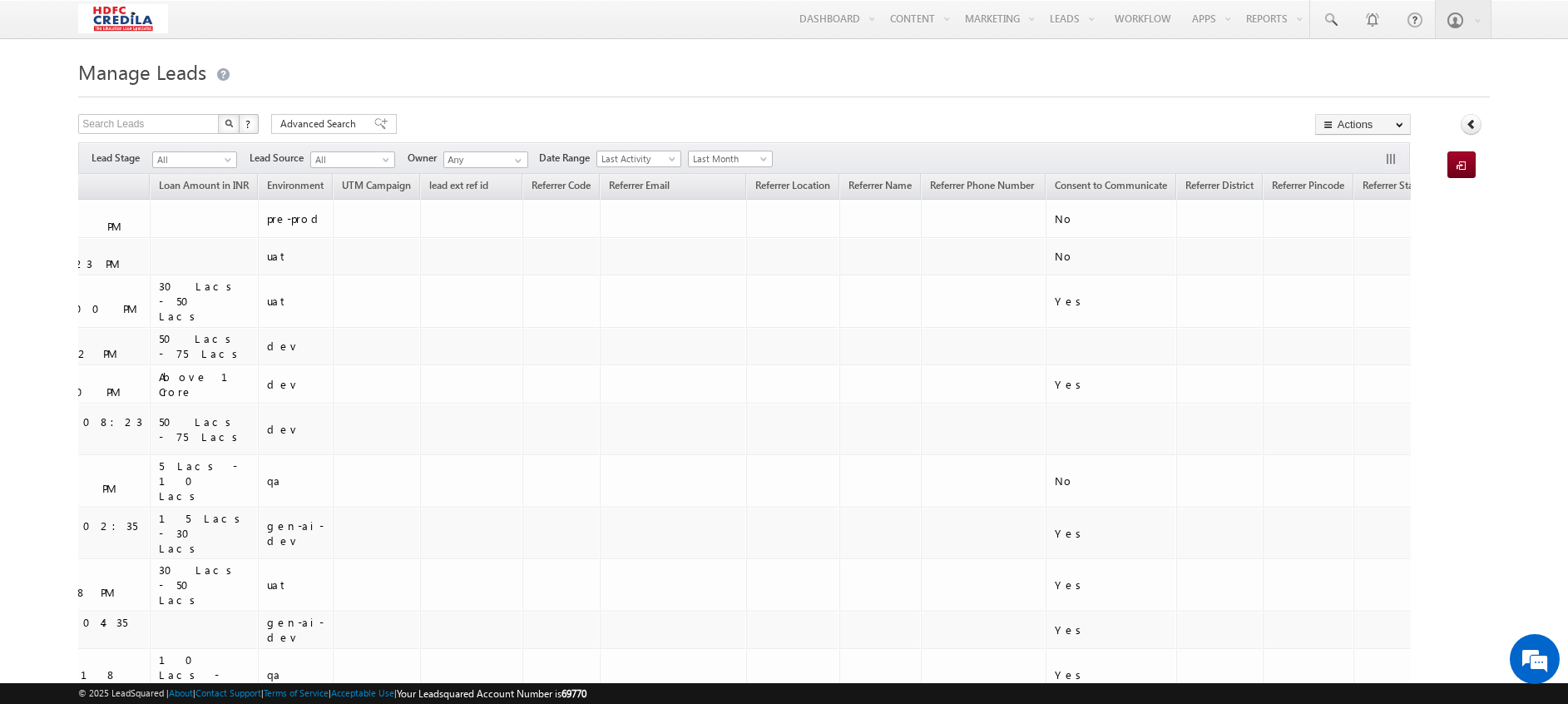
click at [1557, 188] on link "Created On (sorted ascending)" at bounding box center [1597, 187] width 82 height 22
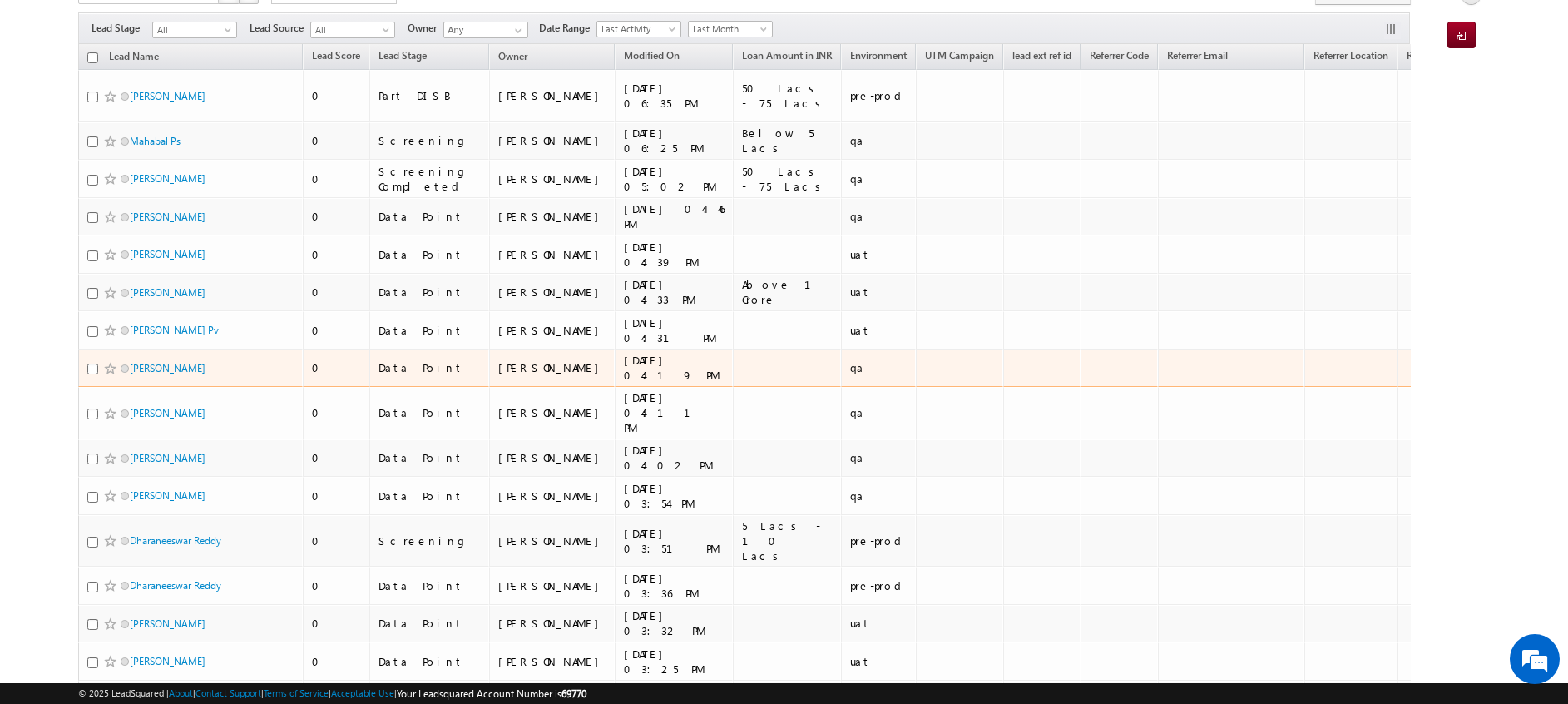
scroll to position [129, 0]
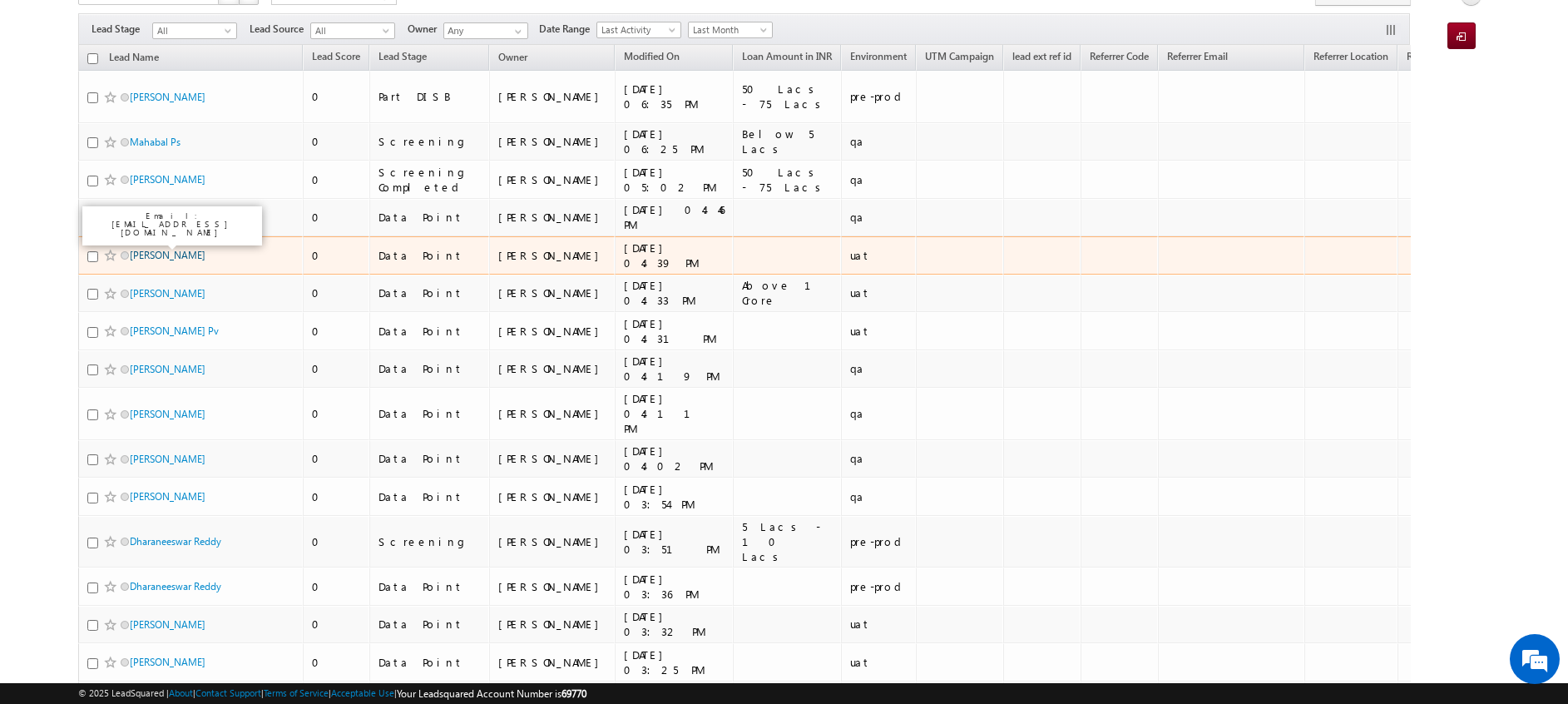
click at [181, 249] on link "[PERSON_NAME]" at bounding box center [168, 255] width 76 height 13
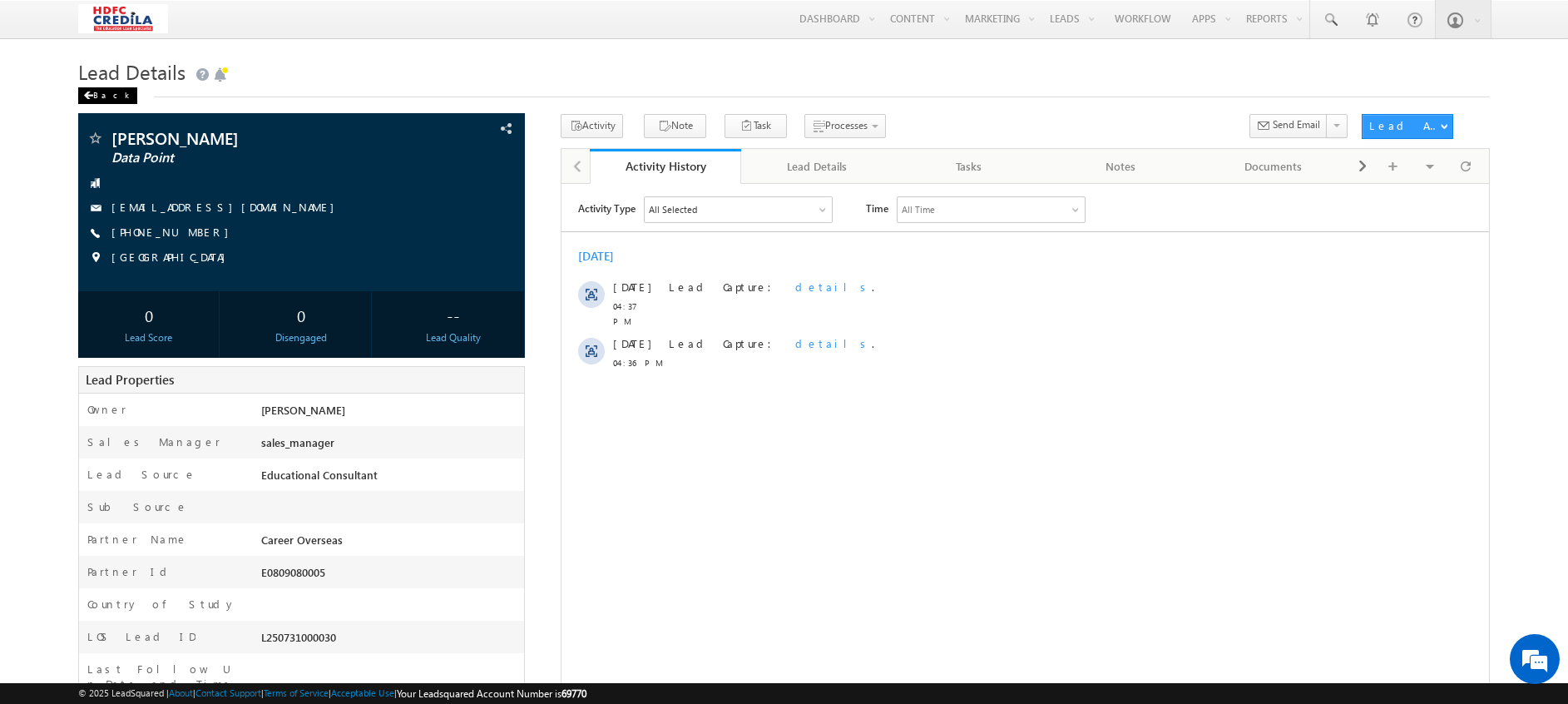
click at [99, 100] on div "Back" at bounding box center [108, 96] width 59 height 17
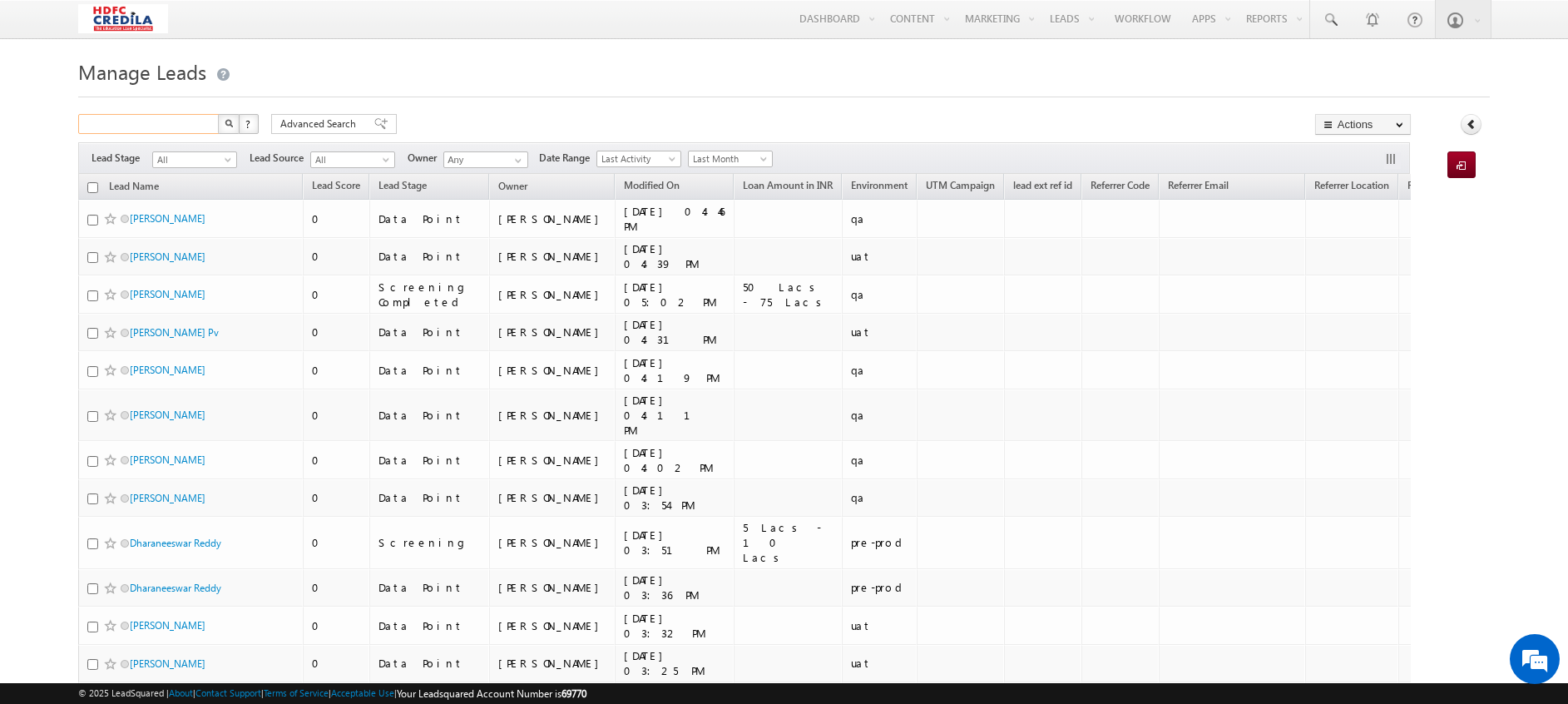
click at [153, 125] on input "text" at bounding box center [149, 124] width 142 height 20
paste input "5912234555"
type input "5912234555"
click at [218, 114] on button "button" at bounding box center [229, 124] width 22 height 20
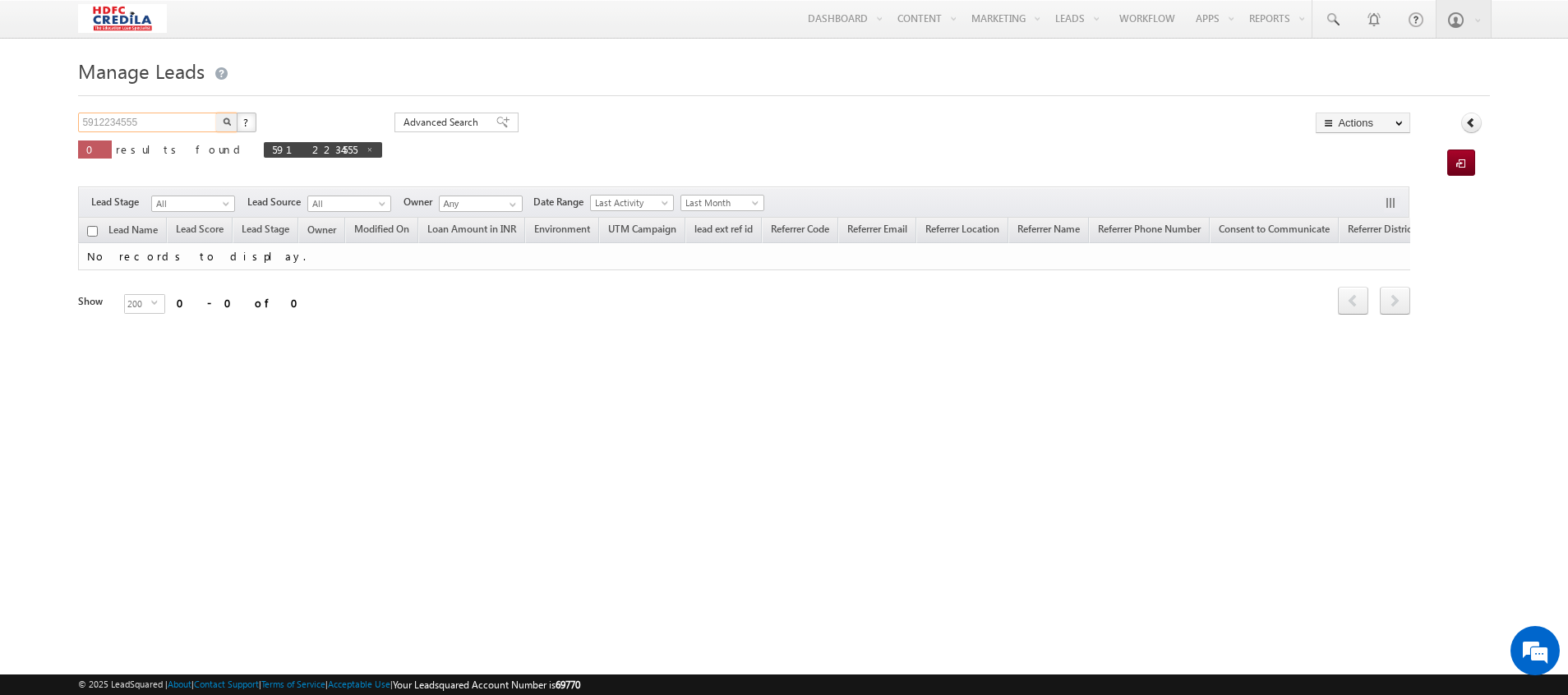
click at [163, 129] on input "5912234555" at bounding box center [148, 122] width 141 height 20
click at [217, 112] on button "button" at bounding box center [227, 122] width 22 height 20
click at [366, 153] on span at bounding box center [370, 150] width 8 height 8
type input "Search Leads"
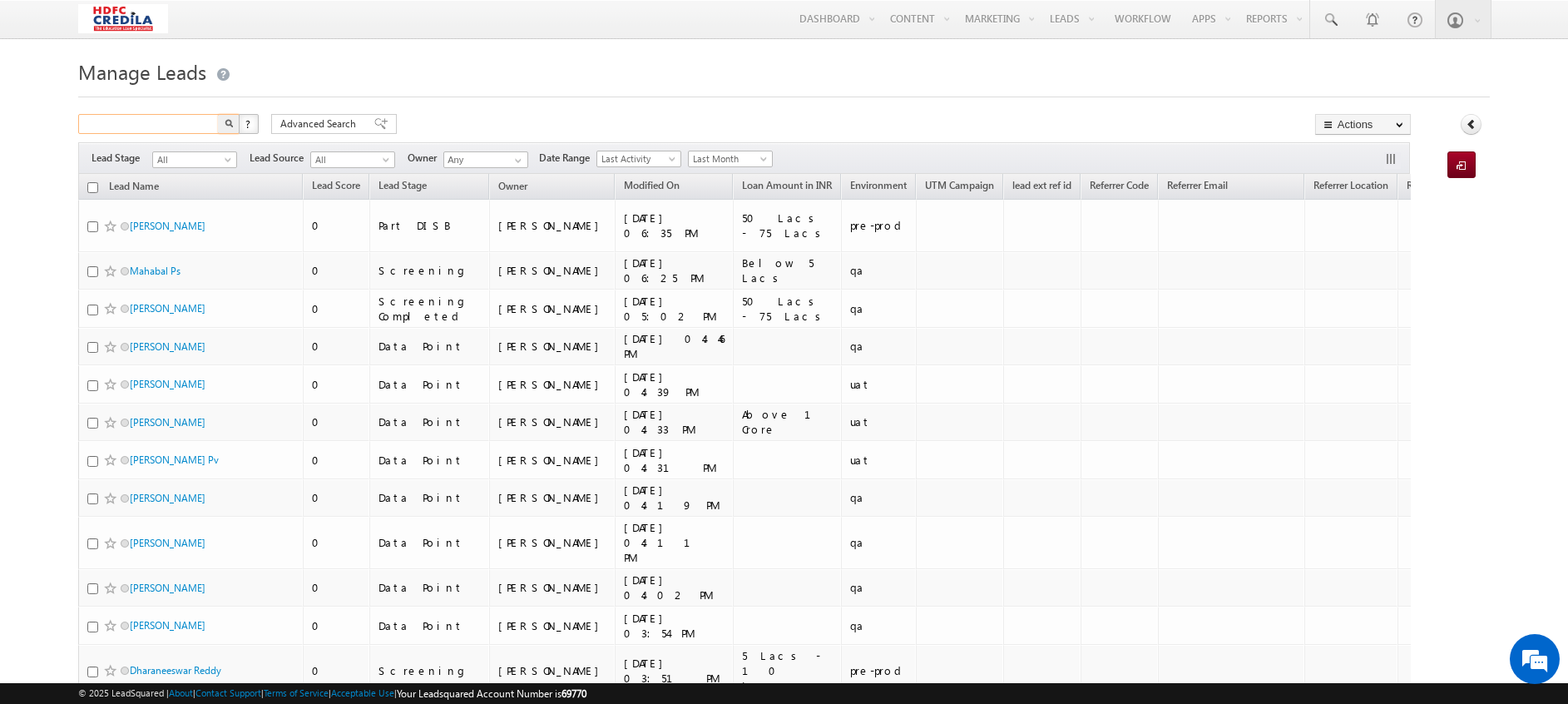
click at [181, 118] on input "text" at bounding box center [149, 124] width 142 height 20
paste input "https://los-operations-portal-qa-psd7f.credila.com/sales-hub"
type input "https://los-operations-portal-qa-psd7f.credila.com/sales-hub"
type input "Search Leads"
paste input "-5912234555"
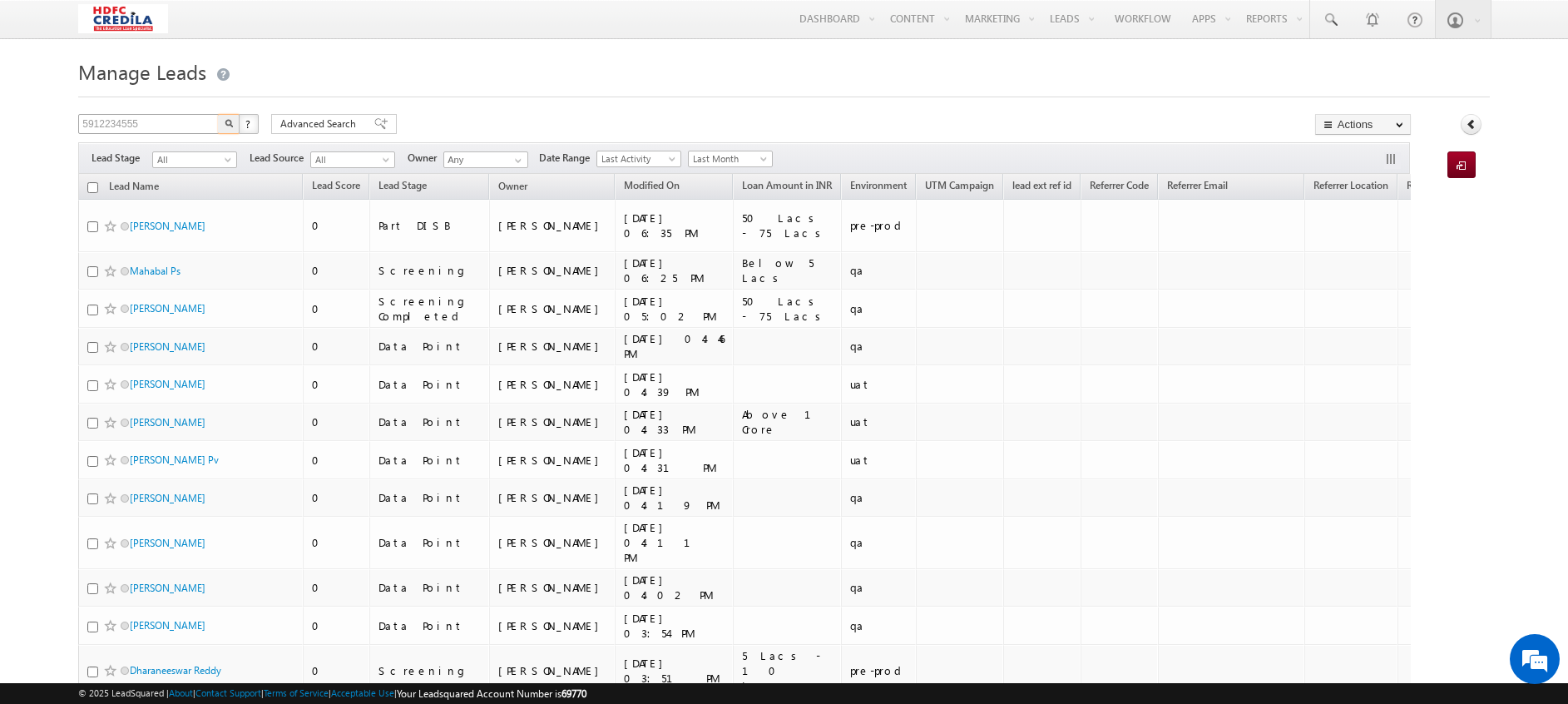
click at [218, 114] on button "button" at bounding box center [229, 124] width 22 height 20
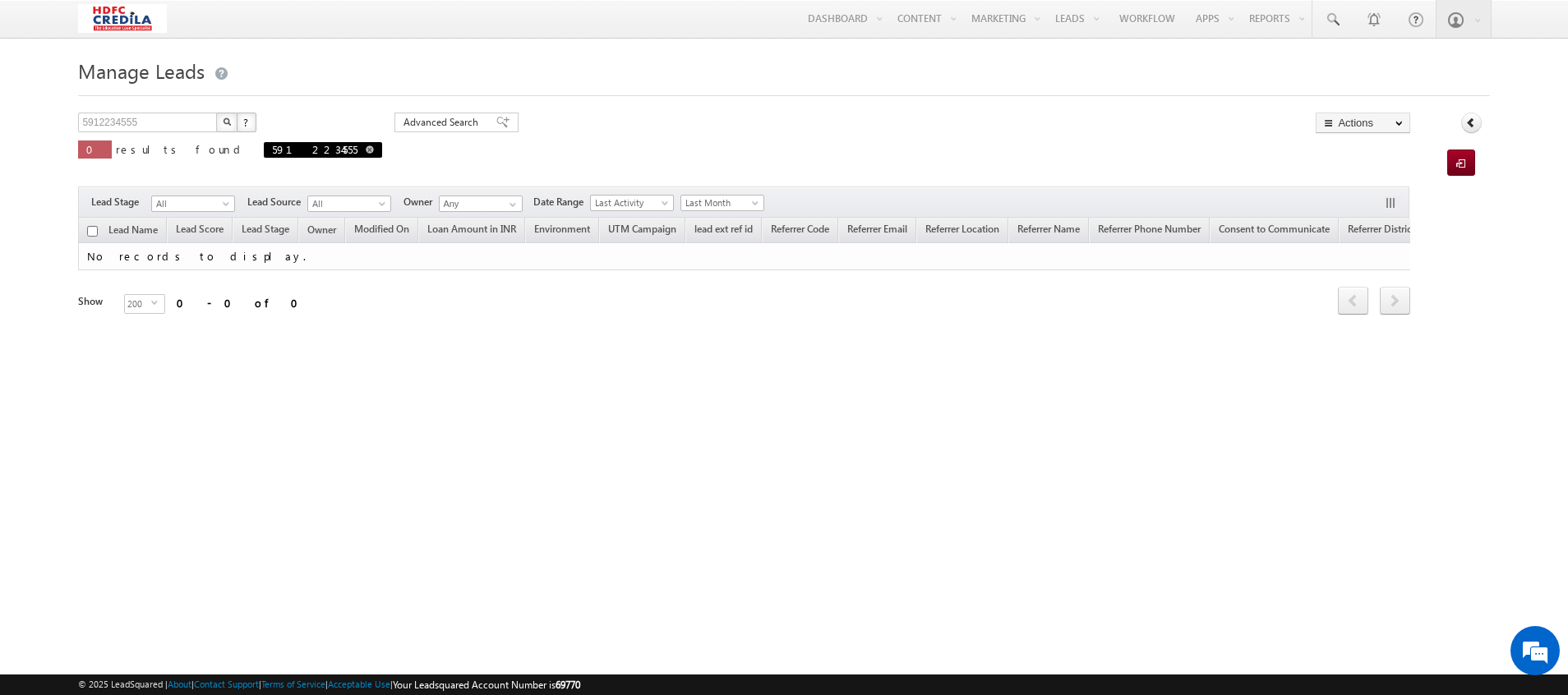
click at [366, 150] on span at bounding box center [370, 150] width 8 height 8
type input "Search Leads"
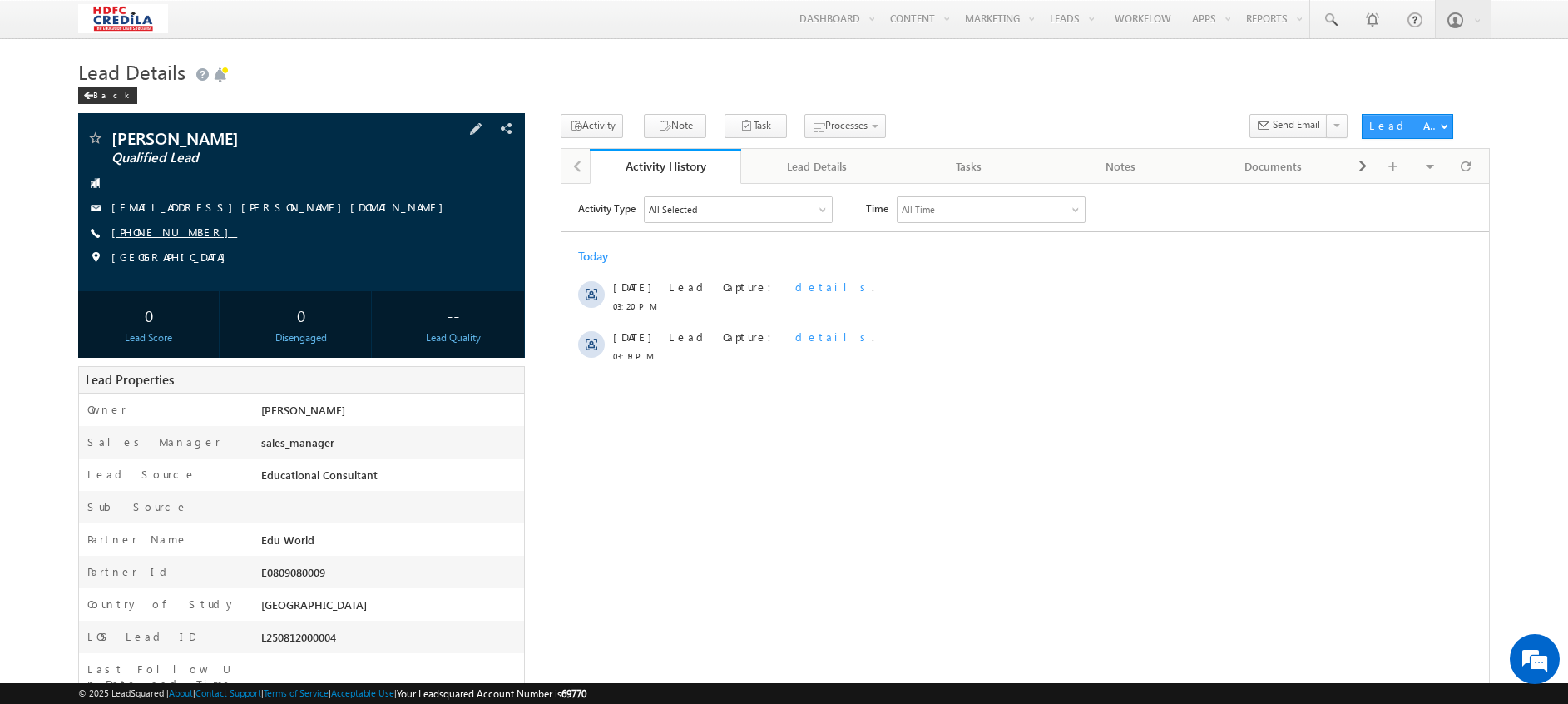
click at [181, 234] on link "[PHONE_NUMBER]" at bounding box center [174, 231] width 126 height 14
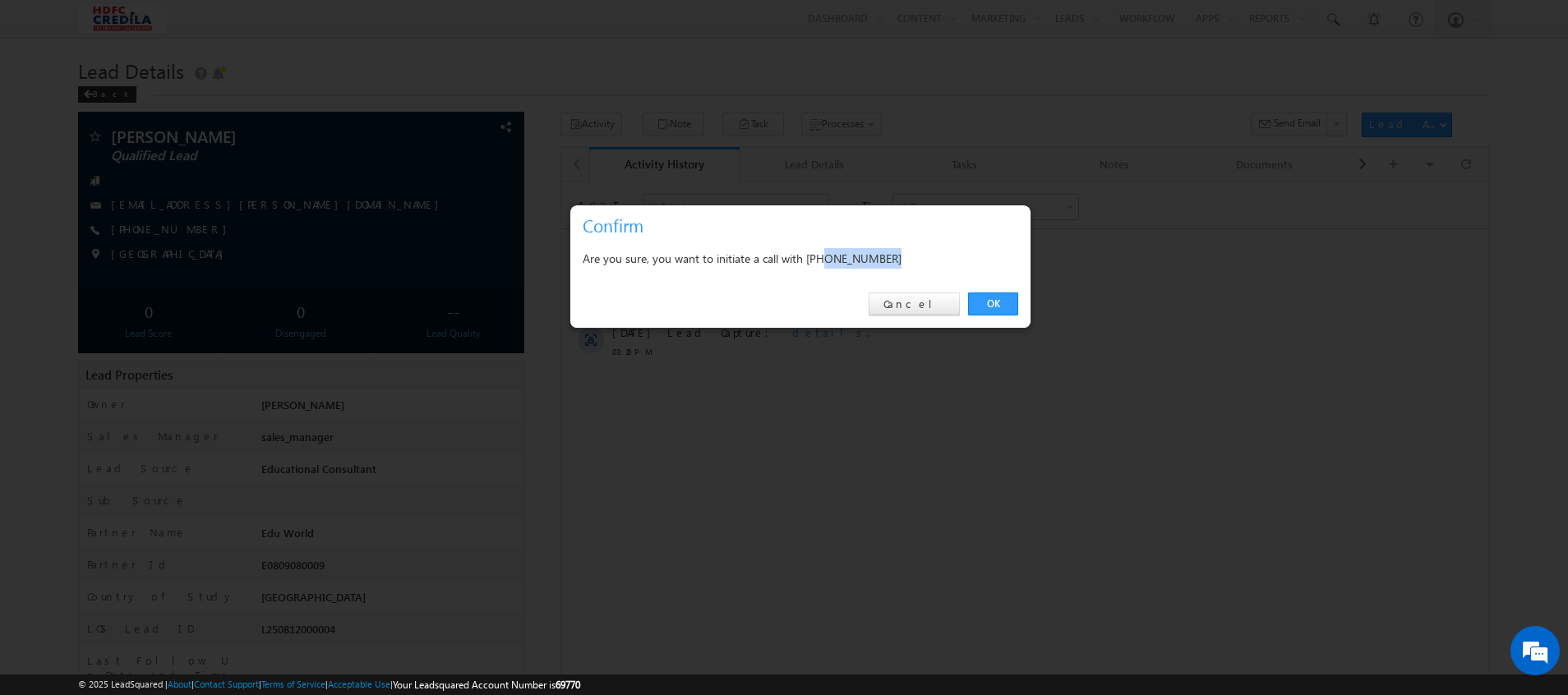
drag, startPoint x: 829, startPoint y: 261, endPoint x: 965, endPoint y: 263, distance: 136.0
click at [965, 263] on div "Are you sure, you want to initiate a call with [PHONE_NUMBER]" at bounding box center [800, 258] width 436 height 21
copy div "-5912234555"
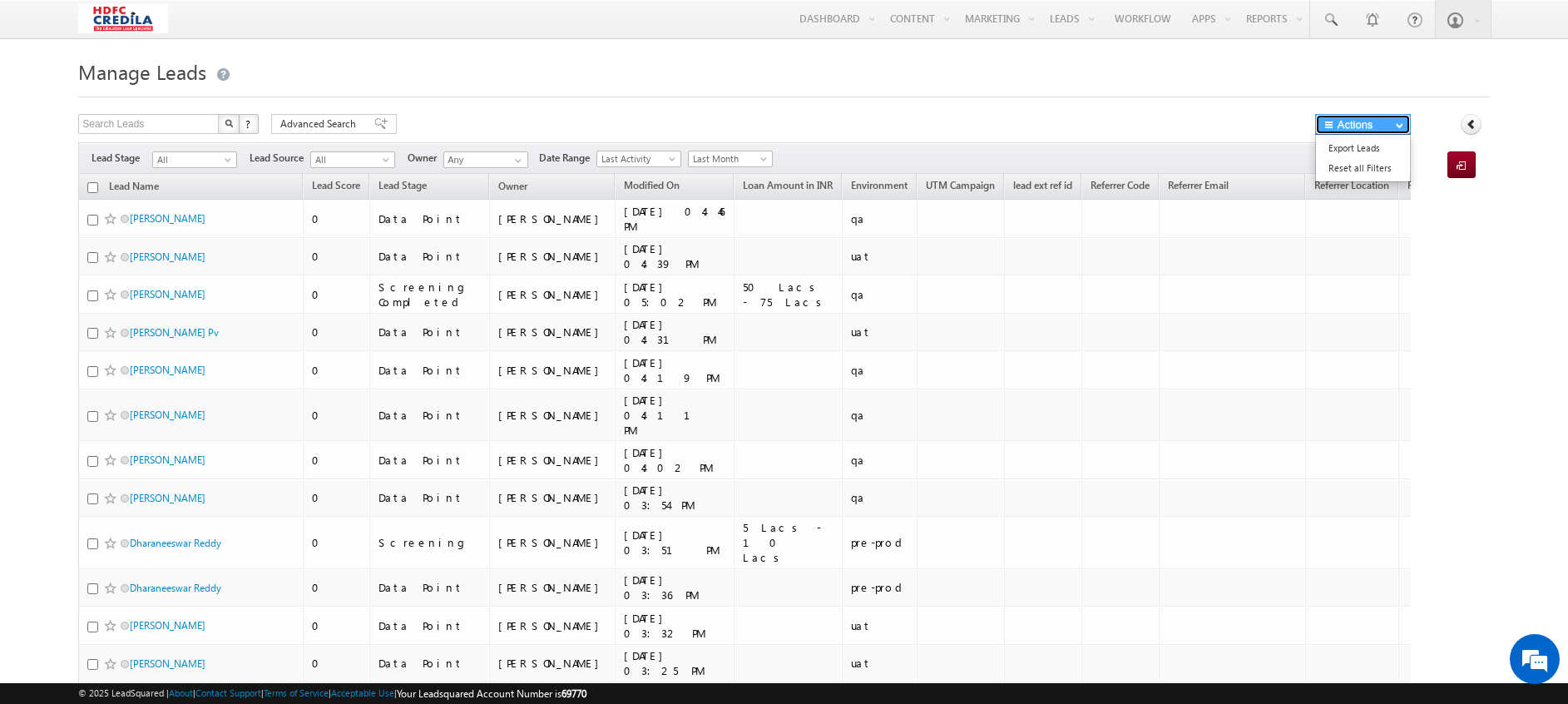
click at [1365, 119] on button "Actions" at bounding box center [1362, 124] width 96 height 21
click at [1347, 164] on link "Reset all Filters" at bounding box center [1362, 169] width 94 height 20
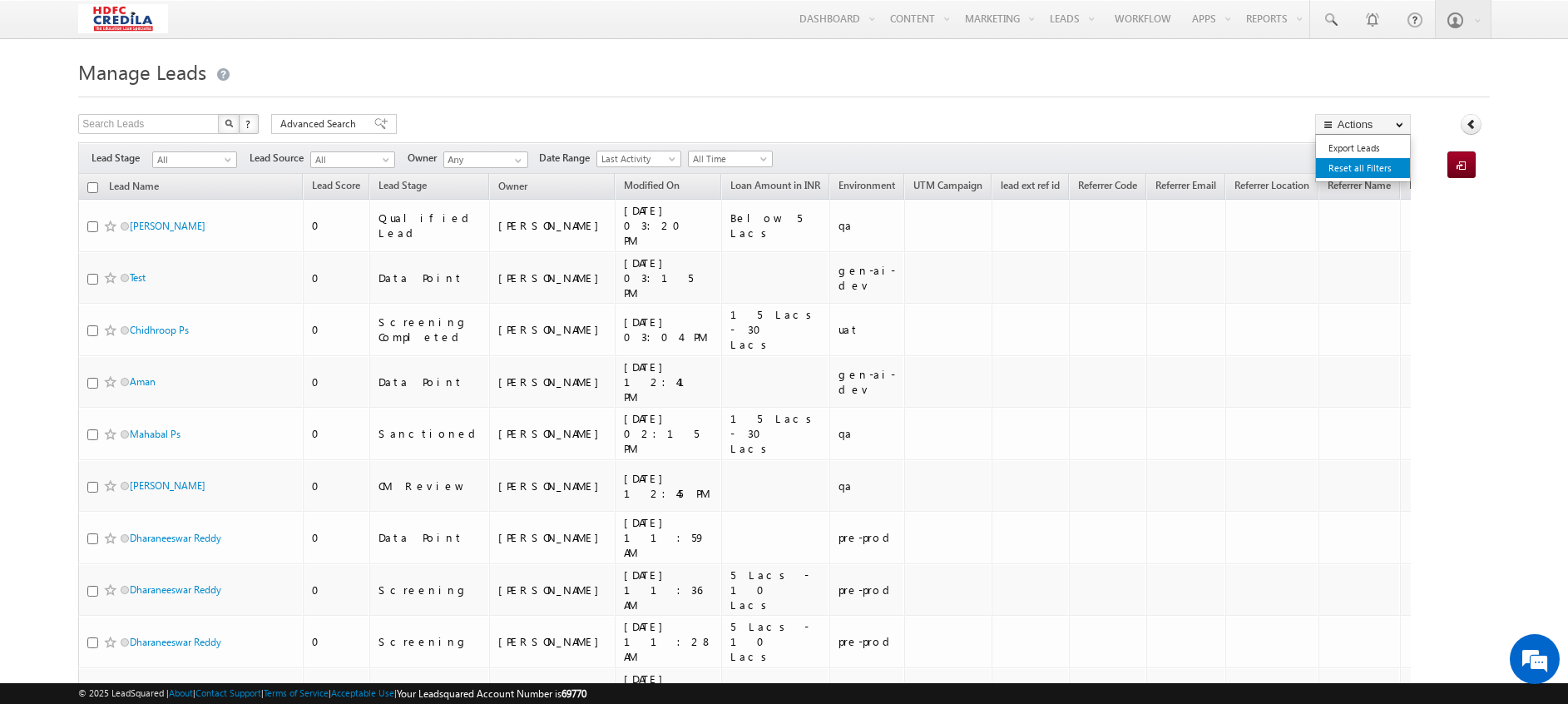
click at [1375, 162] on link "Reset all Filters" at bounding box center [1362, 169] width 94 height 20
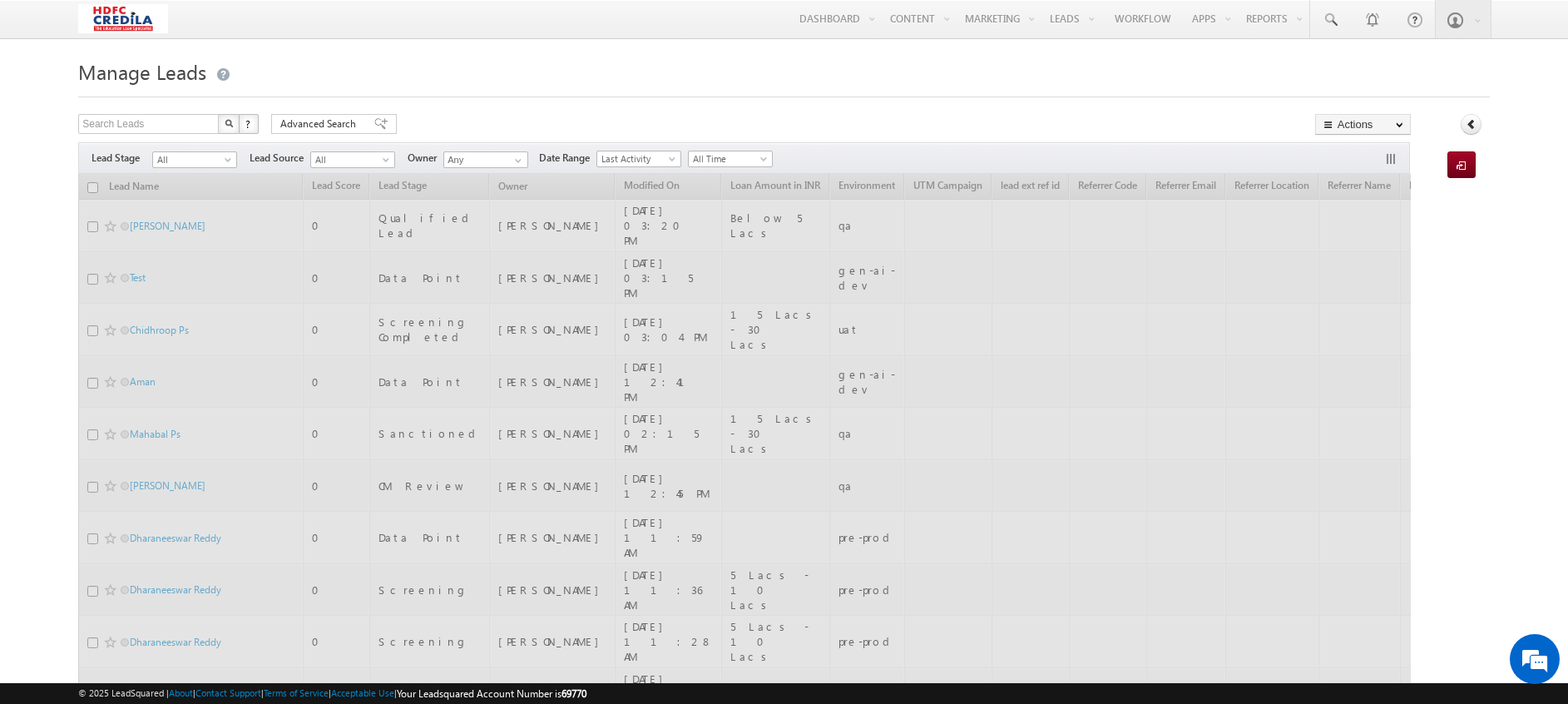
click at [863, 73] on h1 "Manage Leads" at bounding box center [784, 70] width 1411 height 32
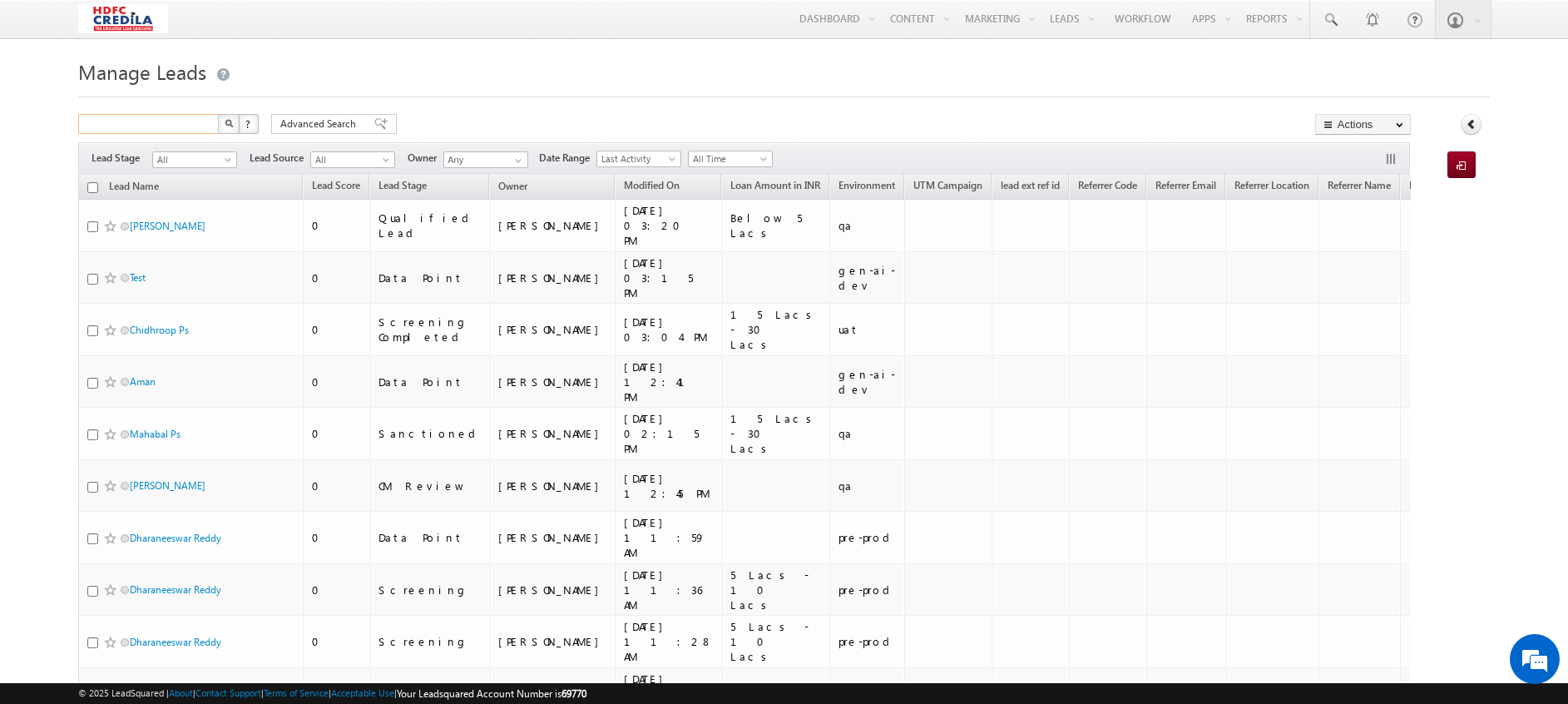
click at [135, 122] on input "text" at bounding box center [149, 124] width 142 height 20
paste input "-5912234555"
type input "-5912234555"
click at [218, 114] on button "button" at bounding box center [229, 124] width 22 height 20
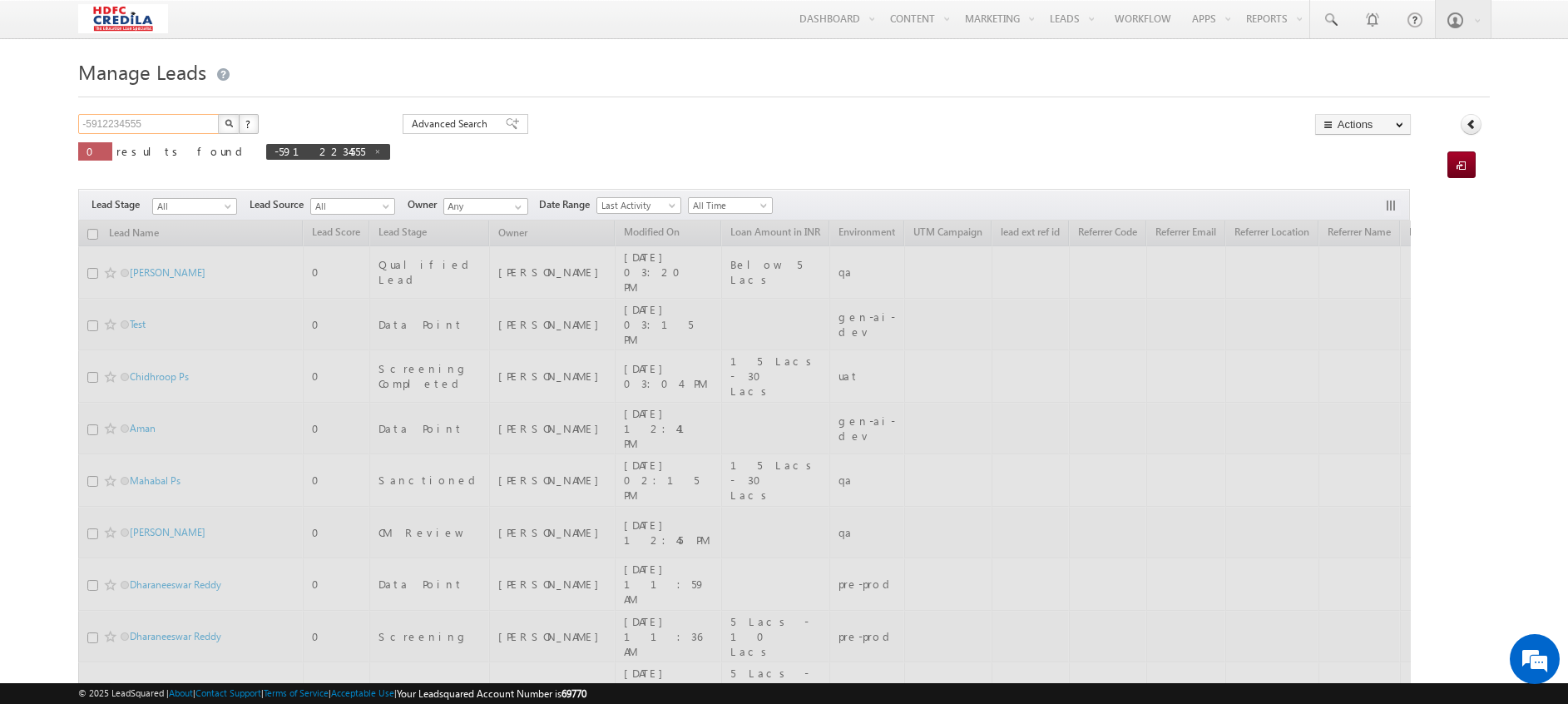
click at [91, 126] on input "-5912234555" at bounding box center [149, 124] width 142 height 20
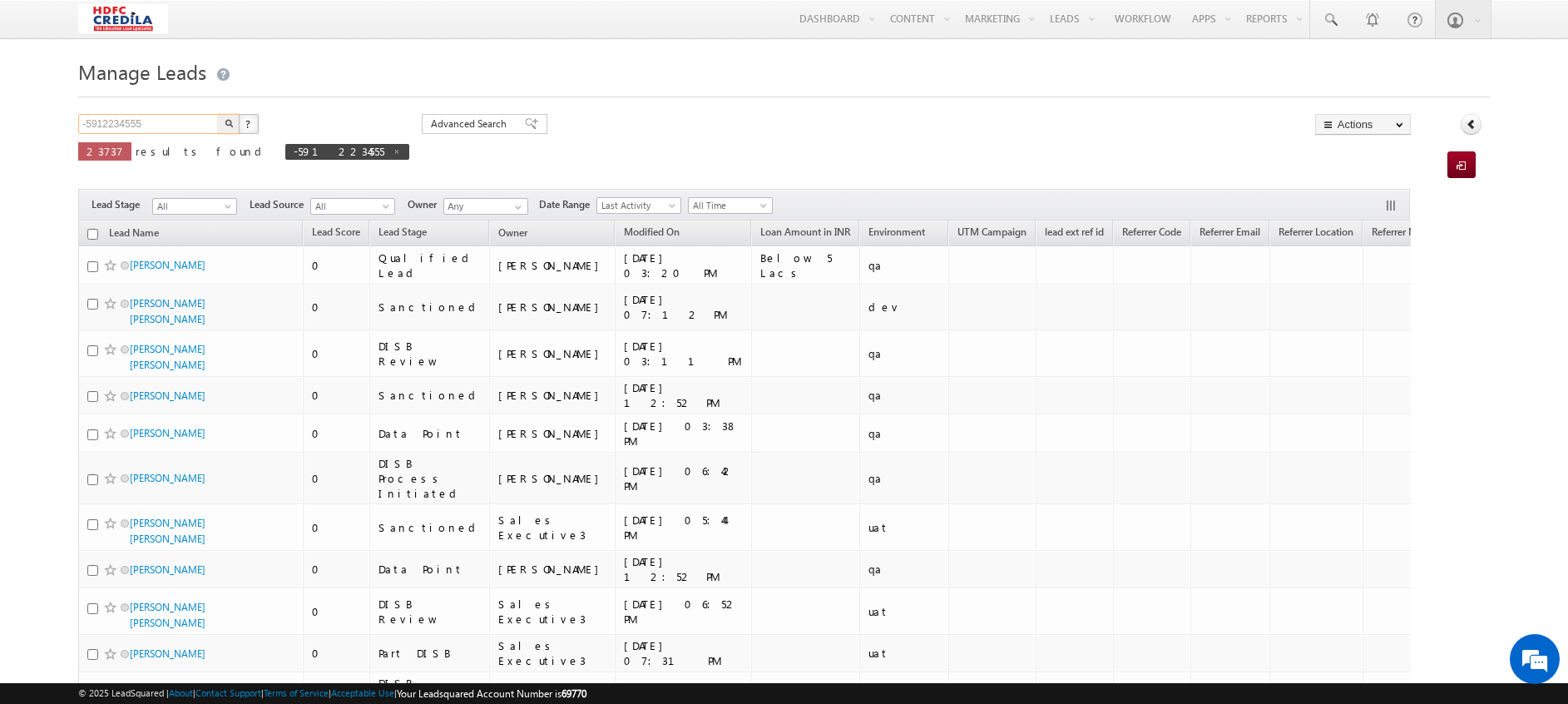
click at [92, 125] on input "-5912234555" at bounding box center [149, 124] width 142 height 20
click at [88, 124] on input "-5912234555" at bounding box center [149, 124] width 142 height 20
type input "5912234555"
click at [218, 114] on button "button" at bounding box center [229, 124] width 22 height 20
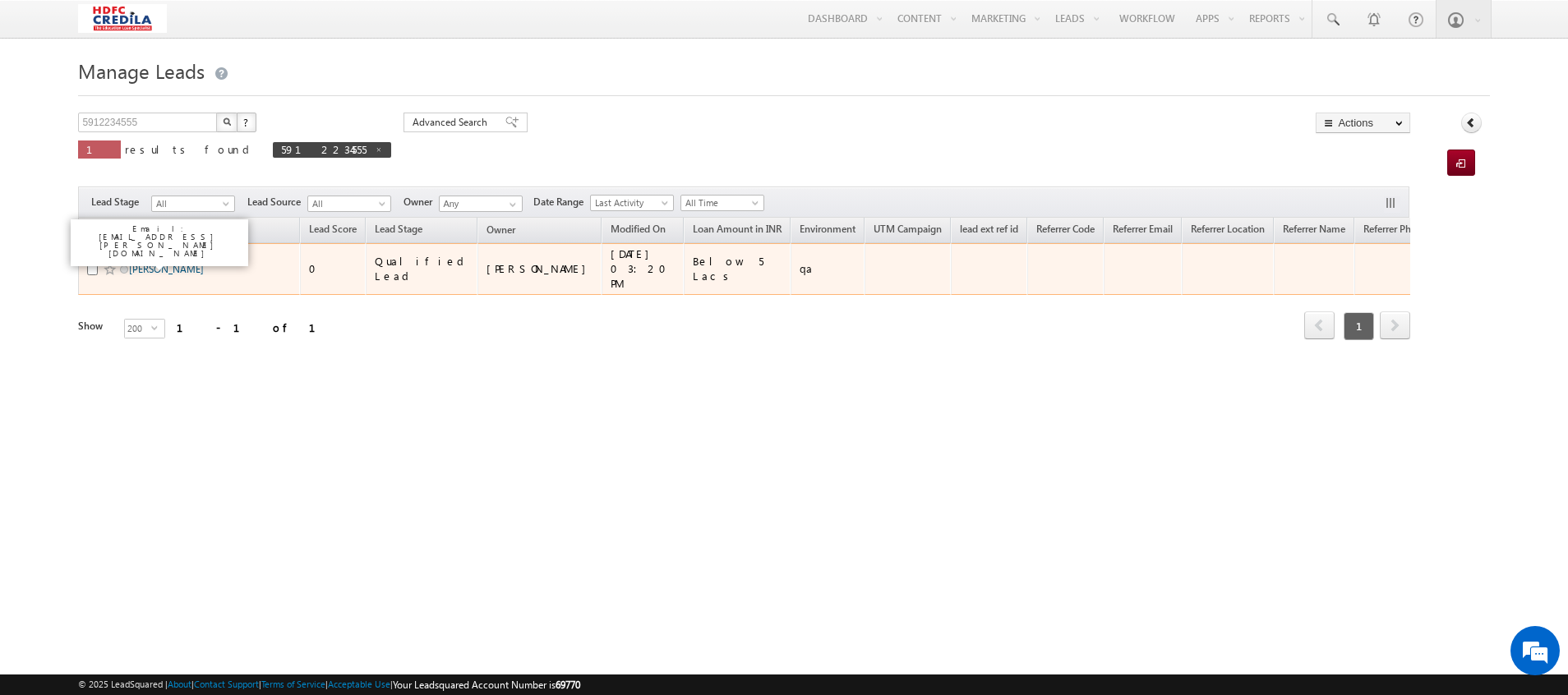
click at [157, 265] on link "[PERSON_NAME]" at bounding box center [167, 269] width 75 height 12
